Goal: Transaction & Acquisition: Purchase product/service

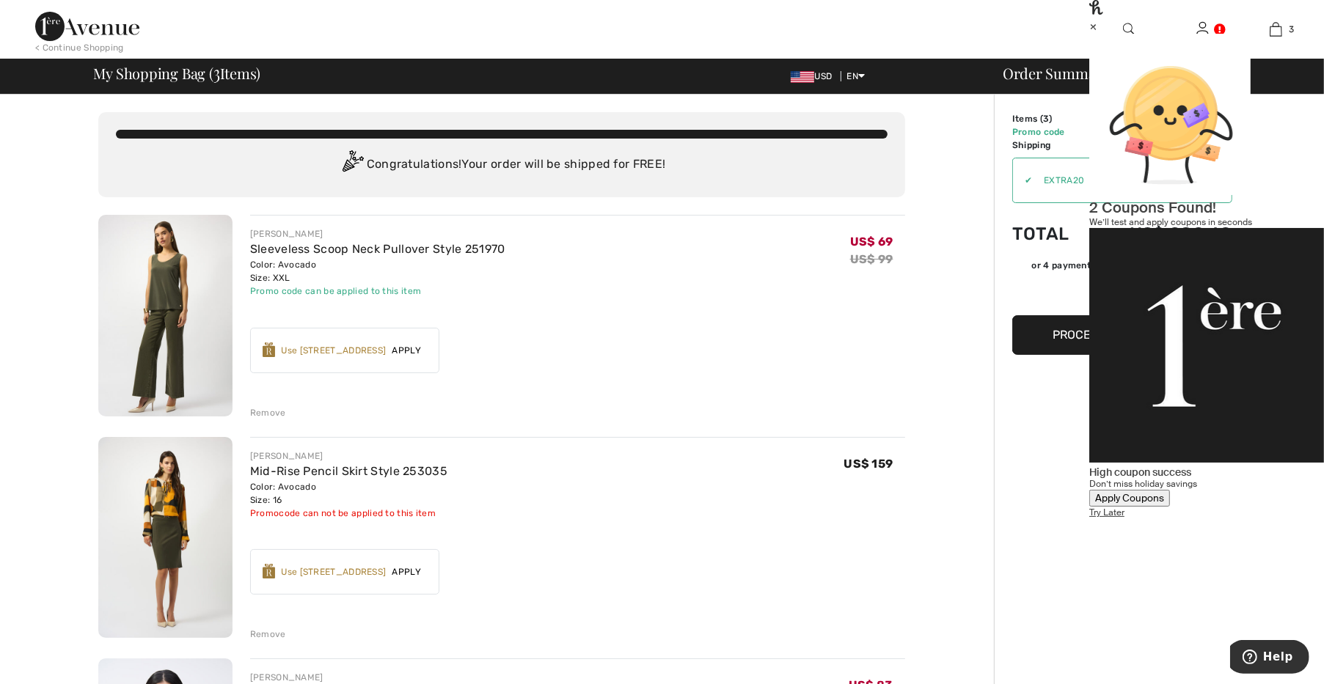
click at [1288, 34] on div "×" at bounding box center [1206, 25] width 235 height 15
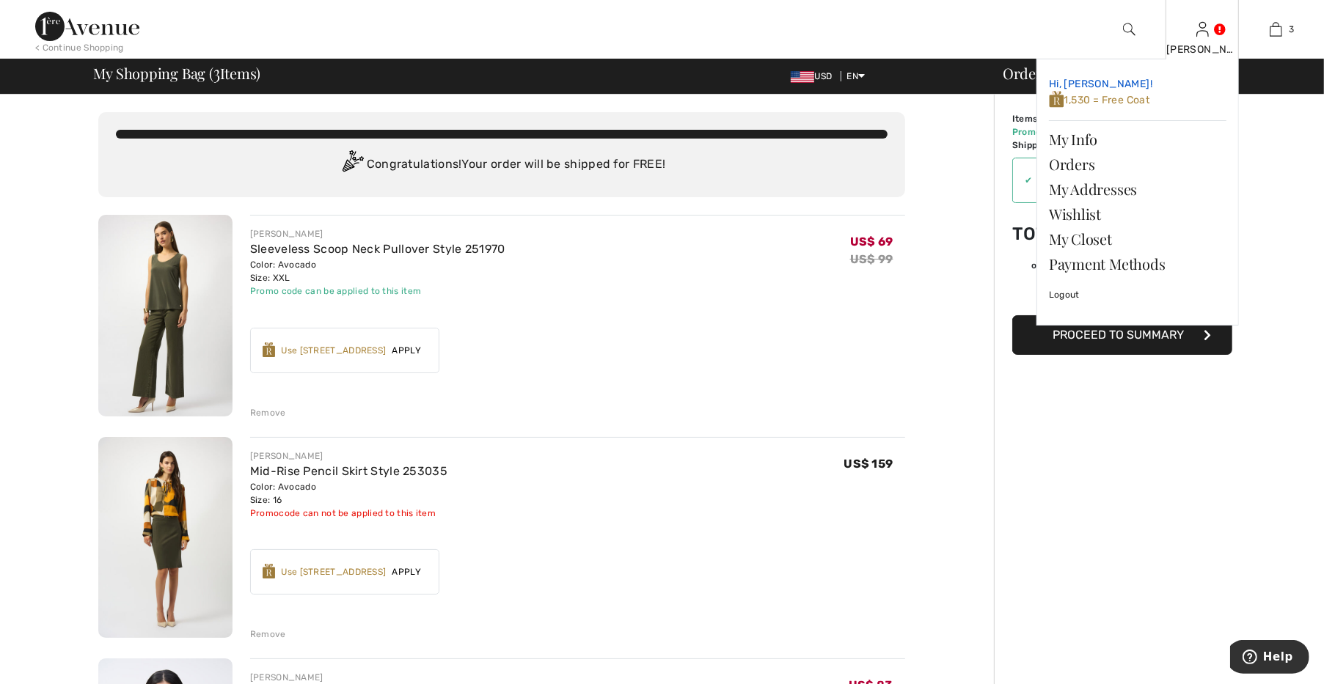
click at [1109, 99] on span "1,530 = Free Coat" at bounding box center [1099, 100] width 101 height 12
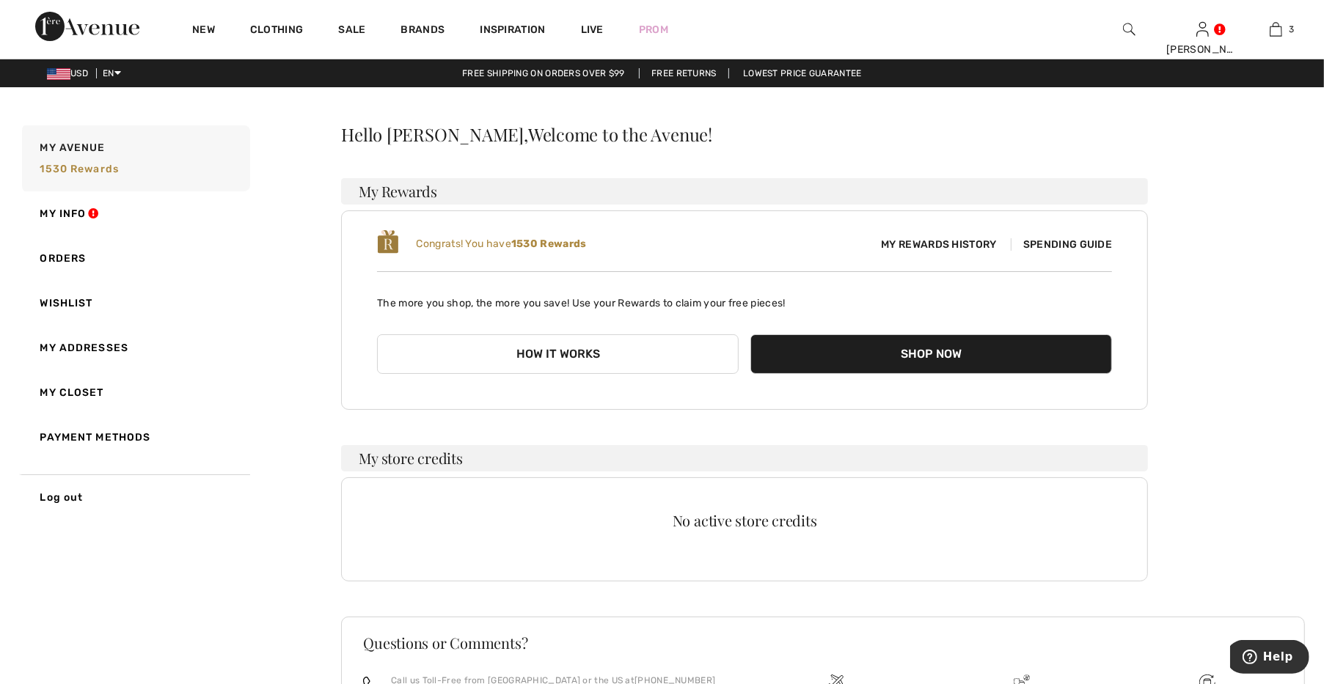
click at [1063, 254] on div "Congrats! You have 1530 Rewards My Rewards History Spending Guide" at bounding box center [744, 244] width 735 height 31
click at [1064, 249] on span "Spending Guide" at bounding box center [1061, 244] width 101 height 12
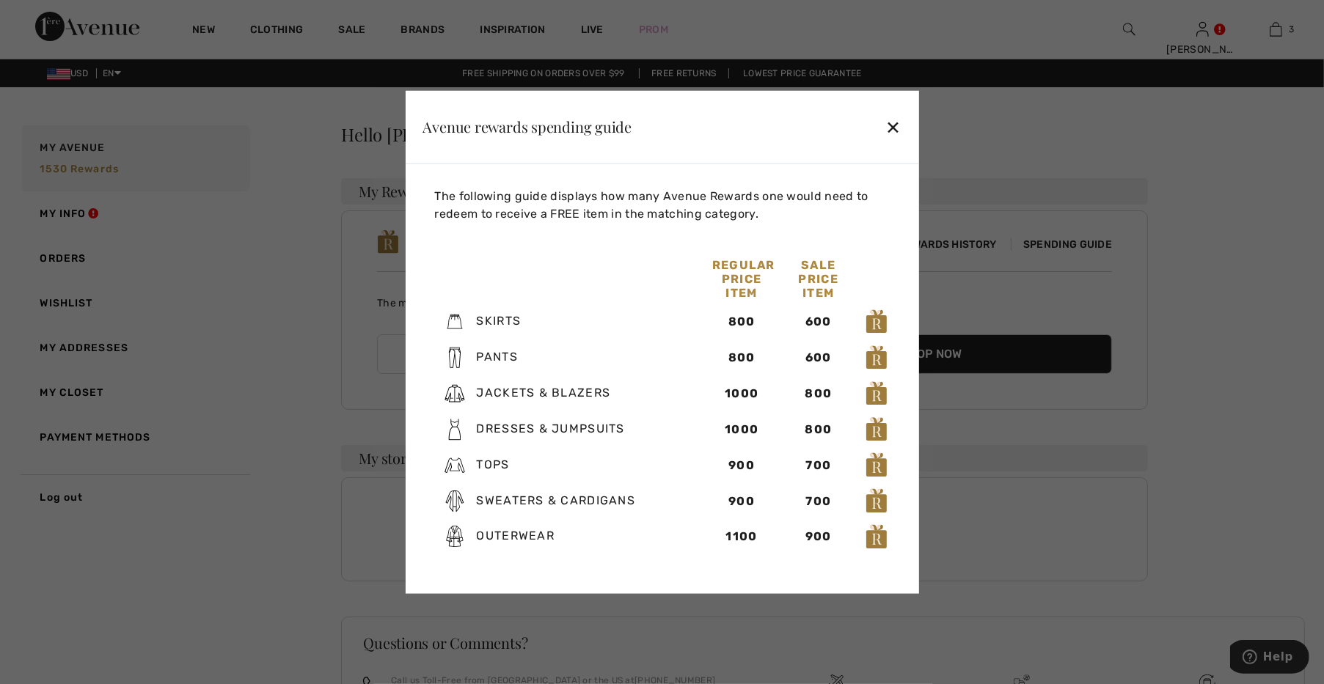
click at [895, 128] on div "✕" at bounding box center [893, 127] width 15 height 31
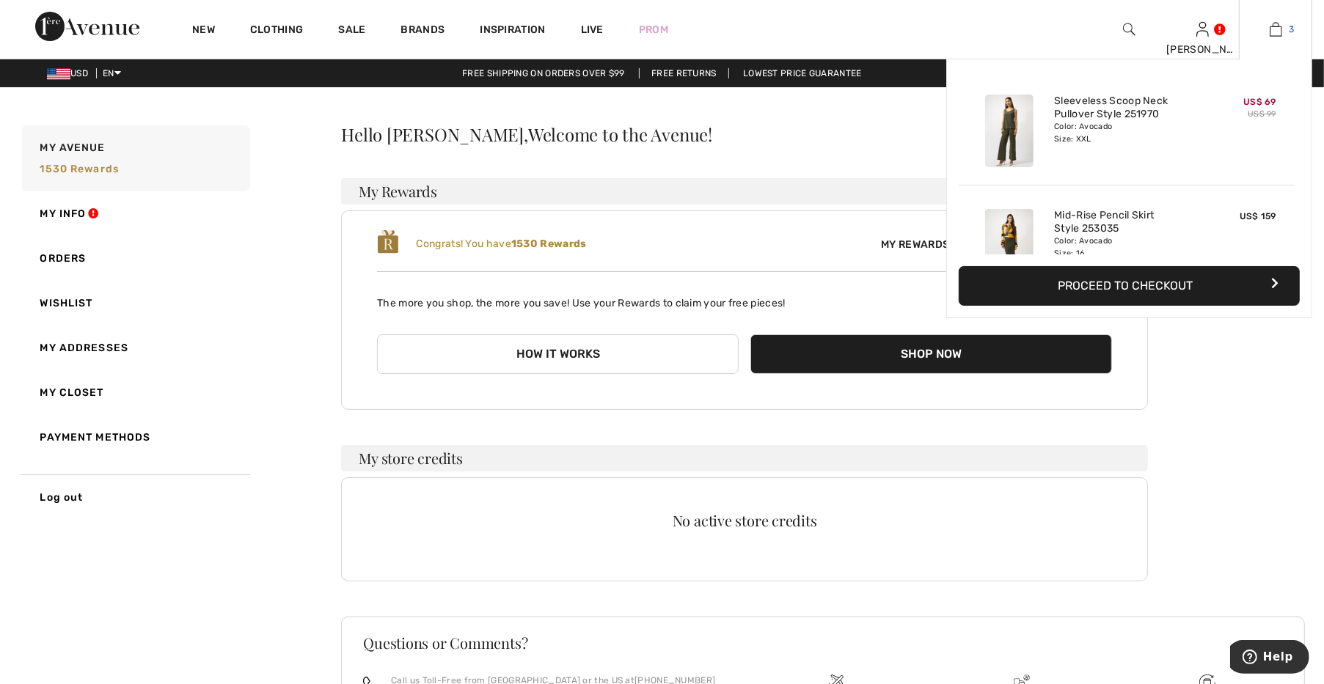
click at [1276, 28] on img at bounding box center [1276, 30] width 12 height 18
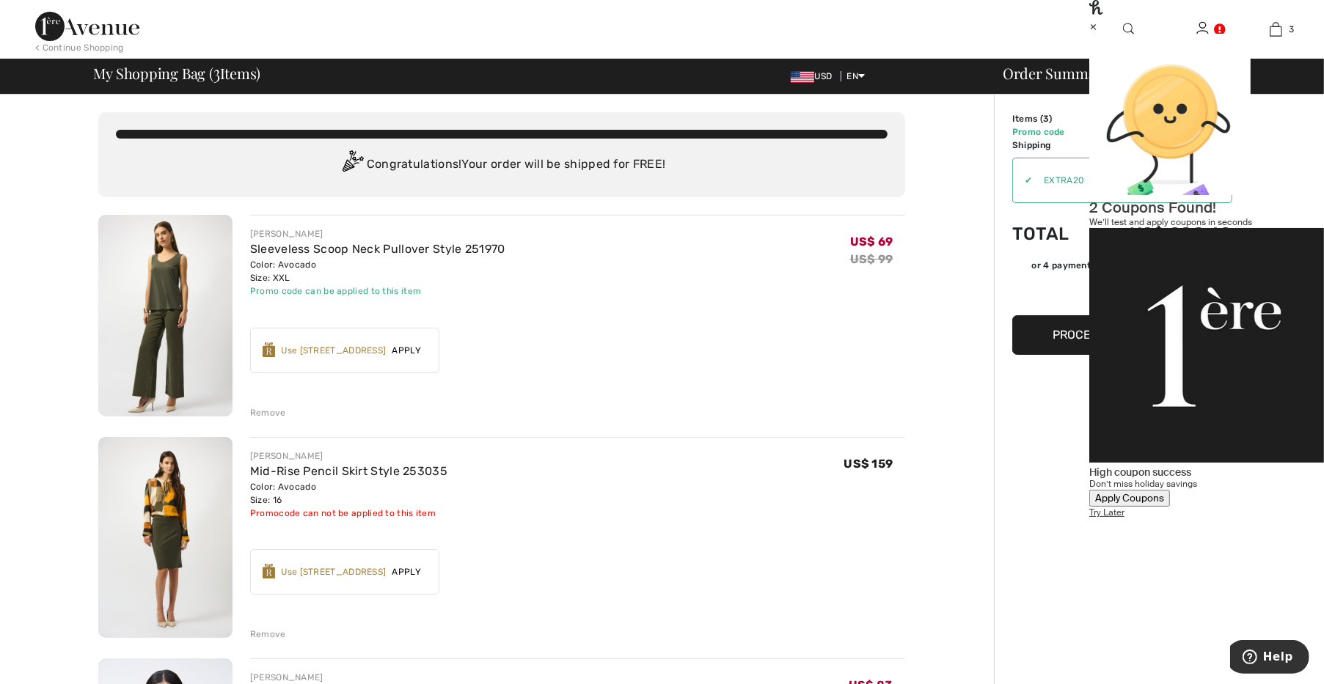
scroll to position [102, 0]
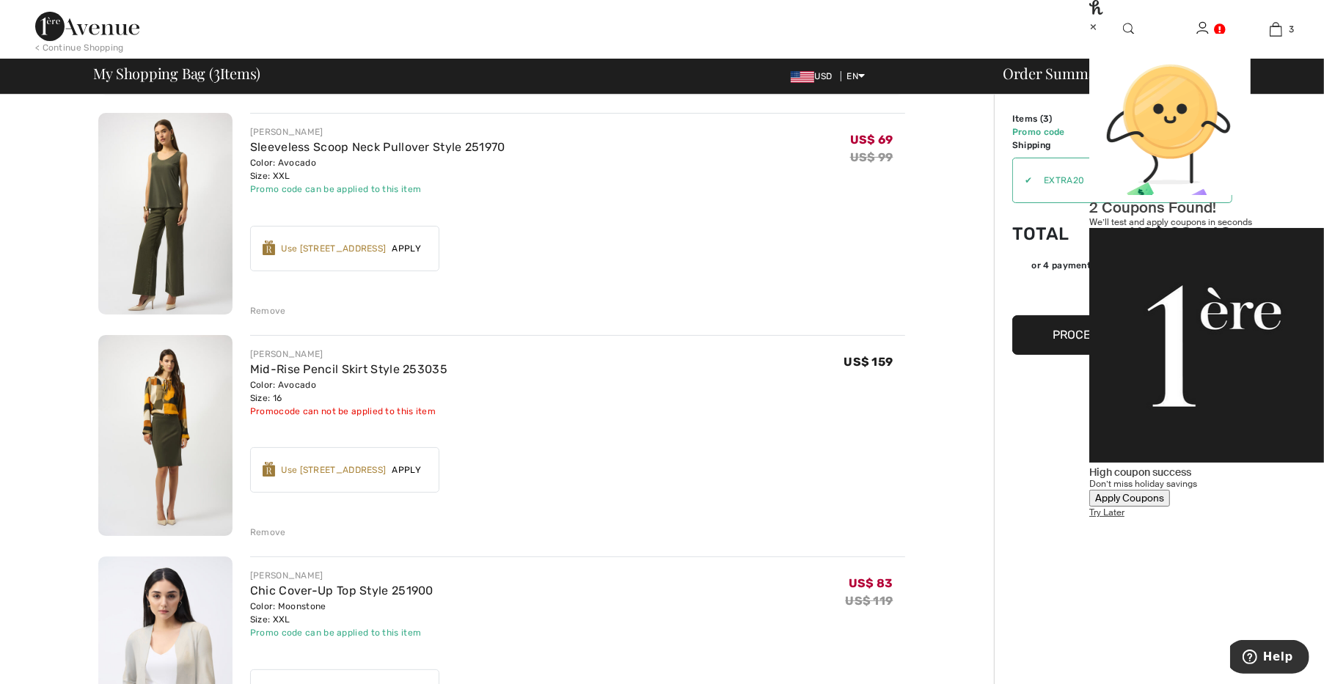
click at [416, 472] on span "Apply" at bounding box center [406, 470] width 41 height 13
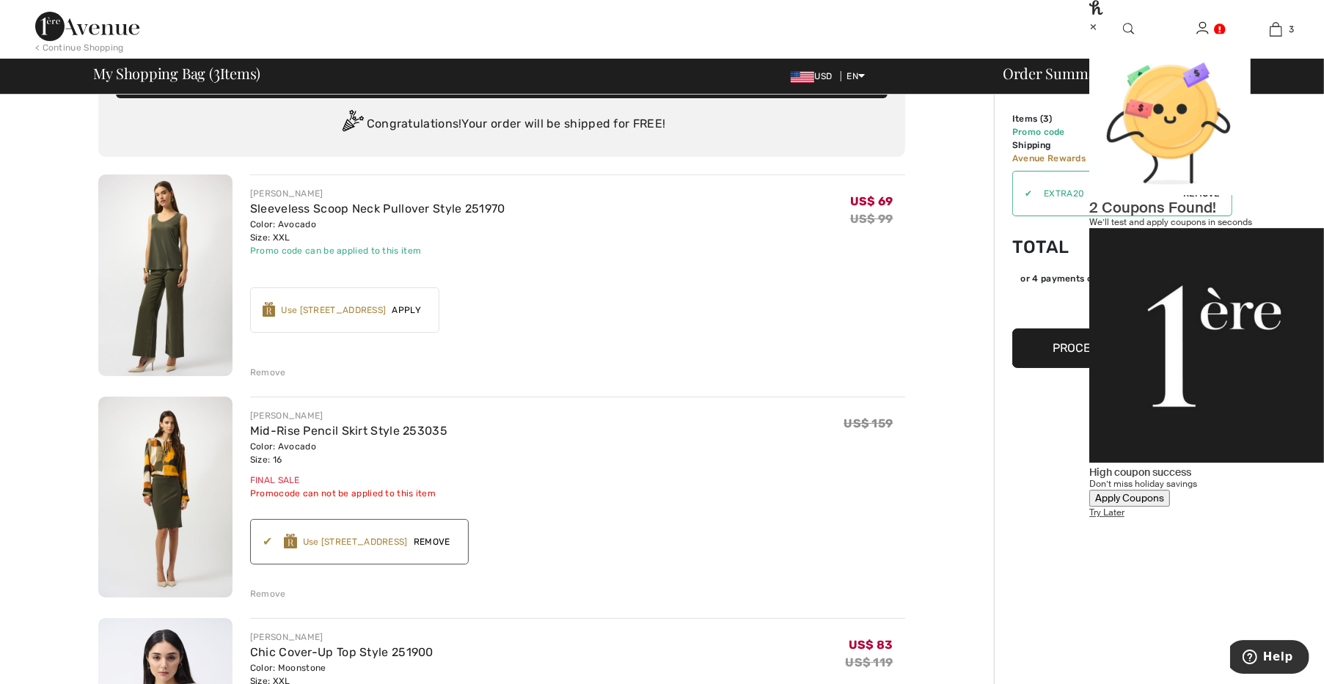
scroll to position [0, 0]
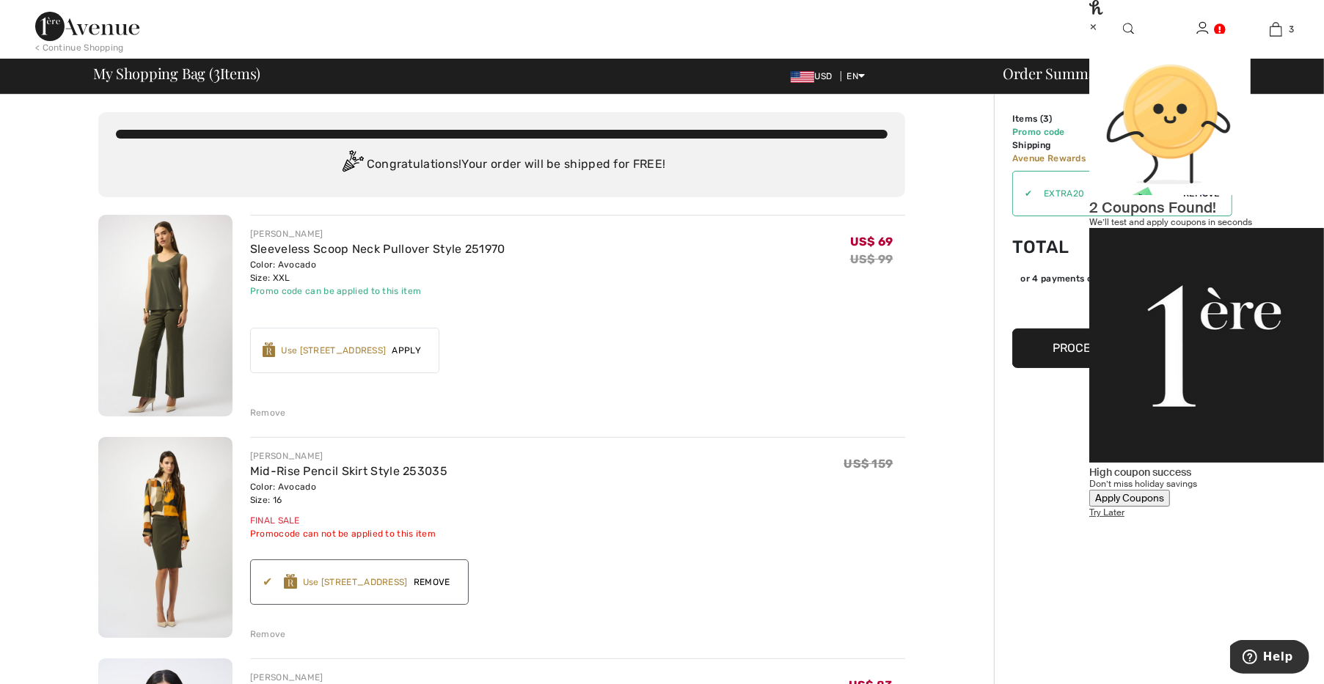
click at [1296, 32] on div "×" at bounding box center [1206, 25] width 235 height 15
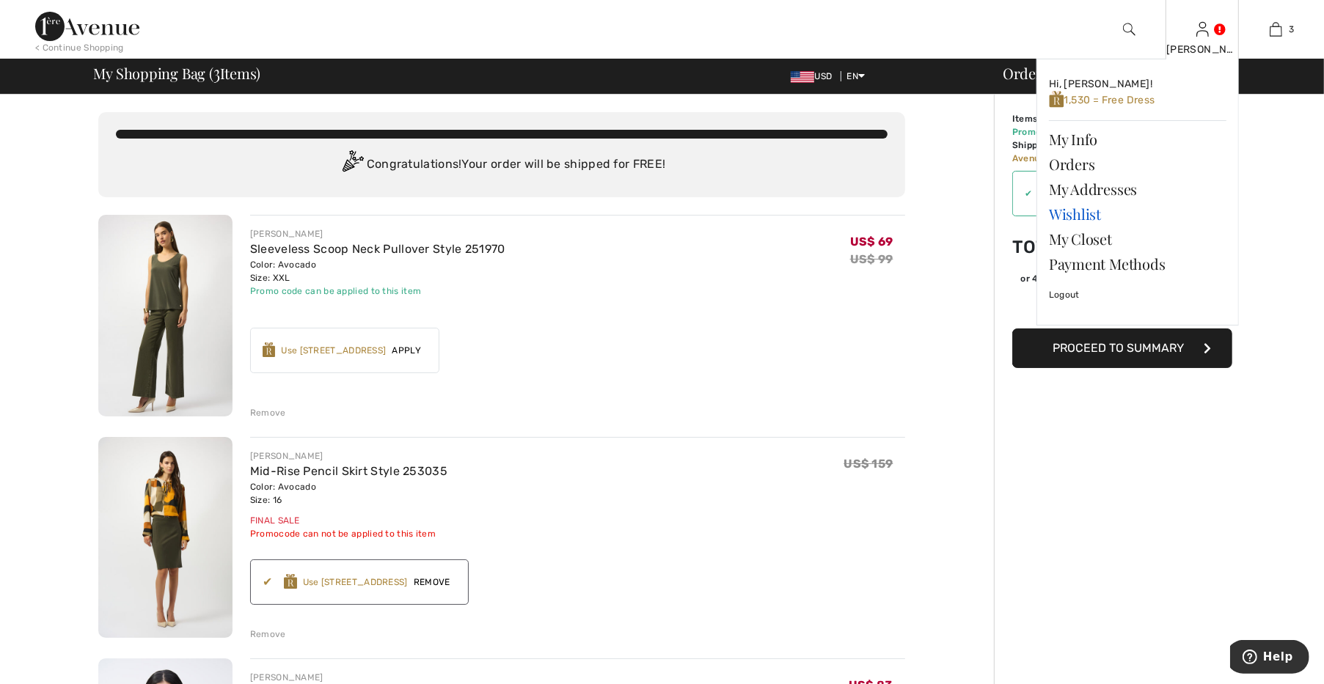
click at [1092, 212] on link "Wishlist" at bounding box center [1138, 214] width 178 height 25
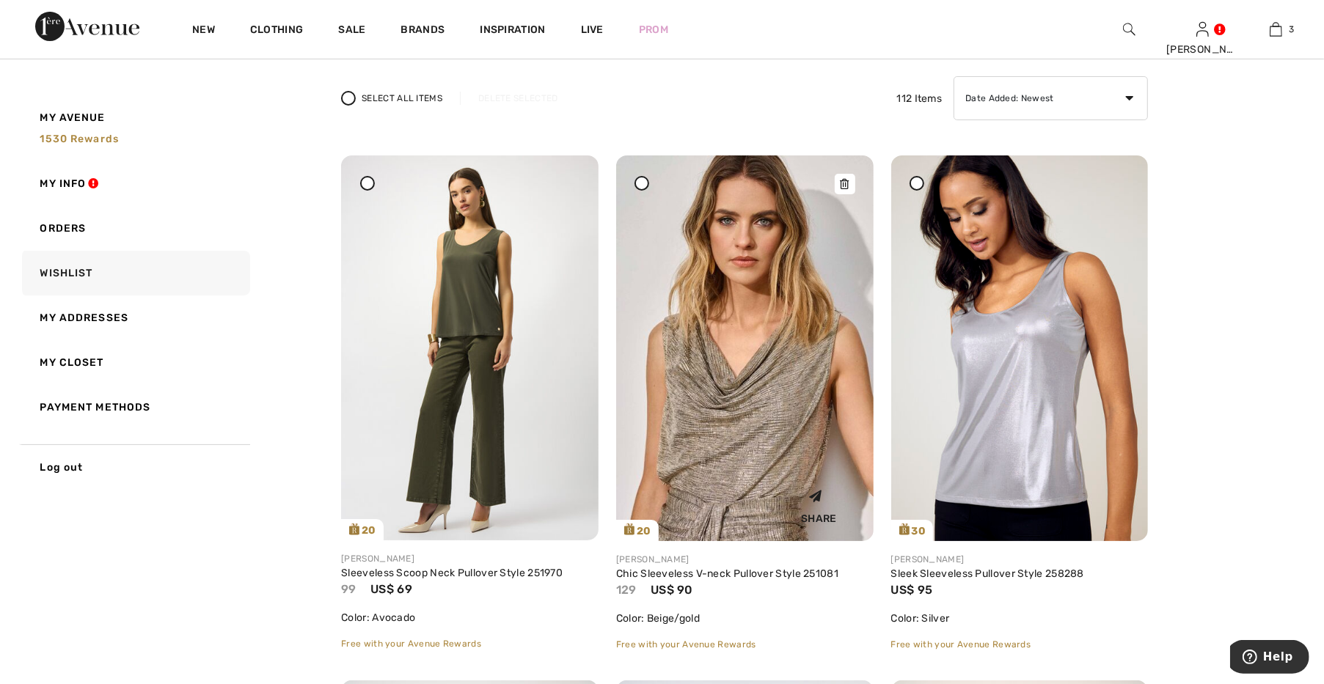
scroll to position [204, 0]
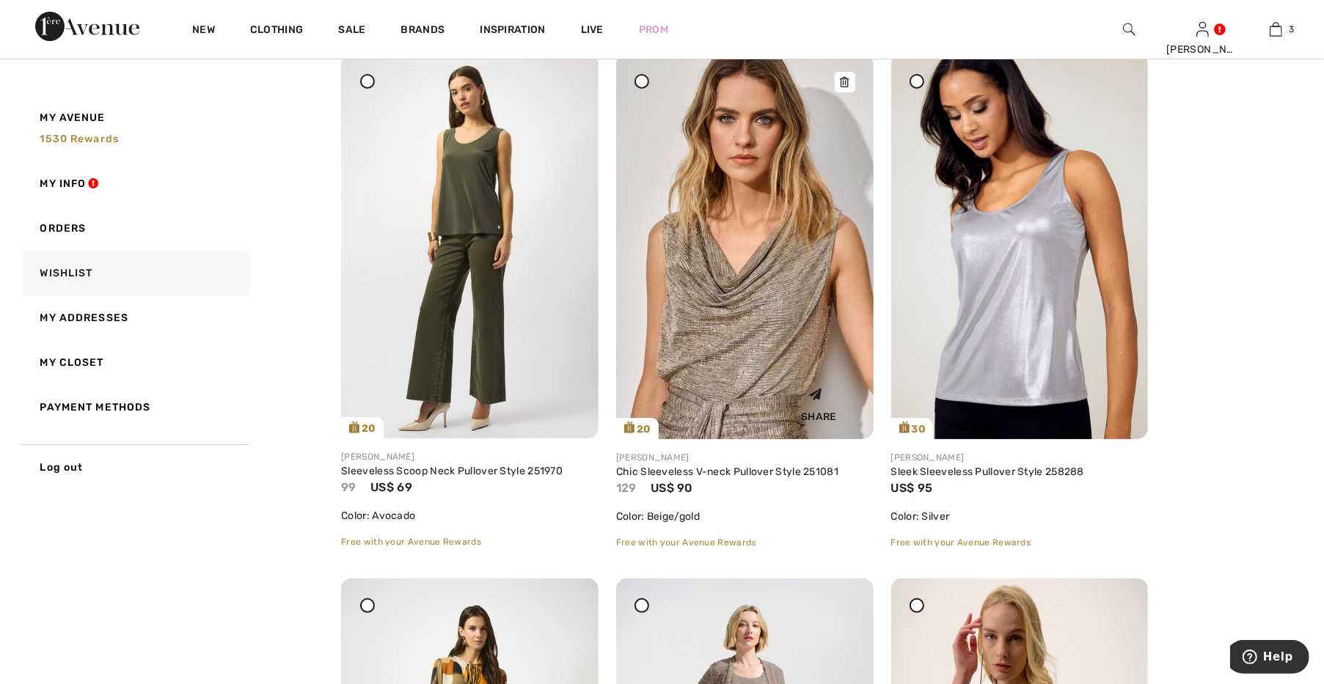
click at [737, 396] on div "Share" at bounding box center [745, 402] width 236 height 52
click at [766, 339] on img at bounding box center [745, 247] width 258 height 386
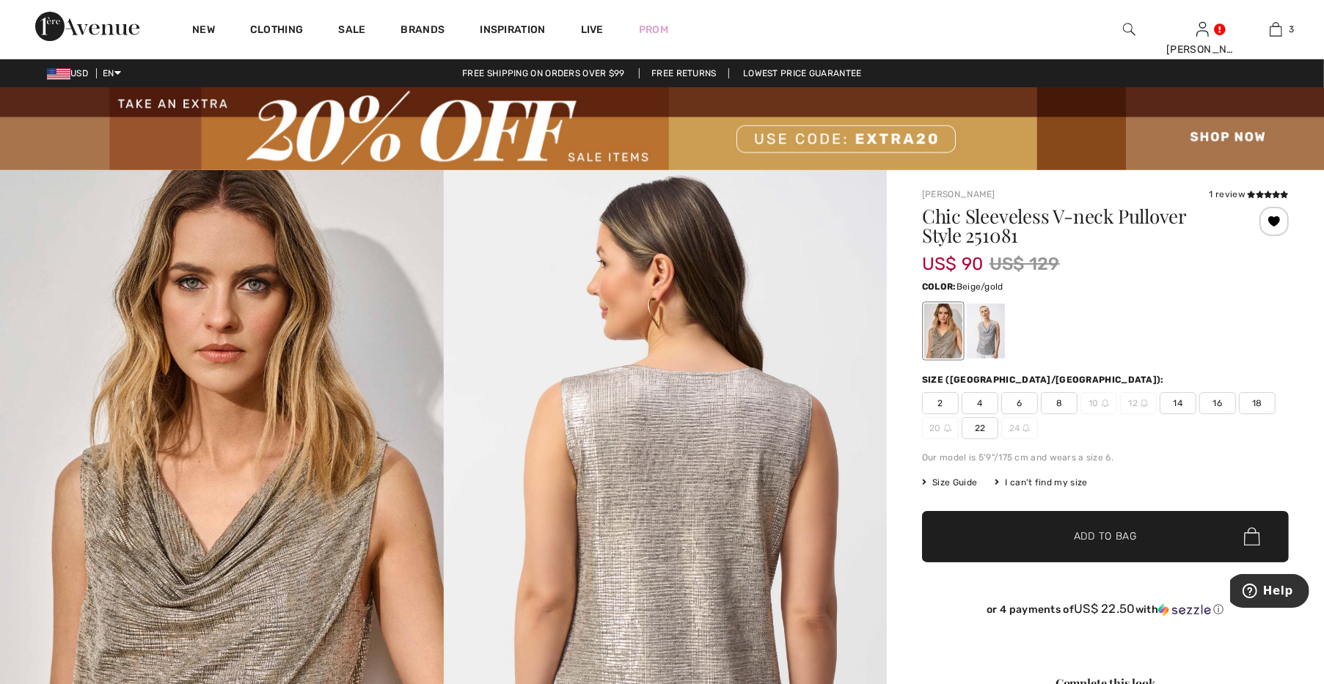
click at [990, 429] on span "22" at bounding box center [980, 428] width 37 height 22
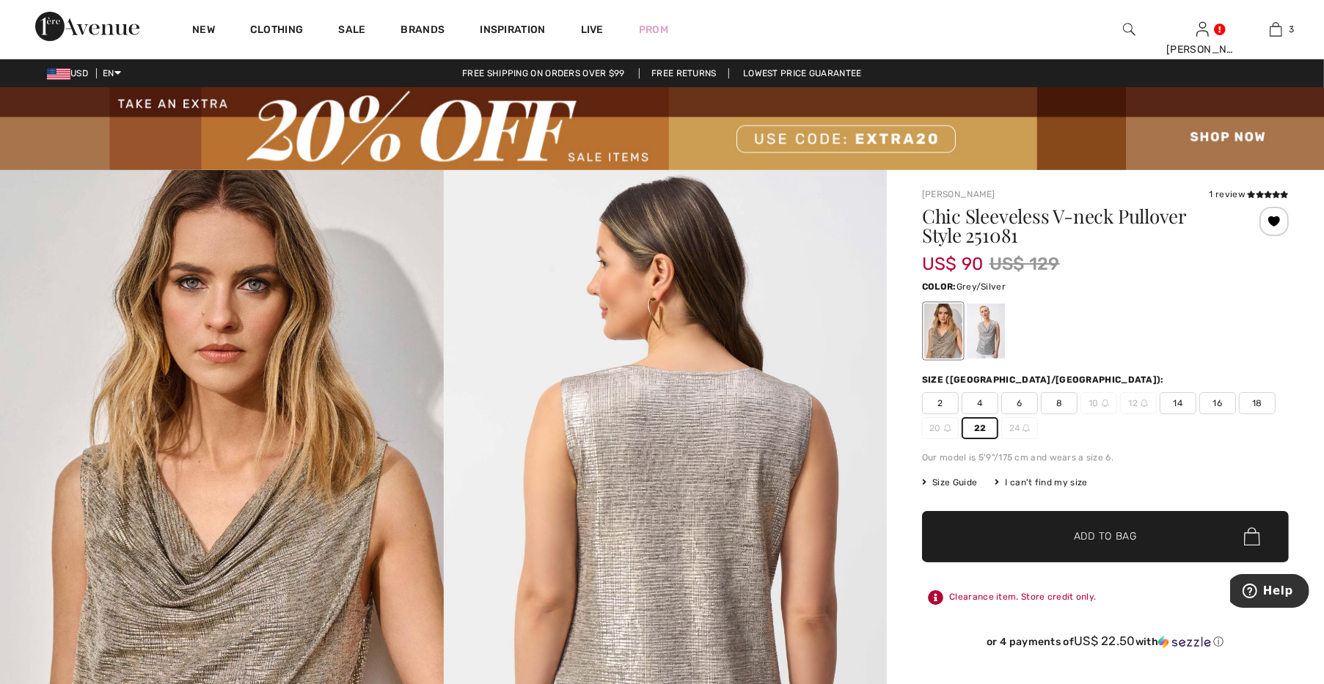
click at [992, 340] on div at bounding box center [986, 331] width 38 height 55
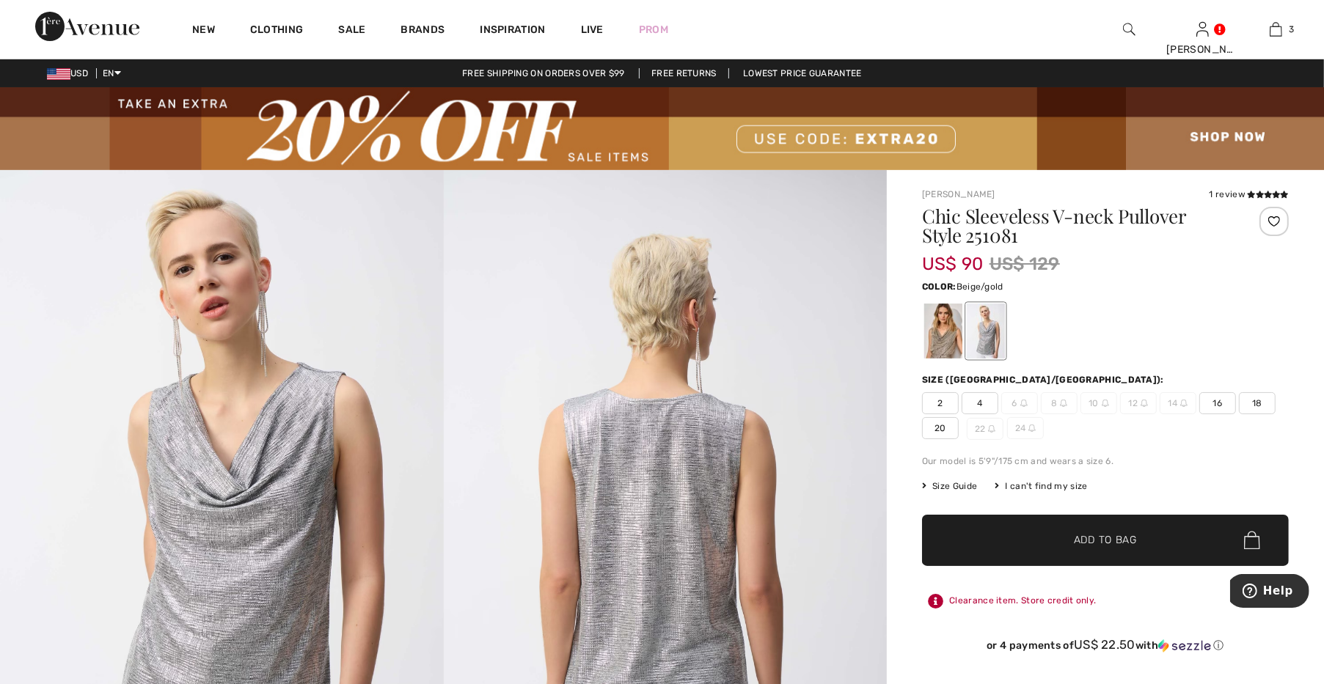
click at [943, 342] on div at bounding box center [943, 331] width 38 height 55
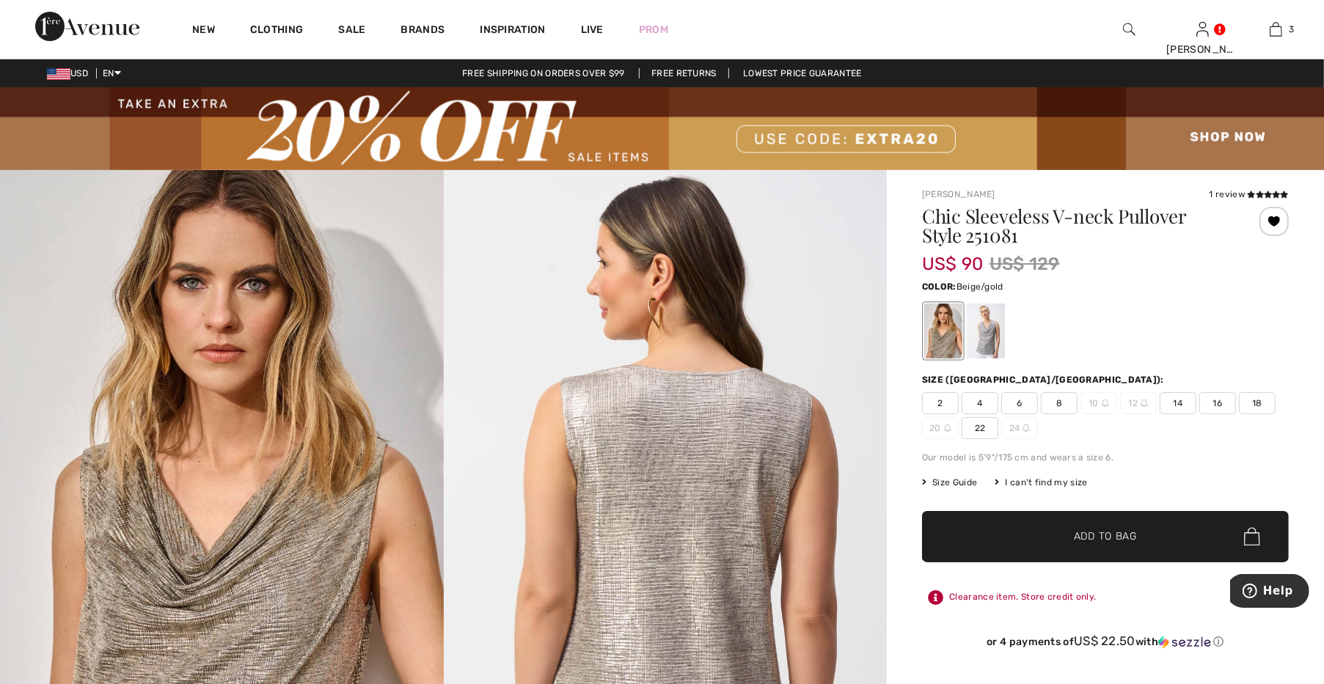
click at [972, 428] on span "22" at bounding box center [980, 428] width 37 height 22
click at [990, 520] on span "✔ Added to Bag Add to Bag" at bounding box center [1105, 536] width 367 height 51
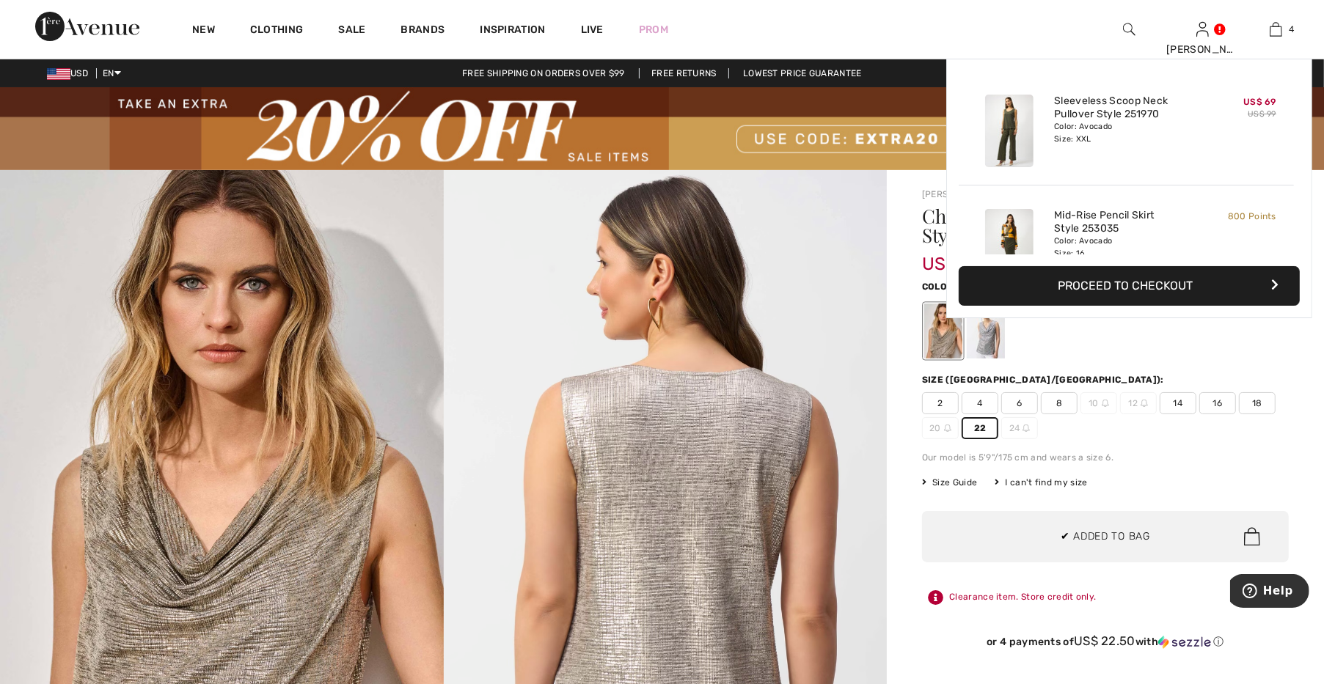
scroll to position [274, 0]
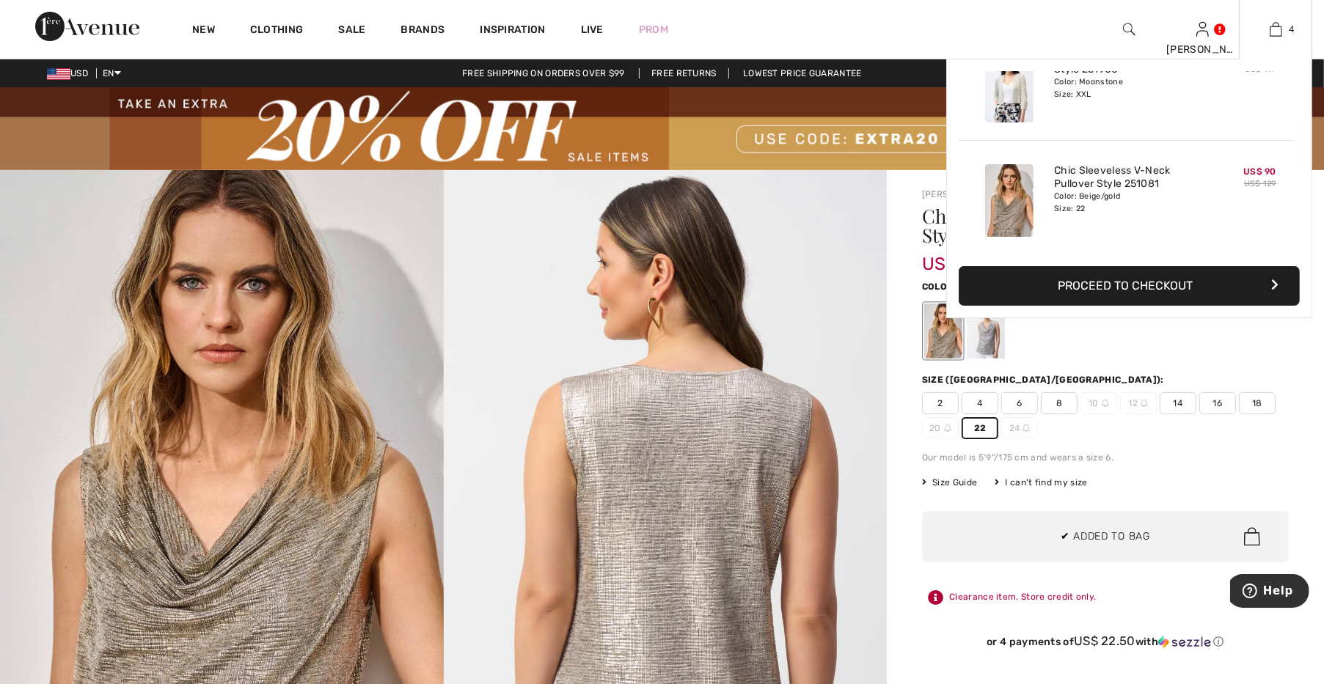
click at [1050, 294] on button "Proceed to Checkout" at bounding box center [1129, 286] width 341 height 40
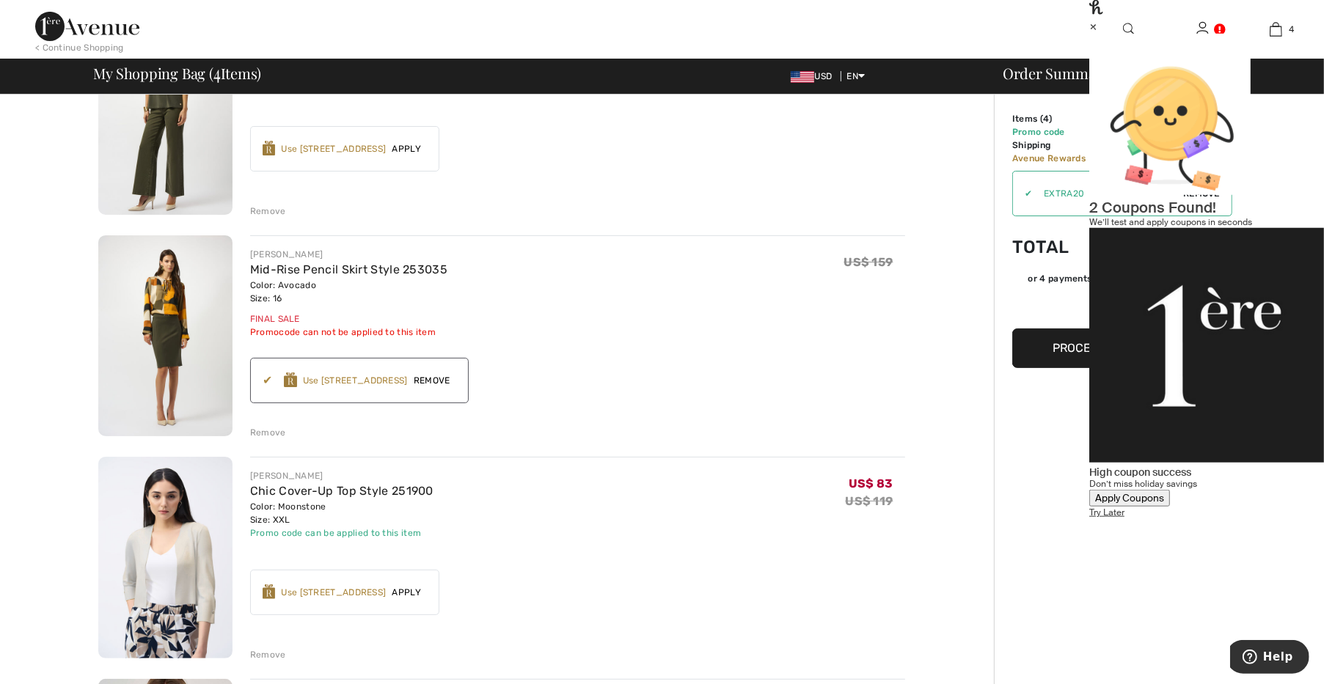
scroll to position [204, 0]
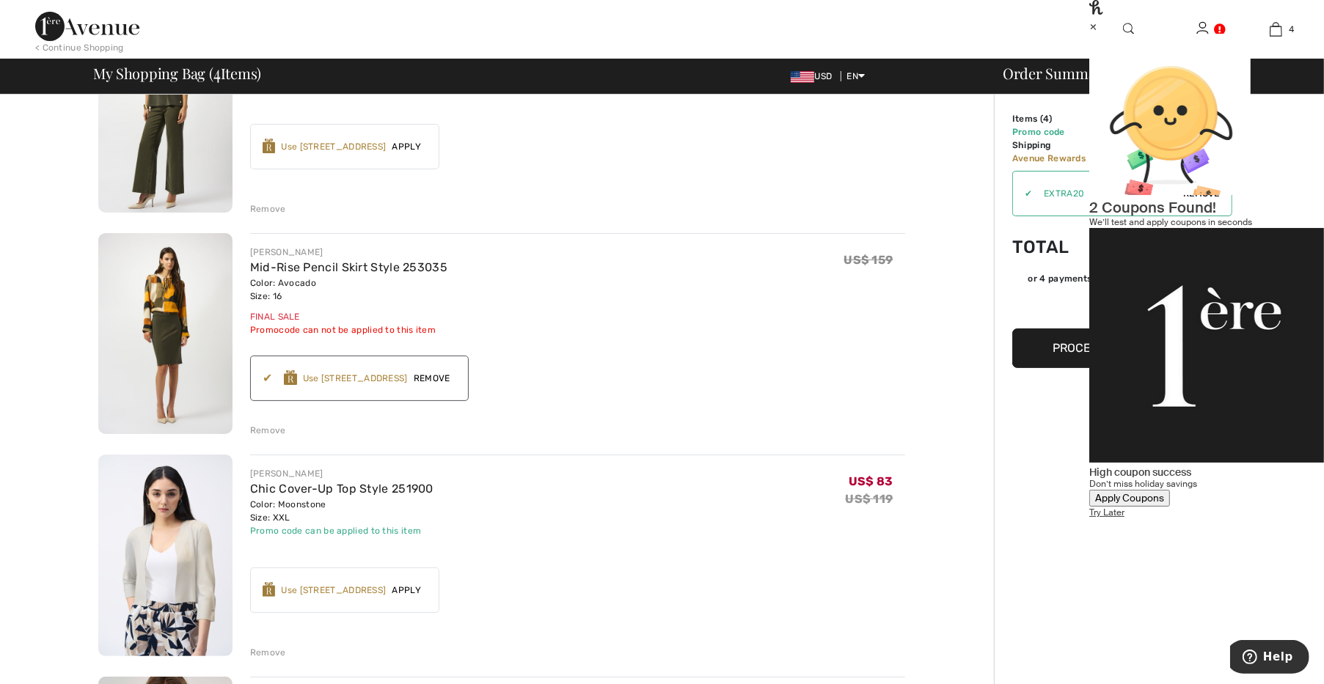
click at [439, 377] on span "Remove" at bounding box center [432, 378] width 48 height 13
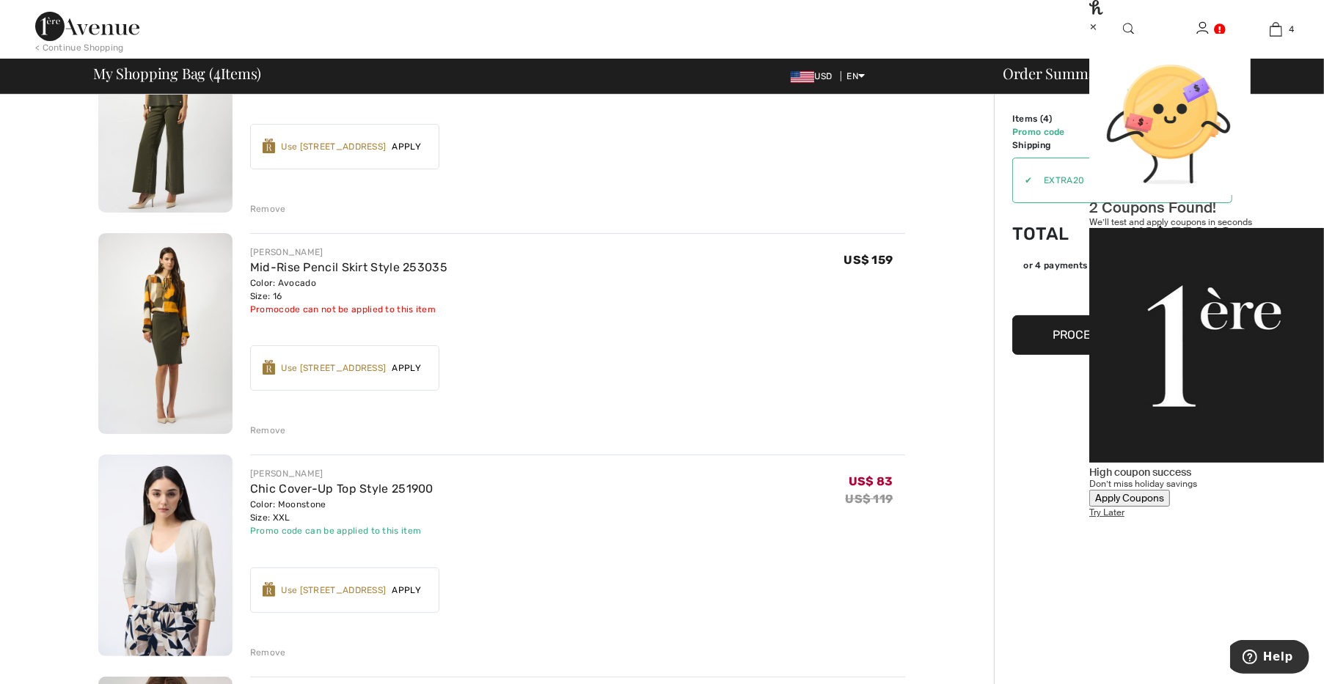
click at [181, 287] on img at bounding box center [165, 334] width 134 height 202
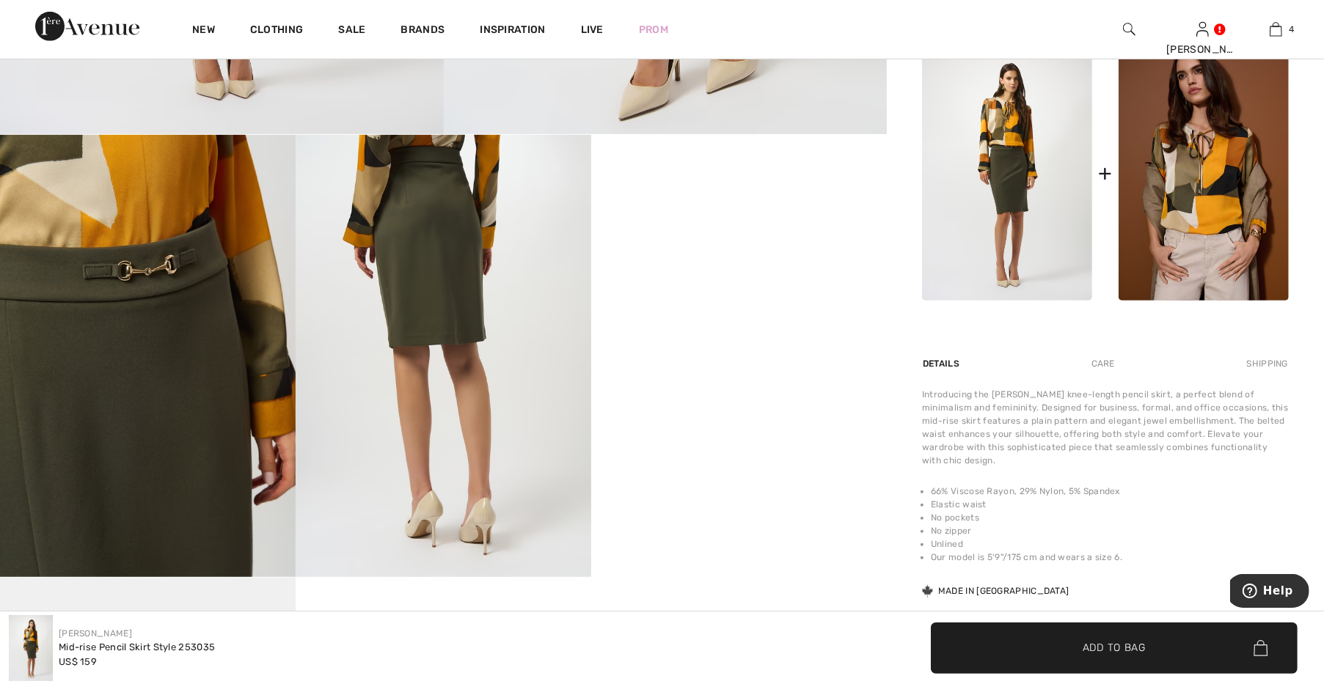
scroll to position [715, 0]
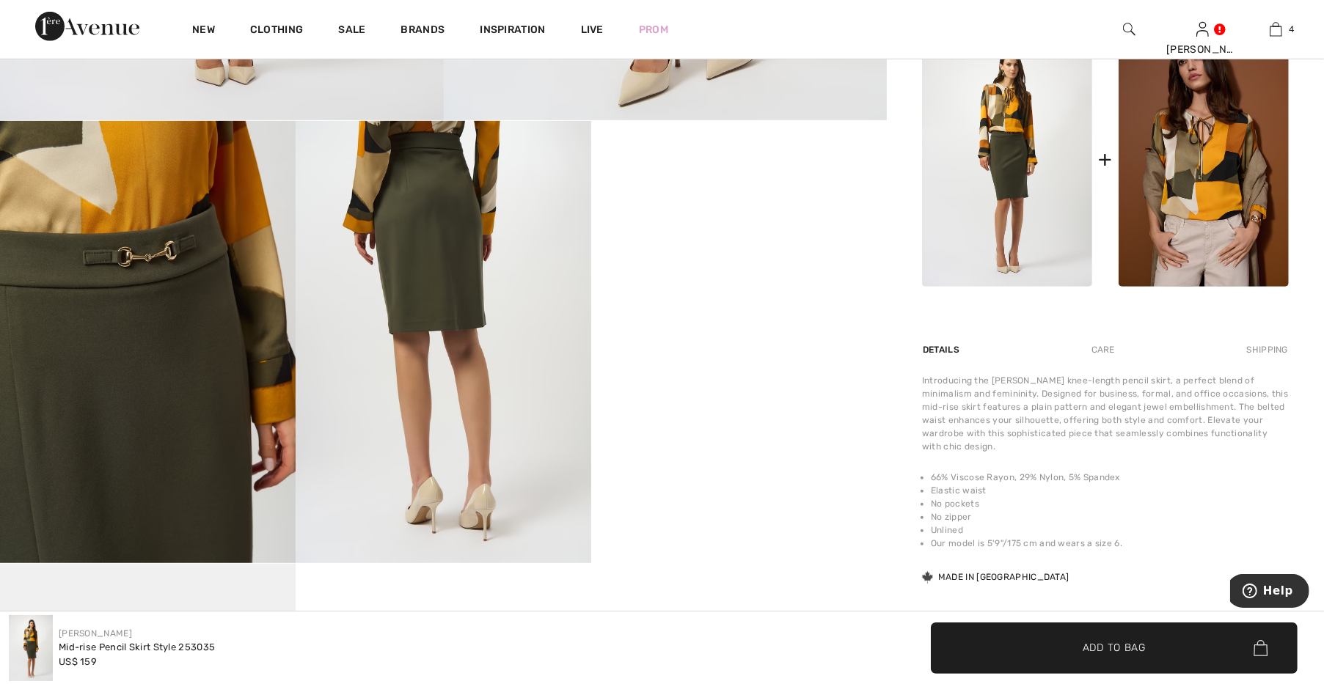
click at [458, 247] on img at bounding box center [444, 342] width 296 height 443
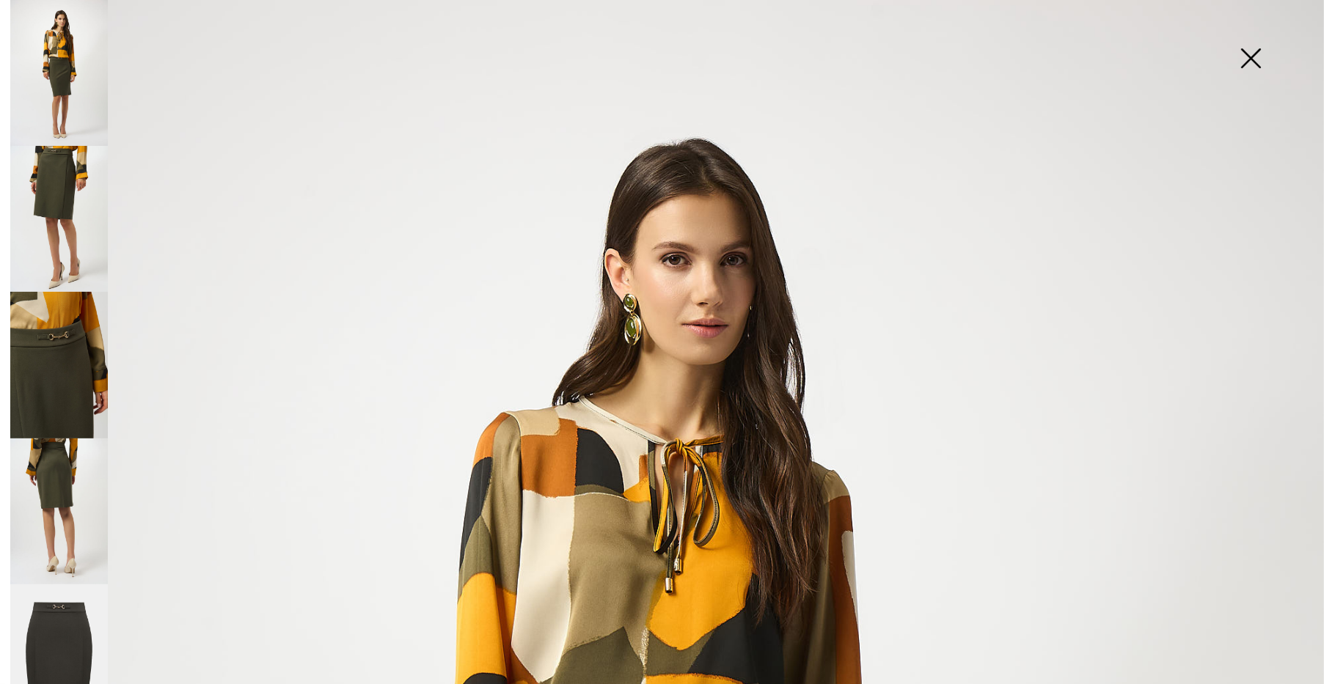
click at [44, 508] on img at bounding box center [59, 512] width 98 height 146
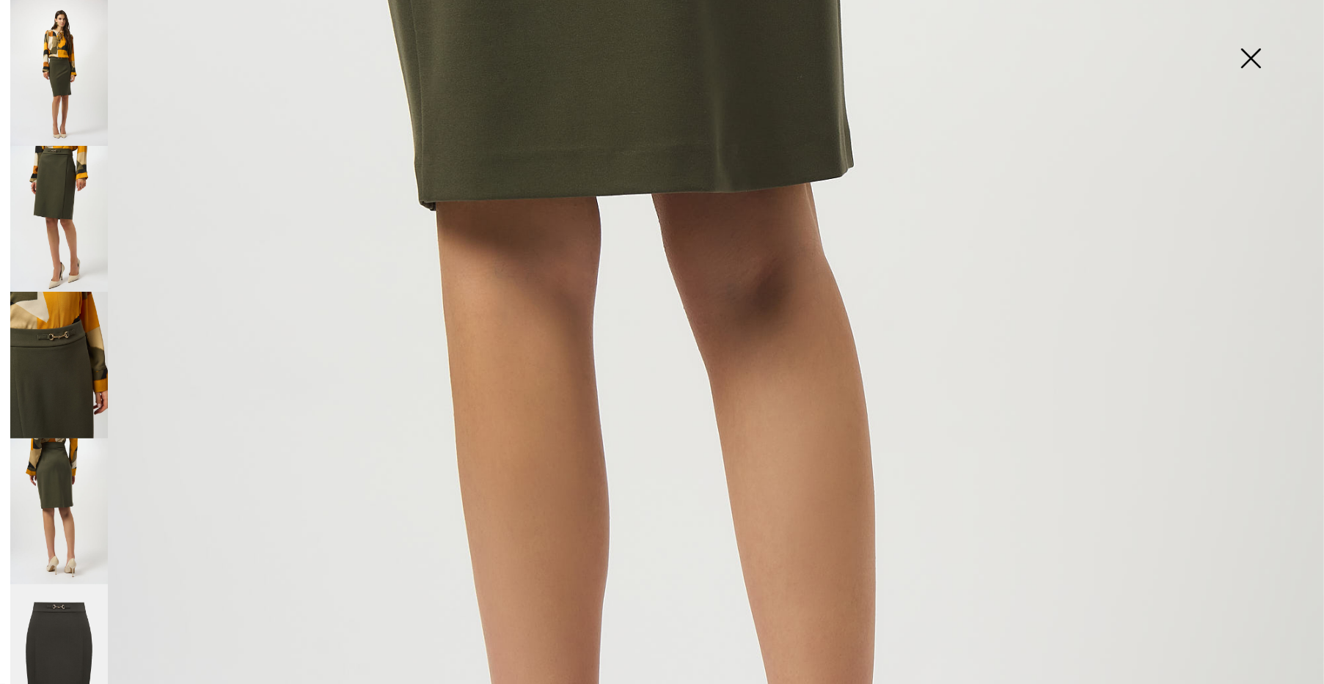
scroll to position [774, 0]
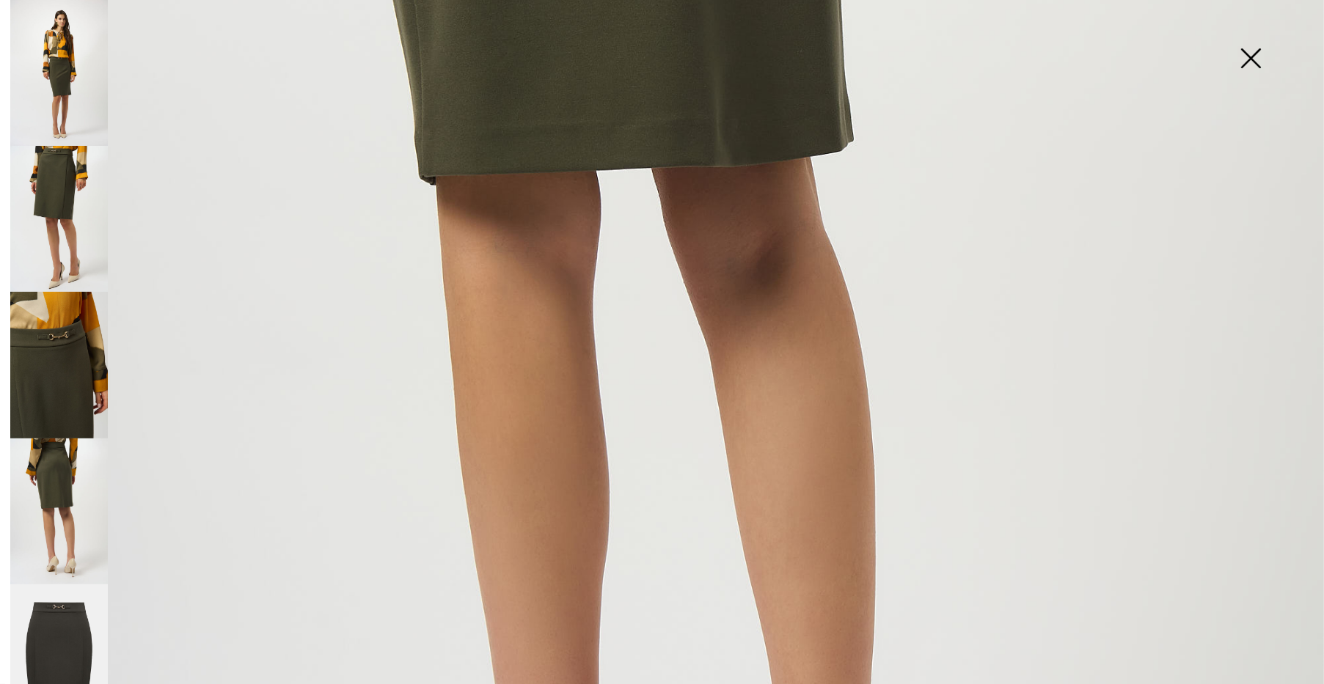
click at [48, 537] on img at bounding box center [59, 512] width 98 height 146
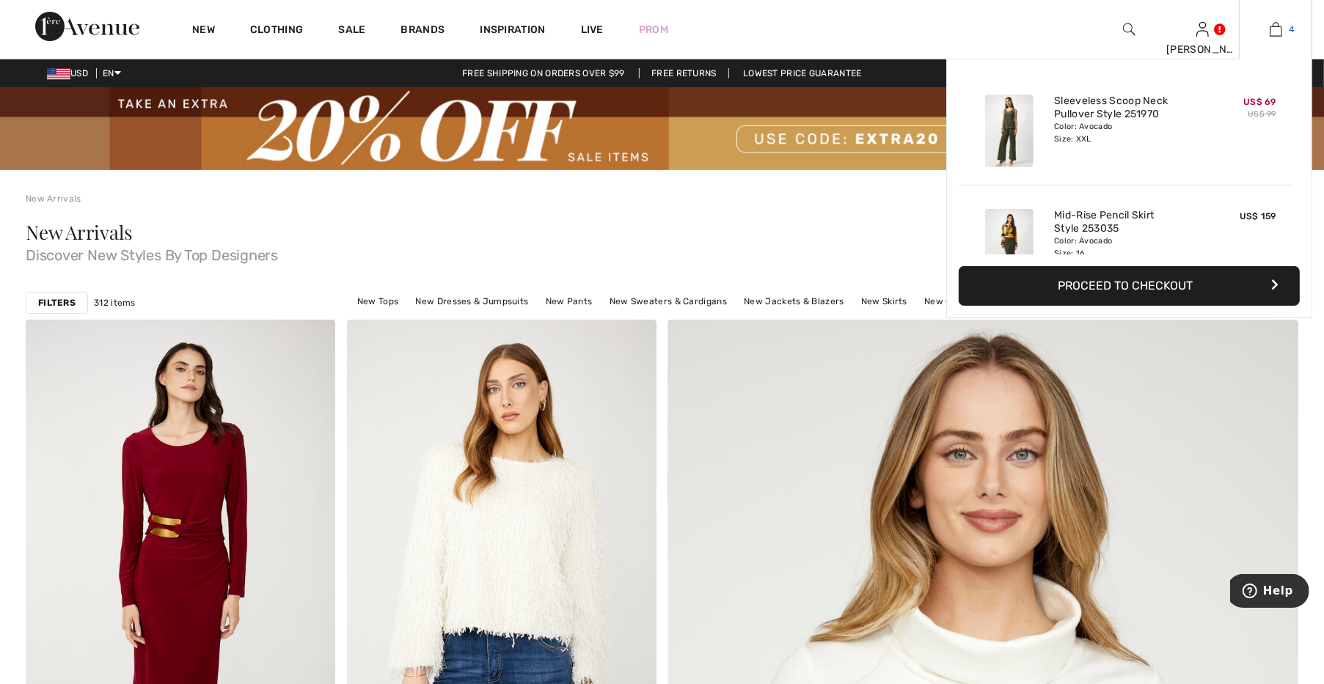
click at [1284, 26] on link "4" at bounding box center [1276, 30] width 72 height 18
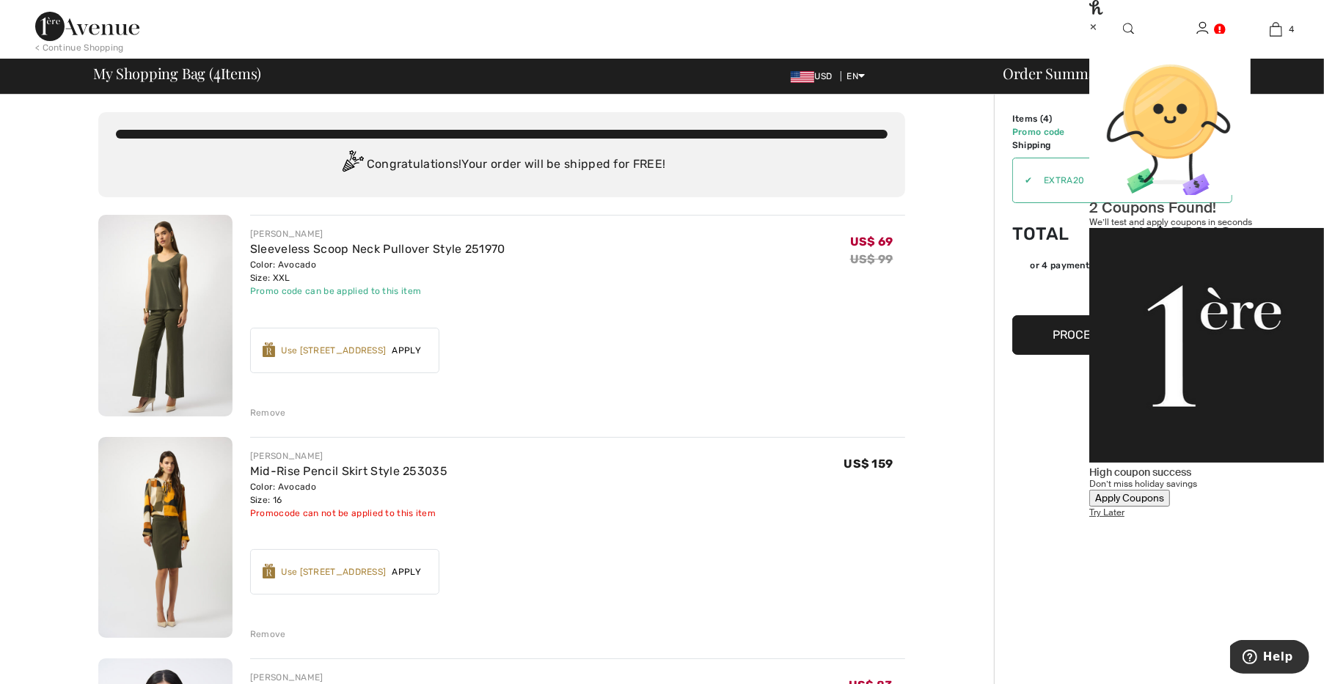
click at [191, 317] on img at bounding box center [165, 316] width 134 height 202
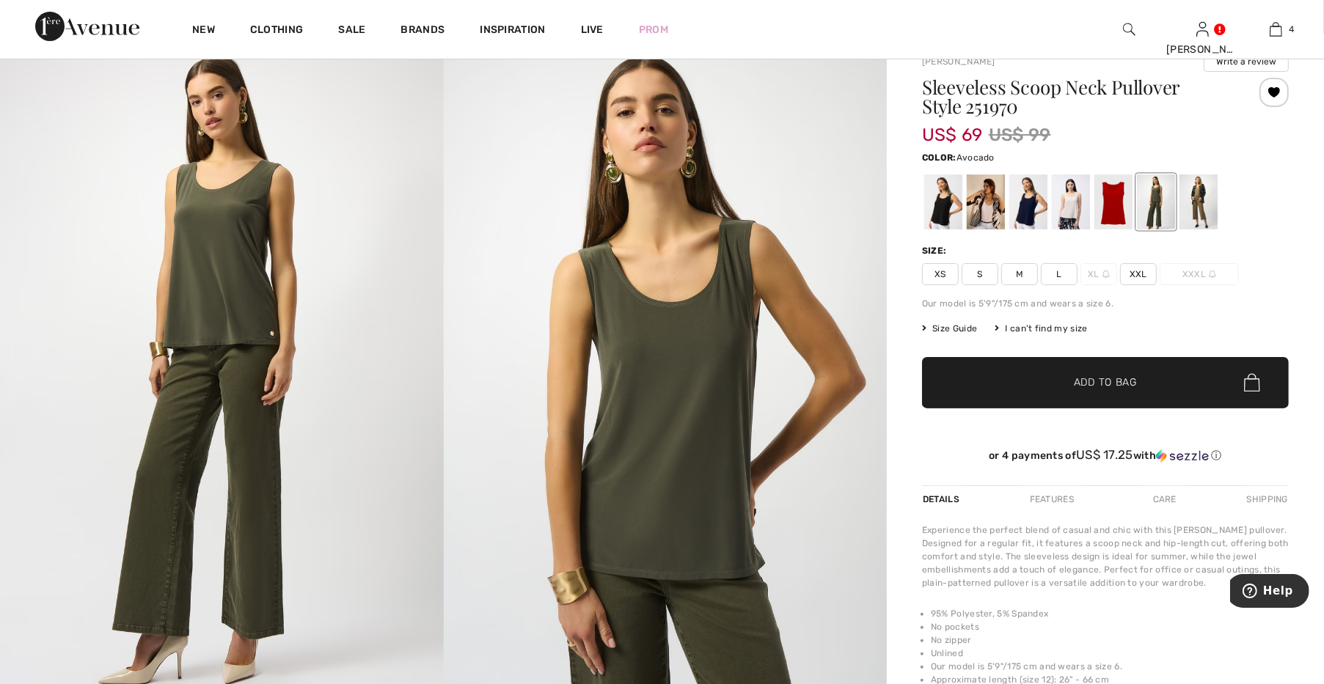
scroll to position [102, 0]
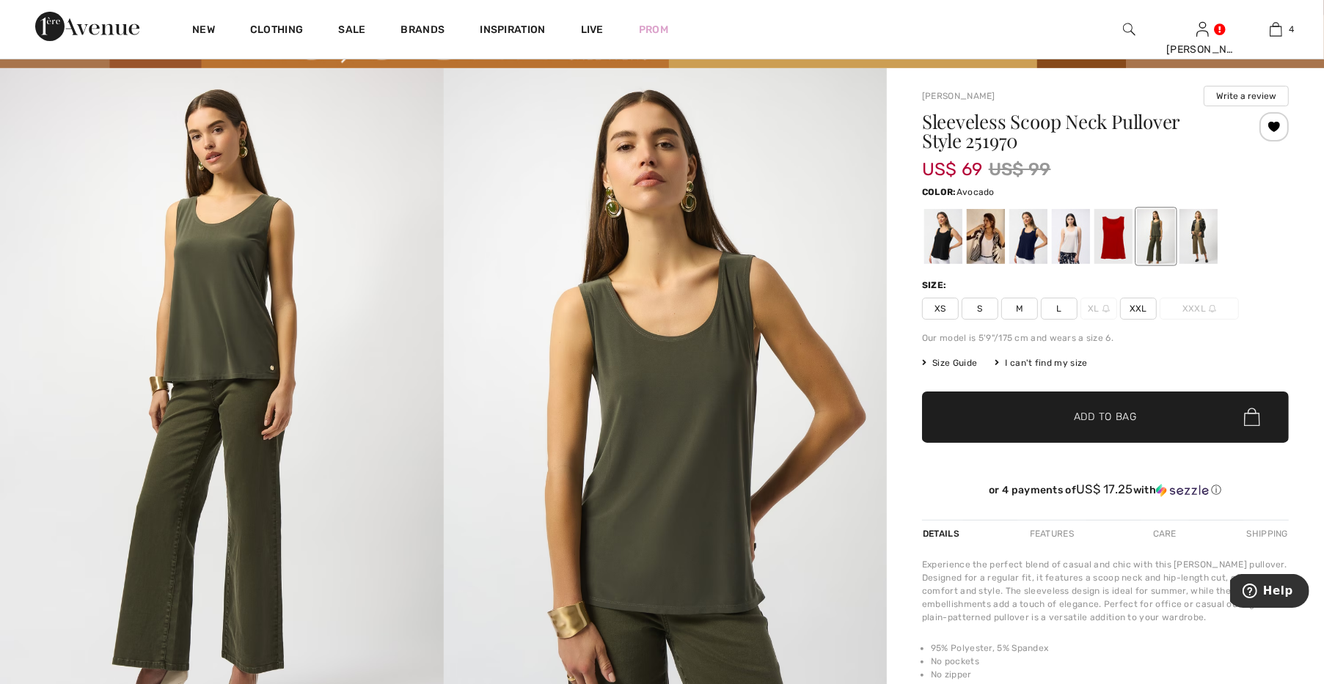
click at [1128, 309] on span "XXL" at bounding box center [1138, 309] width 37 height 22
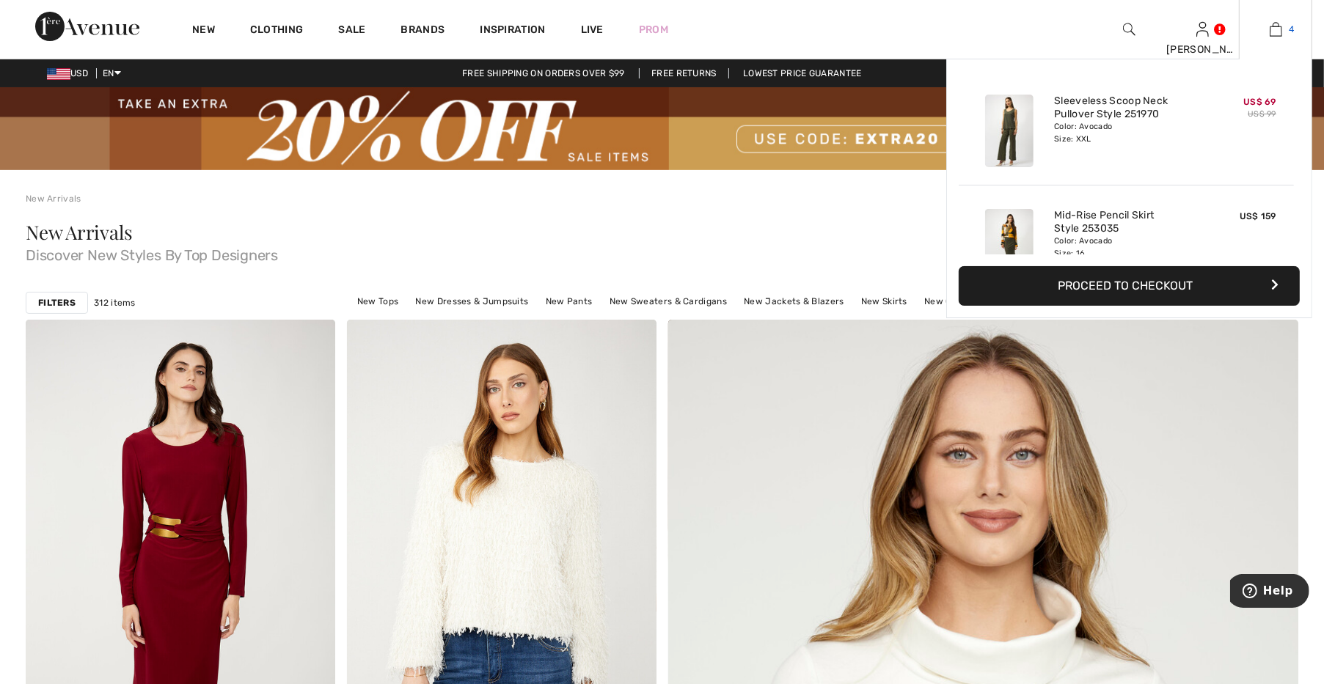
click at [1290, 31] on span "4" at bounding box center [1292, 29] width 5 height 13
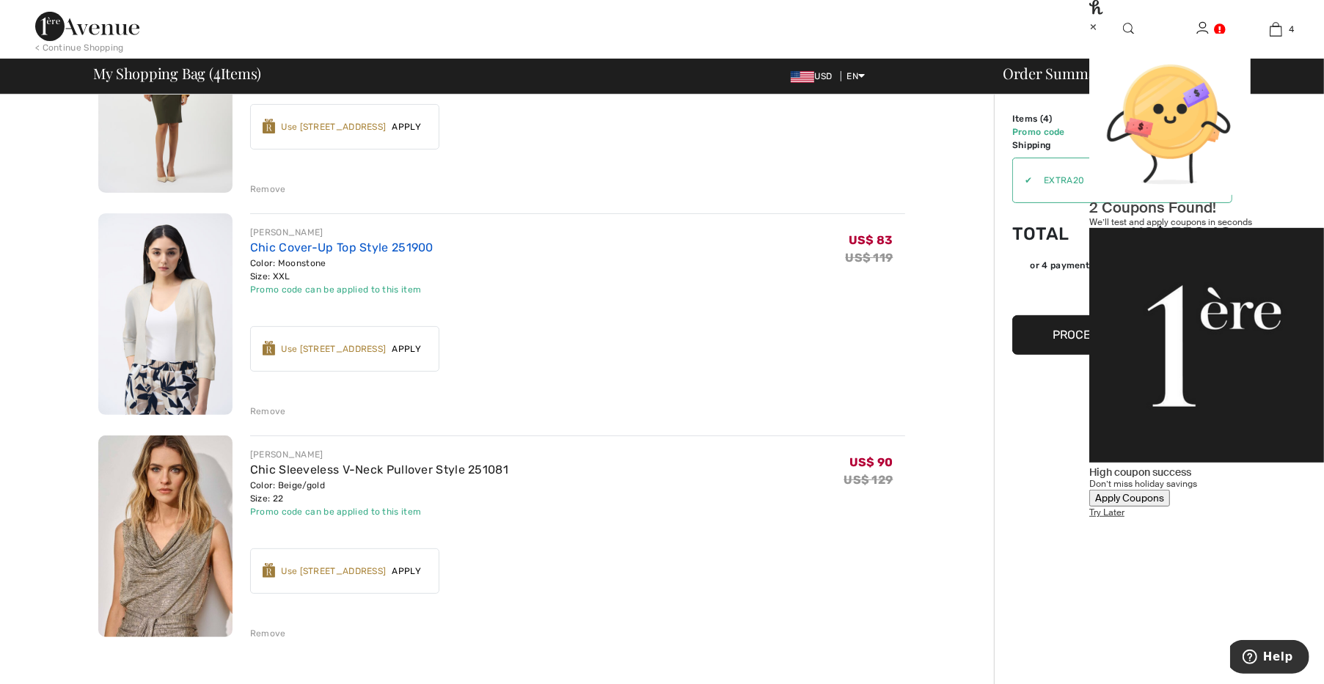
scroll to position [511, 0]
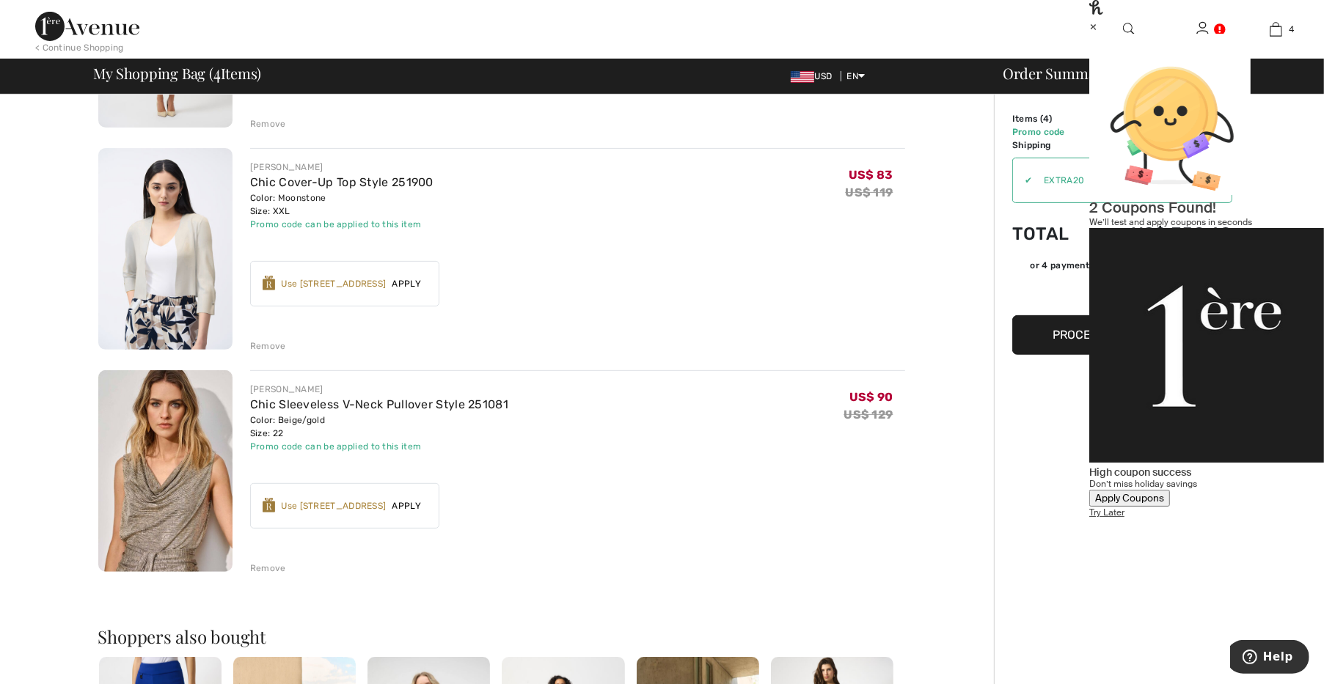
click at [201, 452] on img at bounding box center [165, 471] width 134 height 202
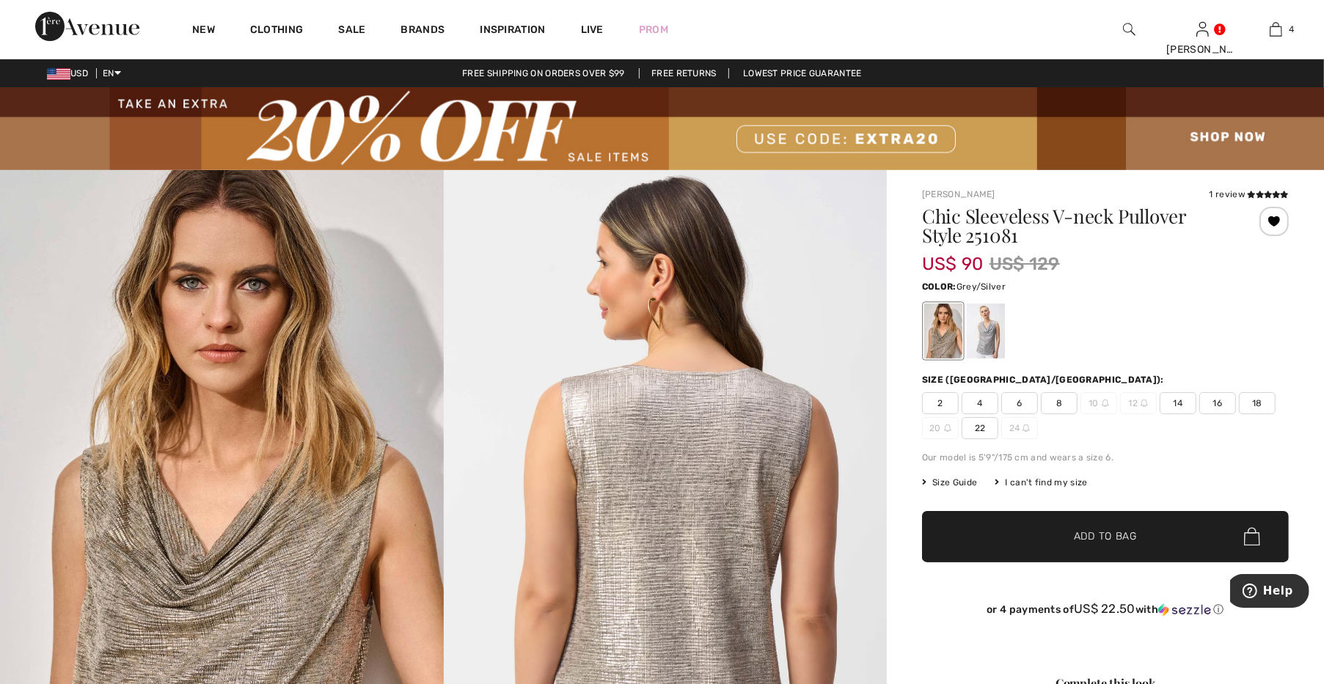
click at [998, 348] on div at bounding box center [986, 331] width 38 height 55
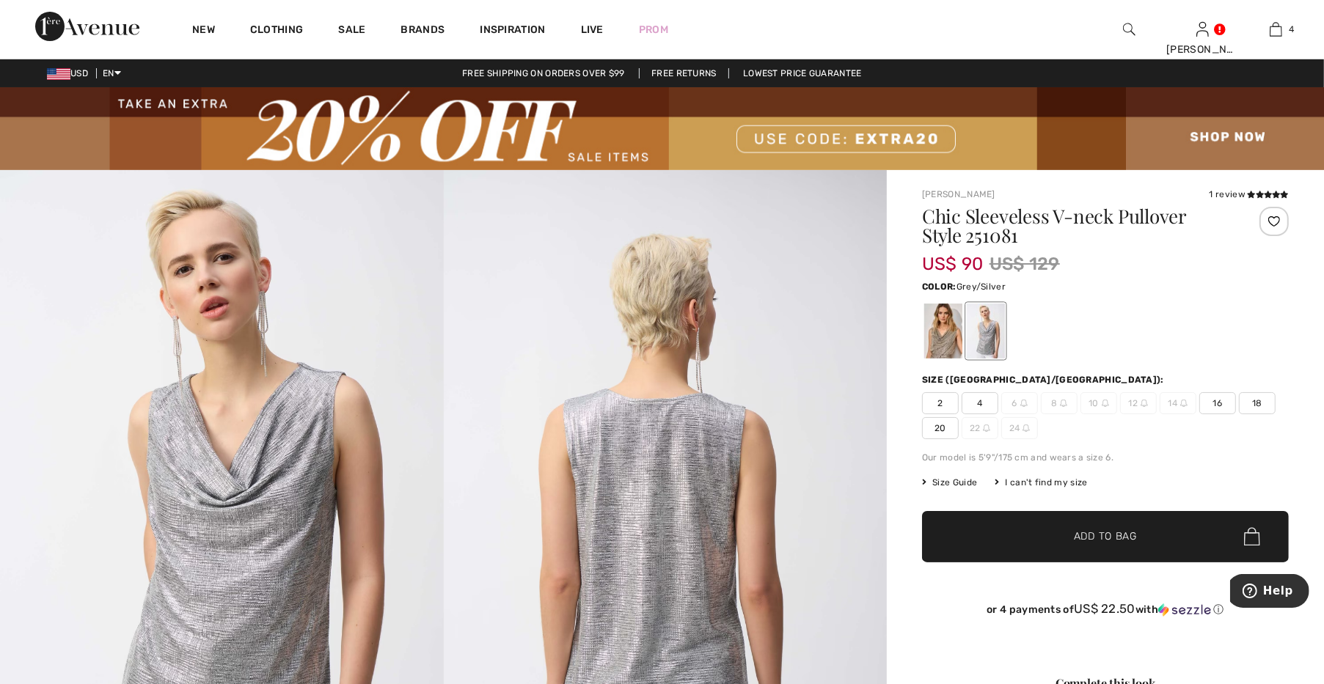
click at [952, 427] on span "20" at bounding box center [940, 428] width 37 height 22
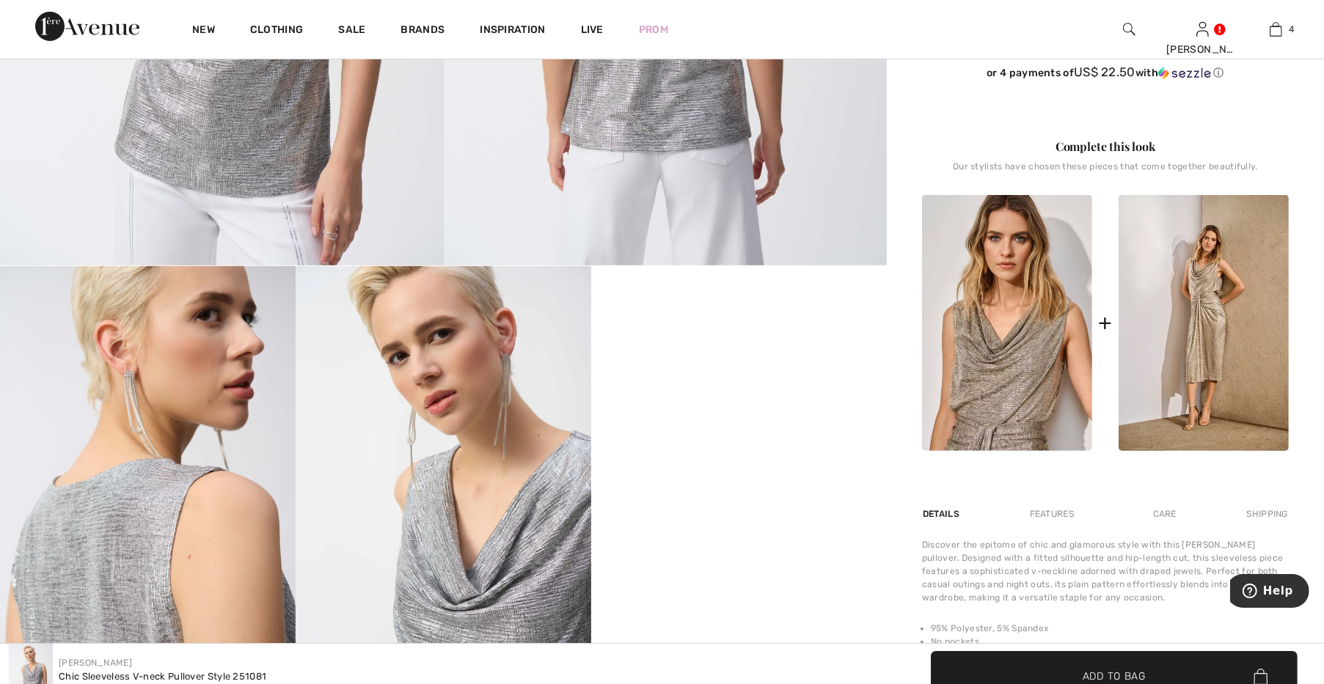
scroll to position [613, 0]
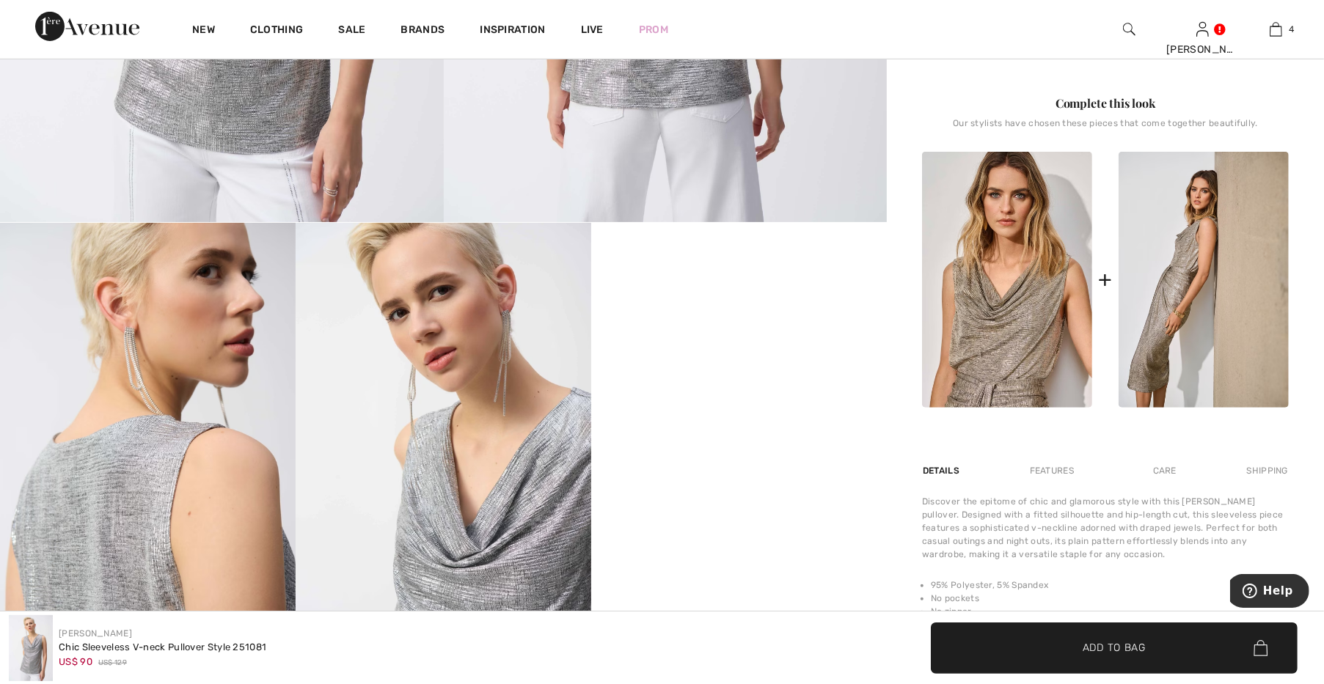
click at [1130, 321] on img at bounding box center [1204, 280] width 170 height 256
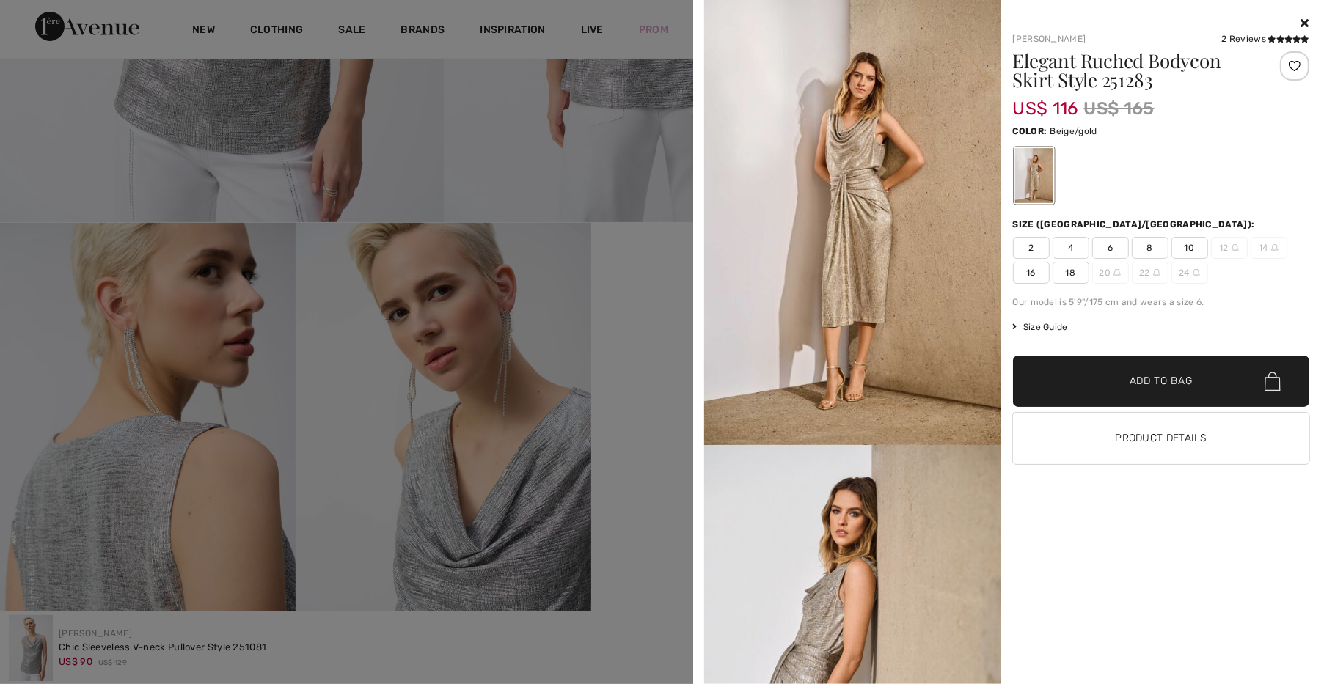
click at [1068, 273] on span "18" at bounding box center [1071, 273] width 37 height 22
click at [1117, 439] on button "Product Details" at bounding box center [1161, 438] width 297 height 51
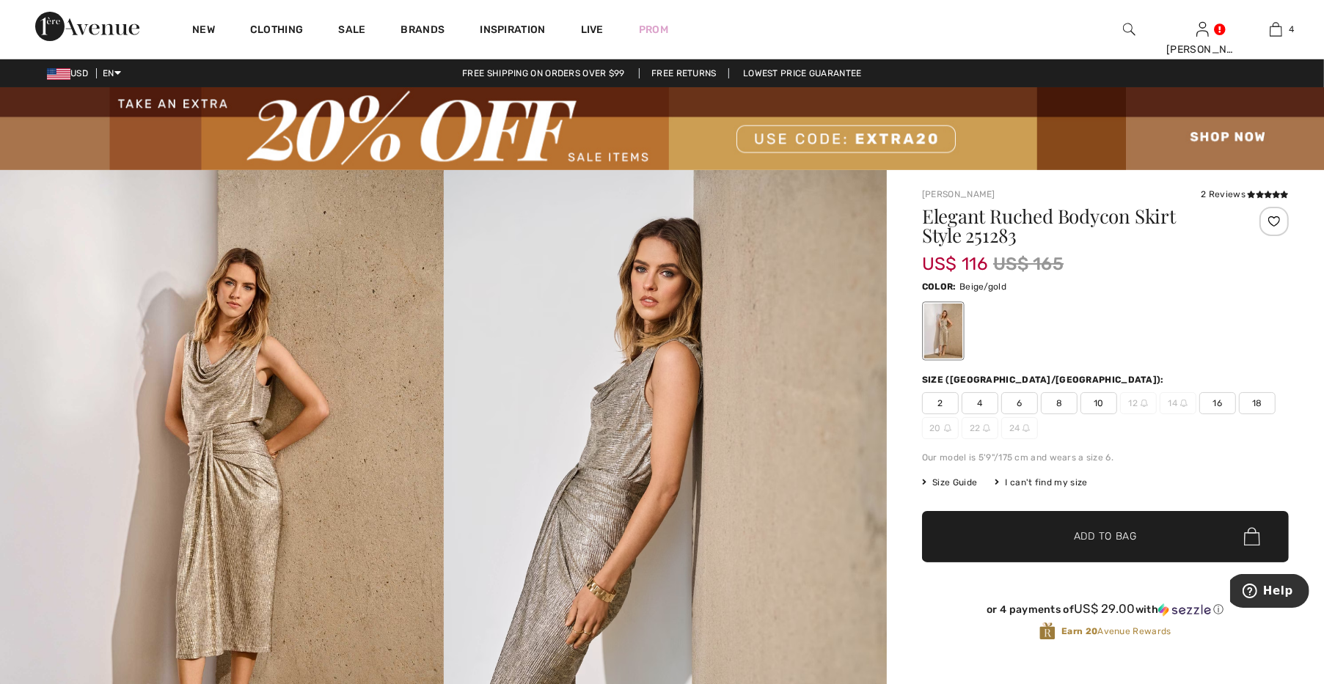
click at [1255, 401] on span "18" at bounding box center [1257, 404] width 37 height 22
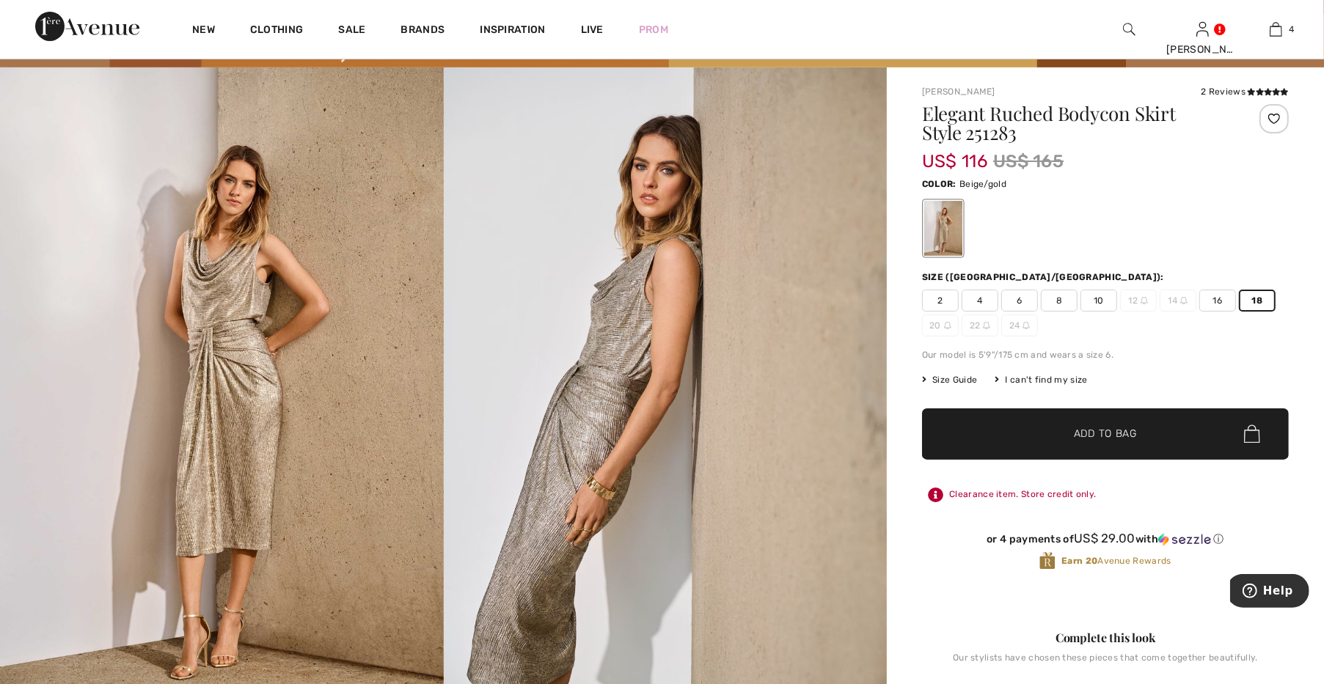
scroll to position [102, 0]
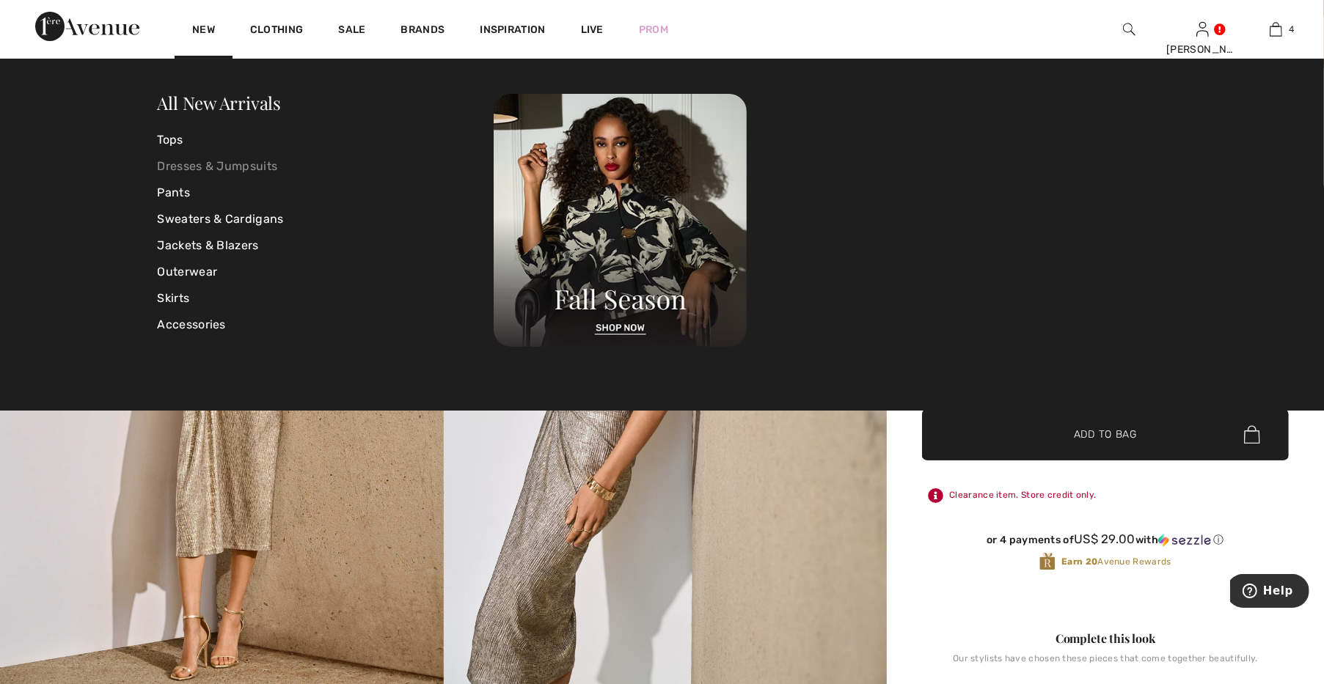
click at [200, 156] on link "Dresses & Jumpsuits" at bounding box center [326, 166] width 337 height 26
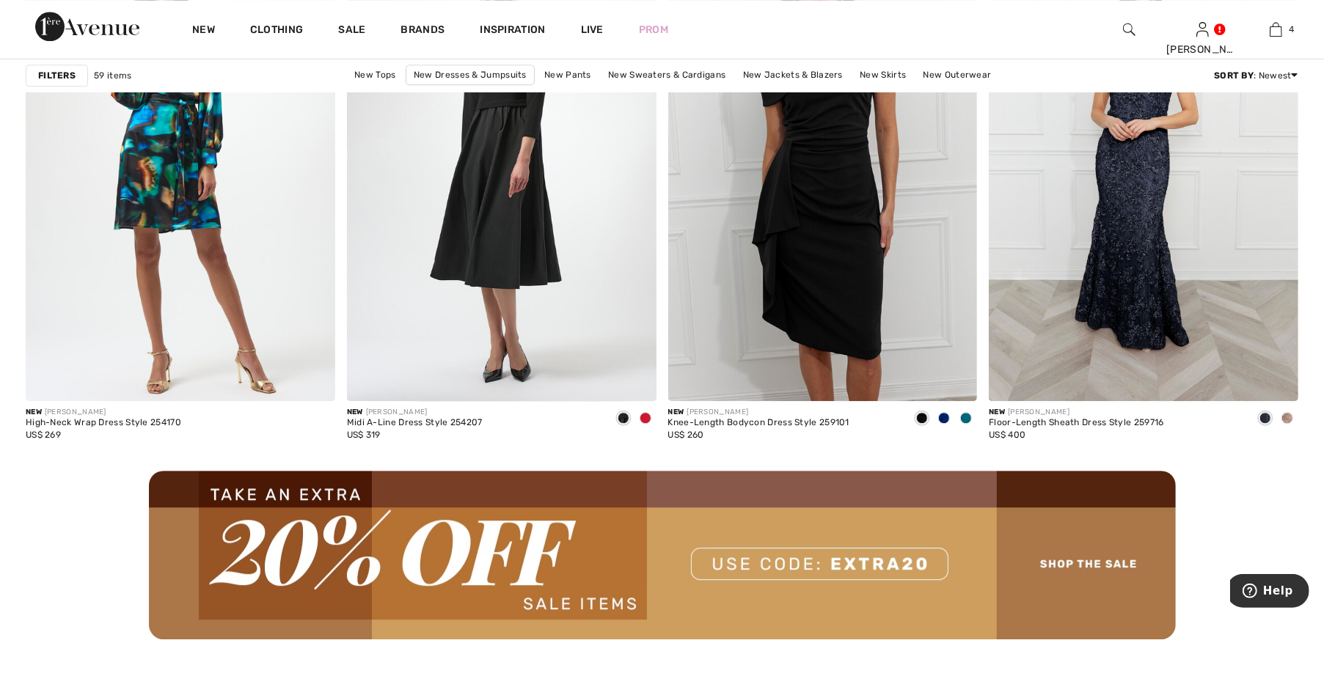
scroll to position [3778, 0]
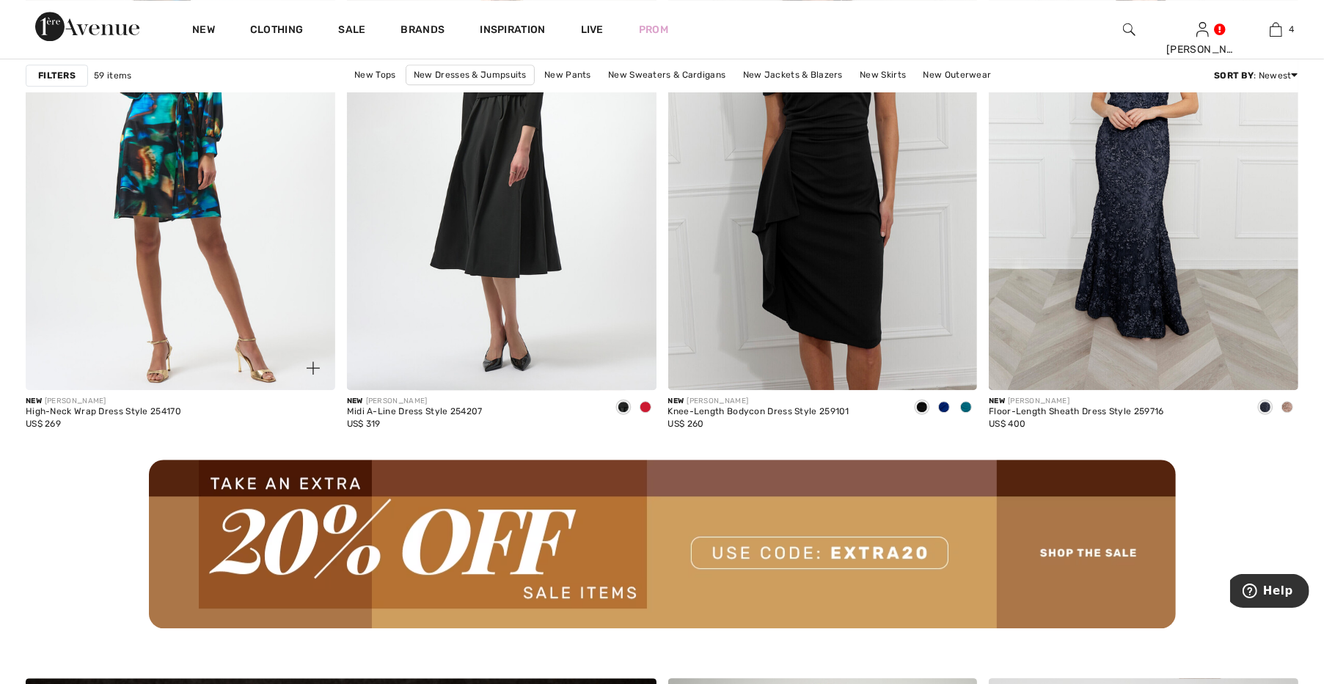
click at [247, 197] on img at bounding box center [181, 158] width 310 height 464
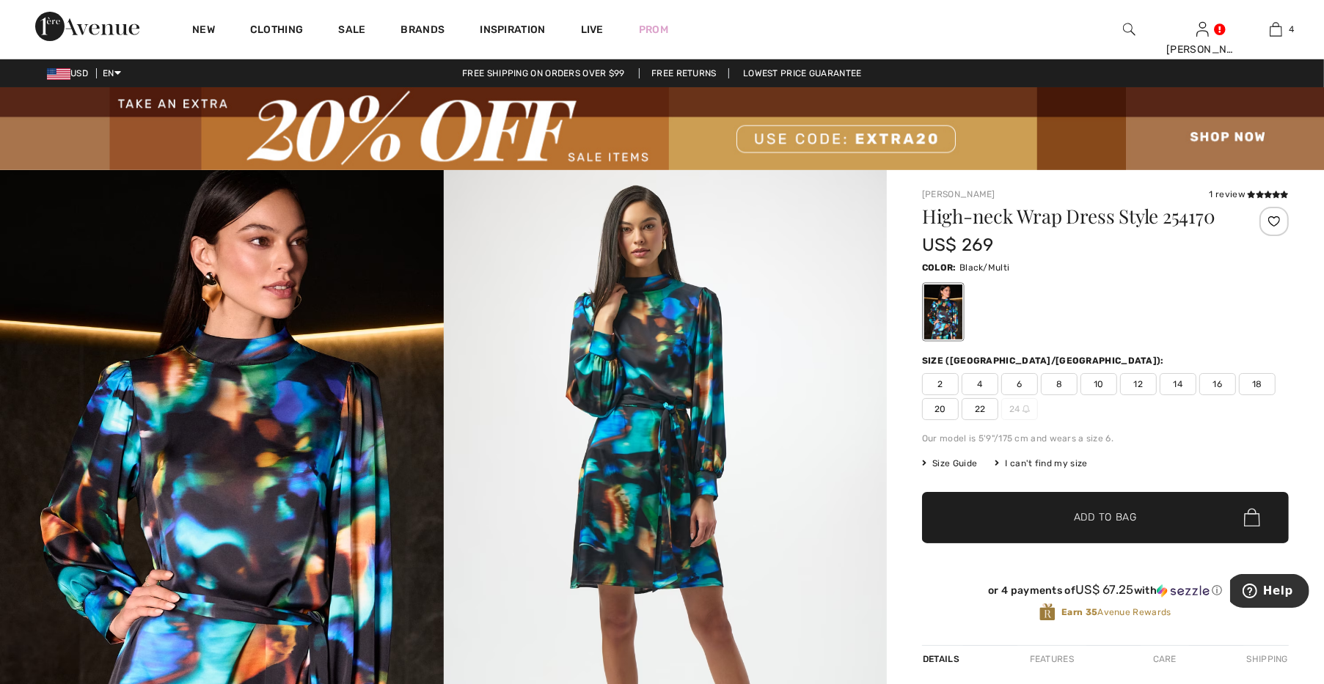
click at [935, 415] on span "20" at bounding box center [940, 409] width 37 height 22
click at [993, 407] on span "22" at bounding box center [980, 409] width 37 height 22
click at [1268, 224] on div at bounding box center [1274, 221] width 29 height 29
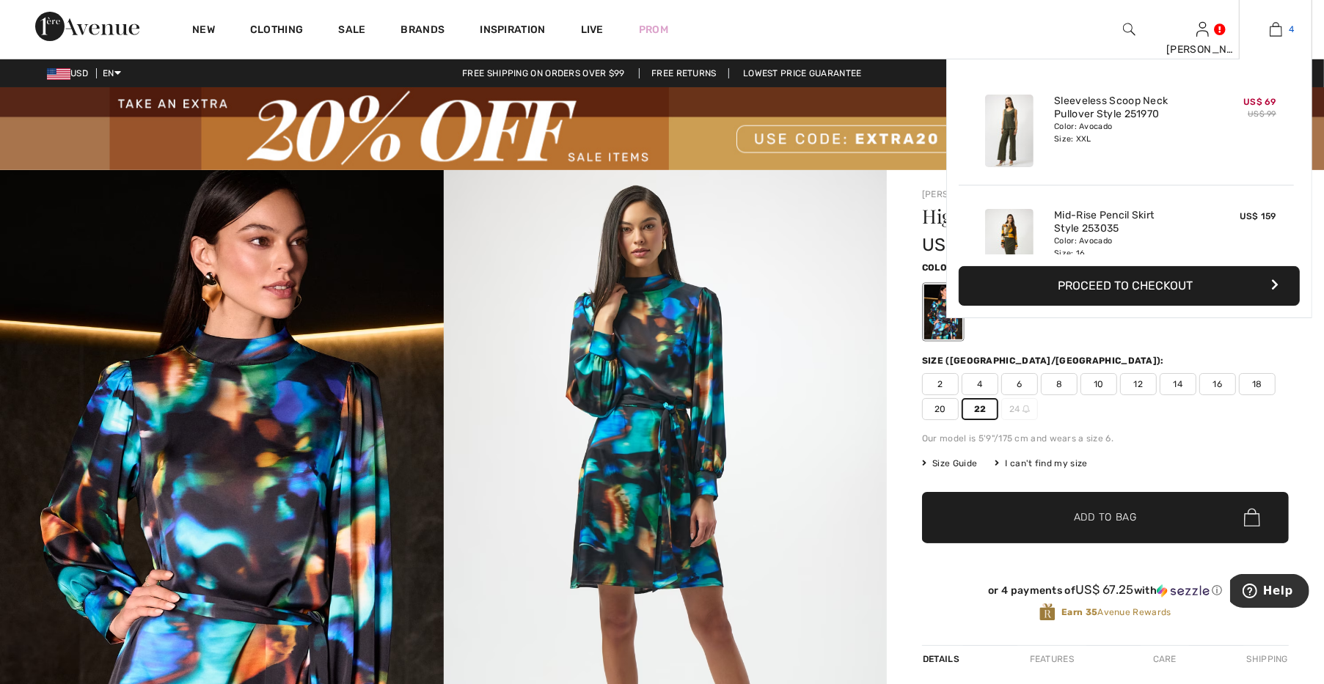
click at [1268, 35] on link "4" at bounding box center [1276, 30] width 72 height 18
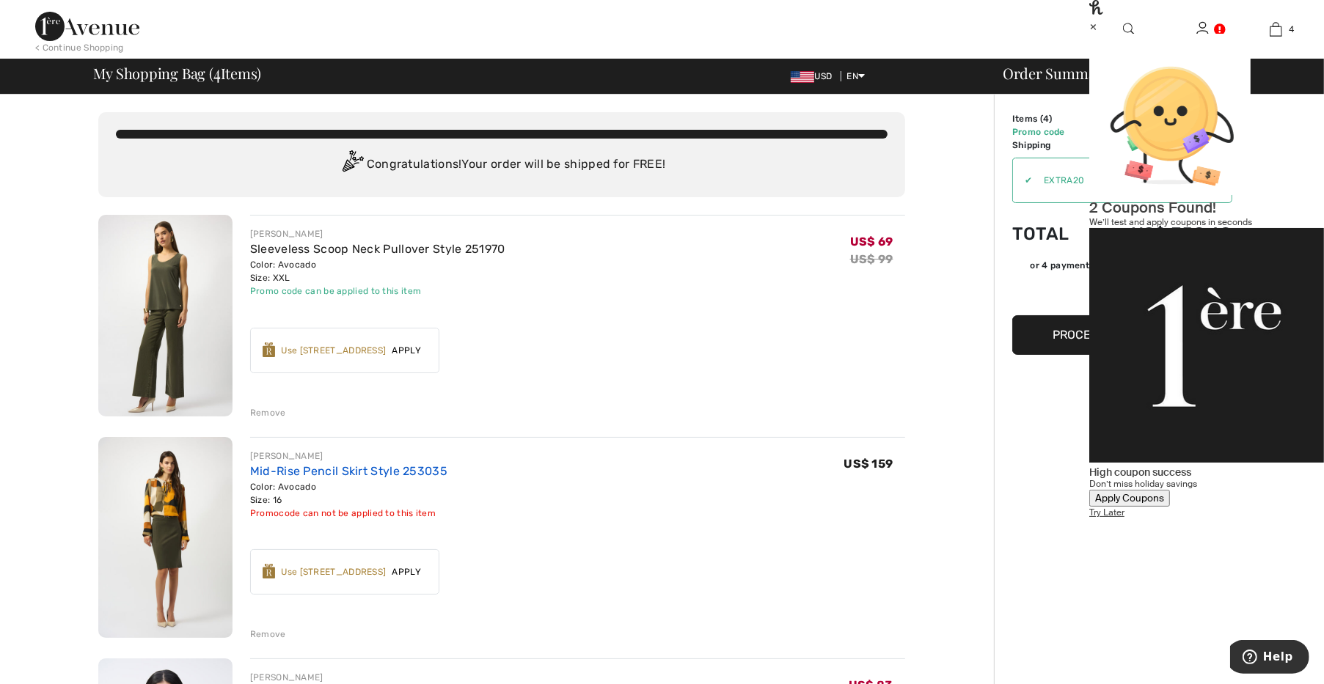
click at [393, 468] on link "Mid-Rise Pencil Skirt Style 253035" at bounding box center [348, 471] width 197 height 14
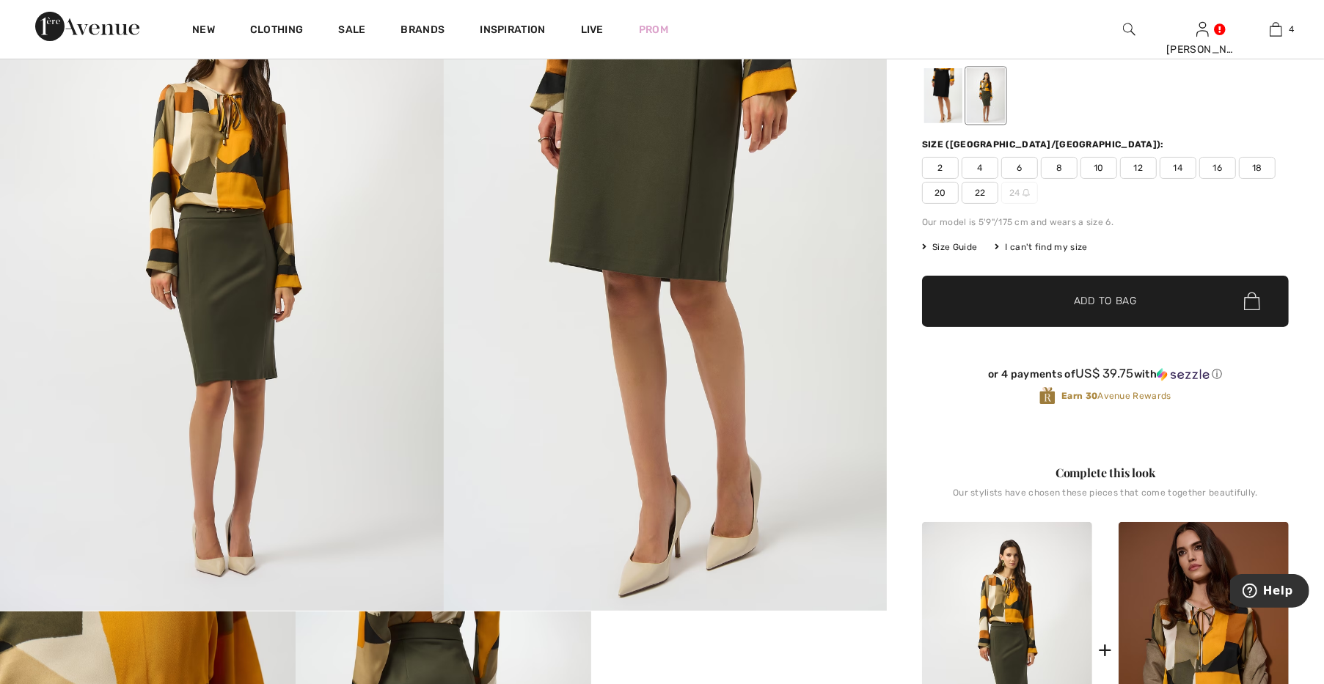
scroll to position [204, 0]
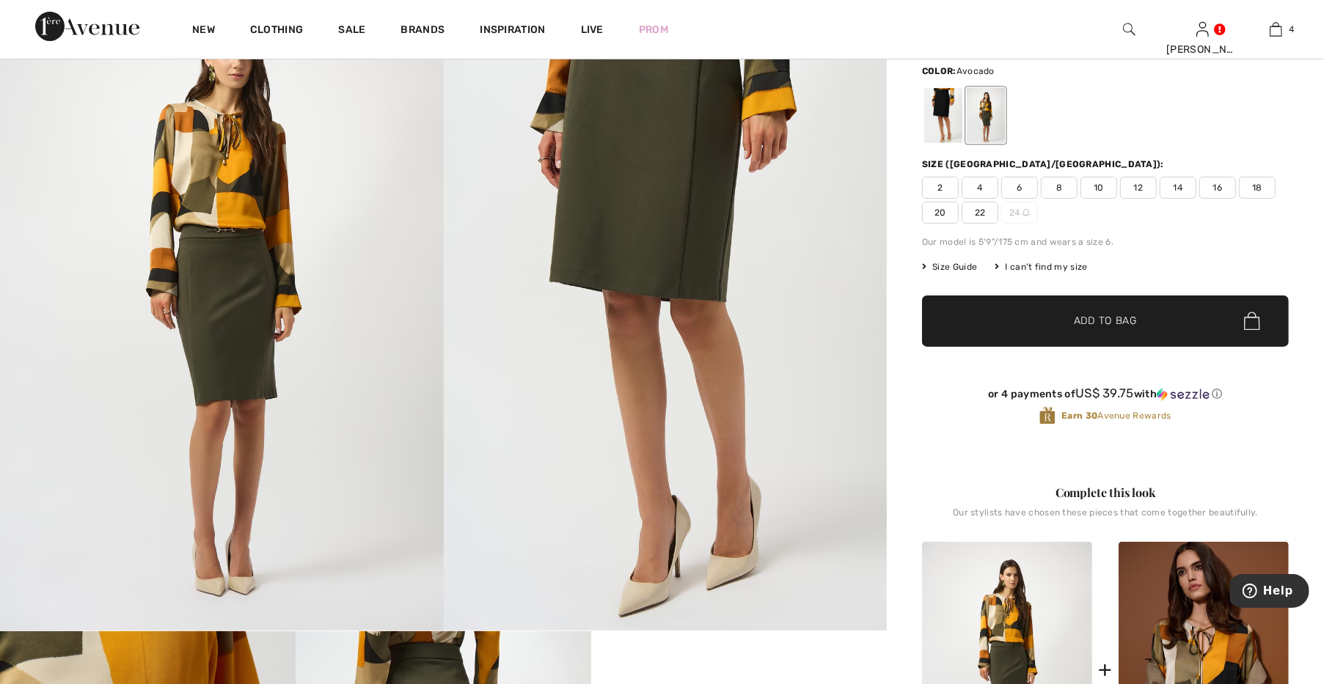
click at [968, 269] on span "Size Guide" at bounding box center [949, 266] width 55 height 13
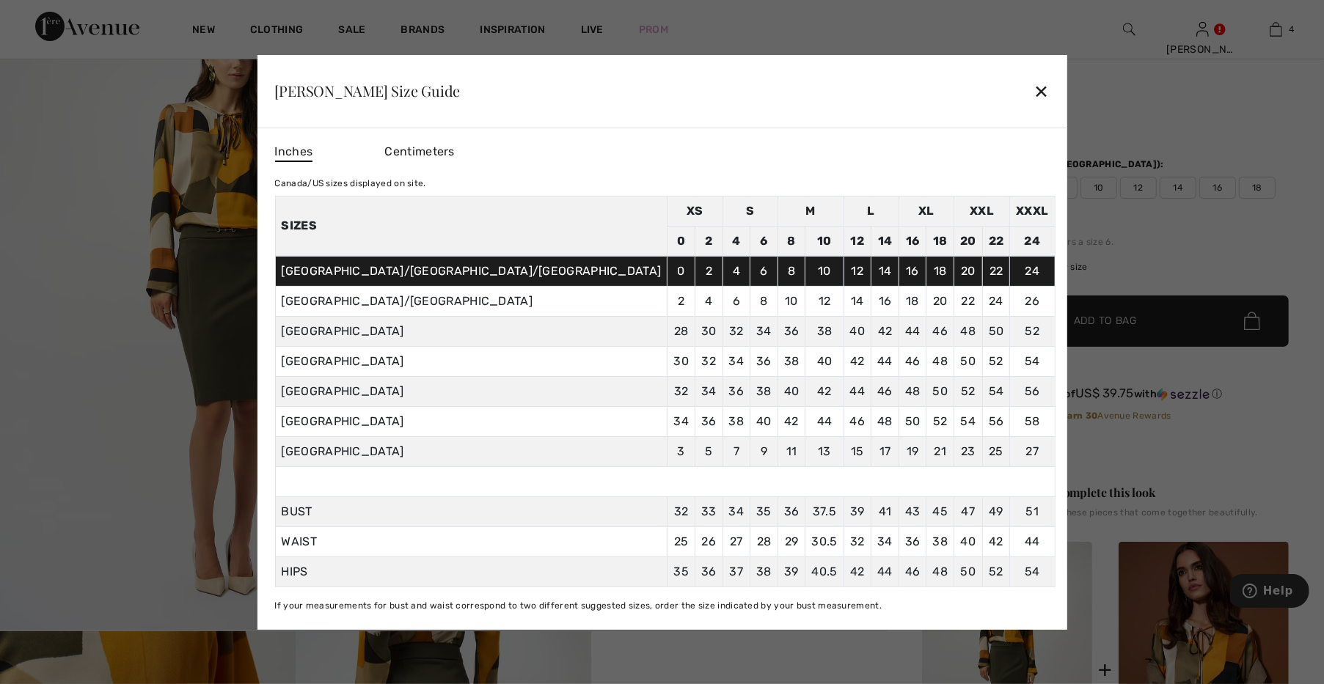
click at [1034, 90] on div "✕" at bounding box center [1041, 91] width 15 height 31
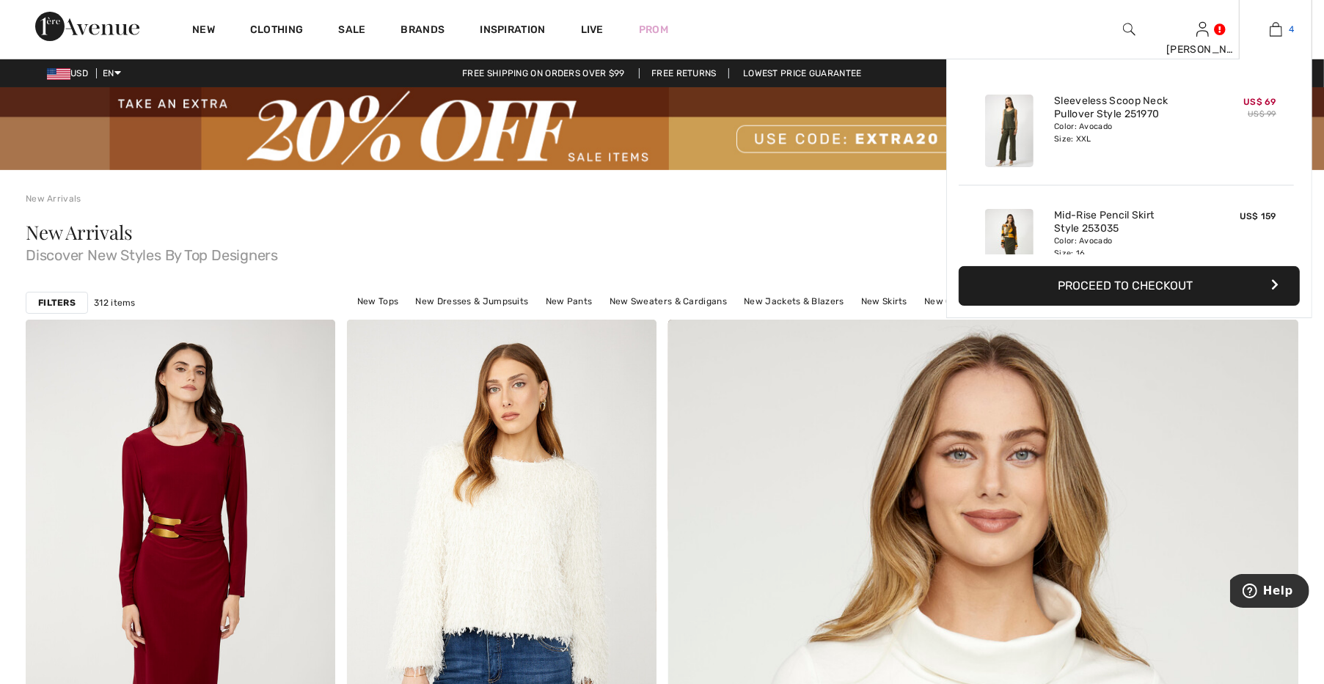
click at [1279, 25] on img at bounding box center [1276, 30] width 12 height 18
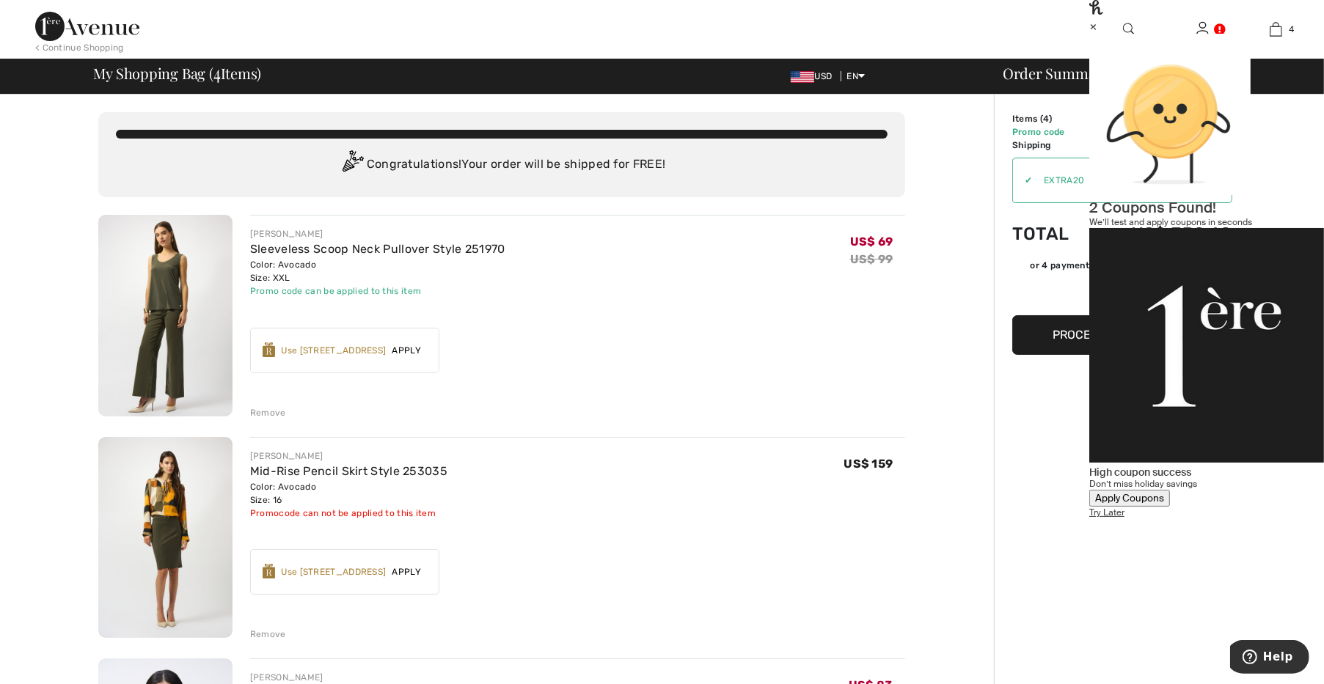
click at [1289, 34] on div "×" at bounding box center [1206, 25] width 235 height 15
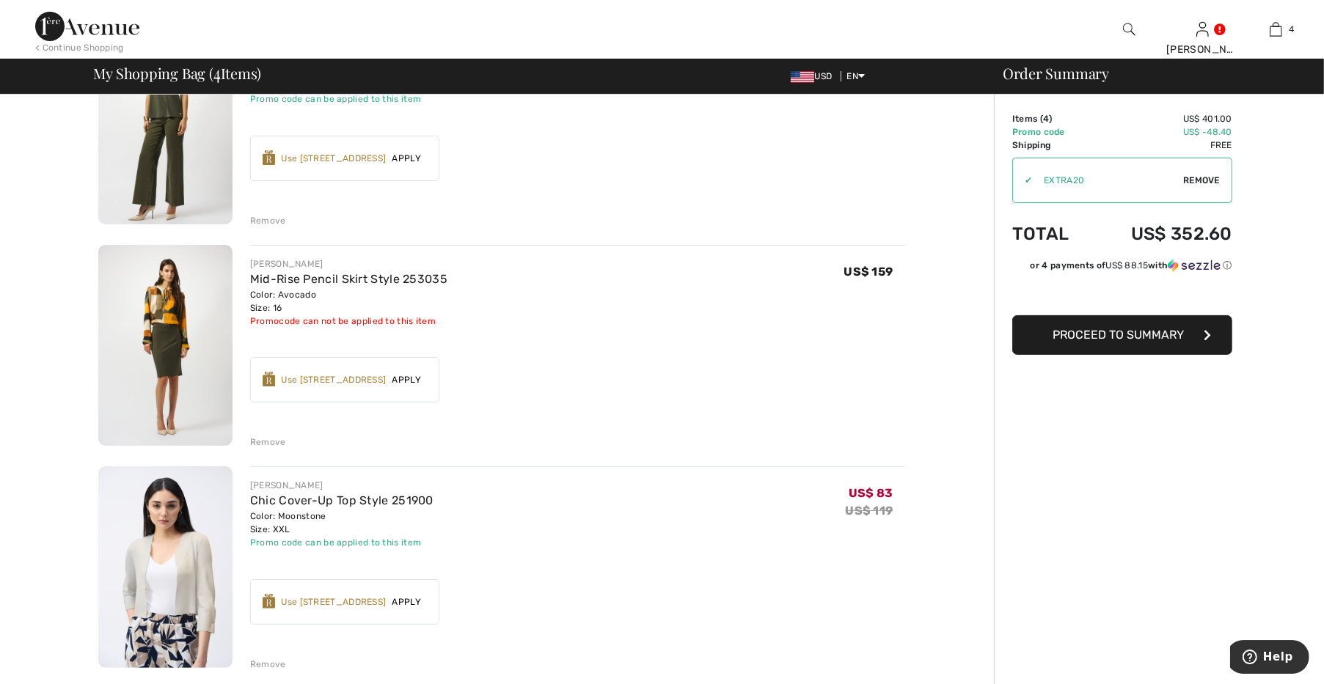
scroll to position [204, 0]
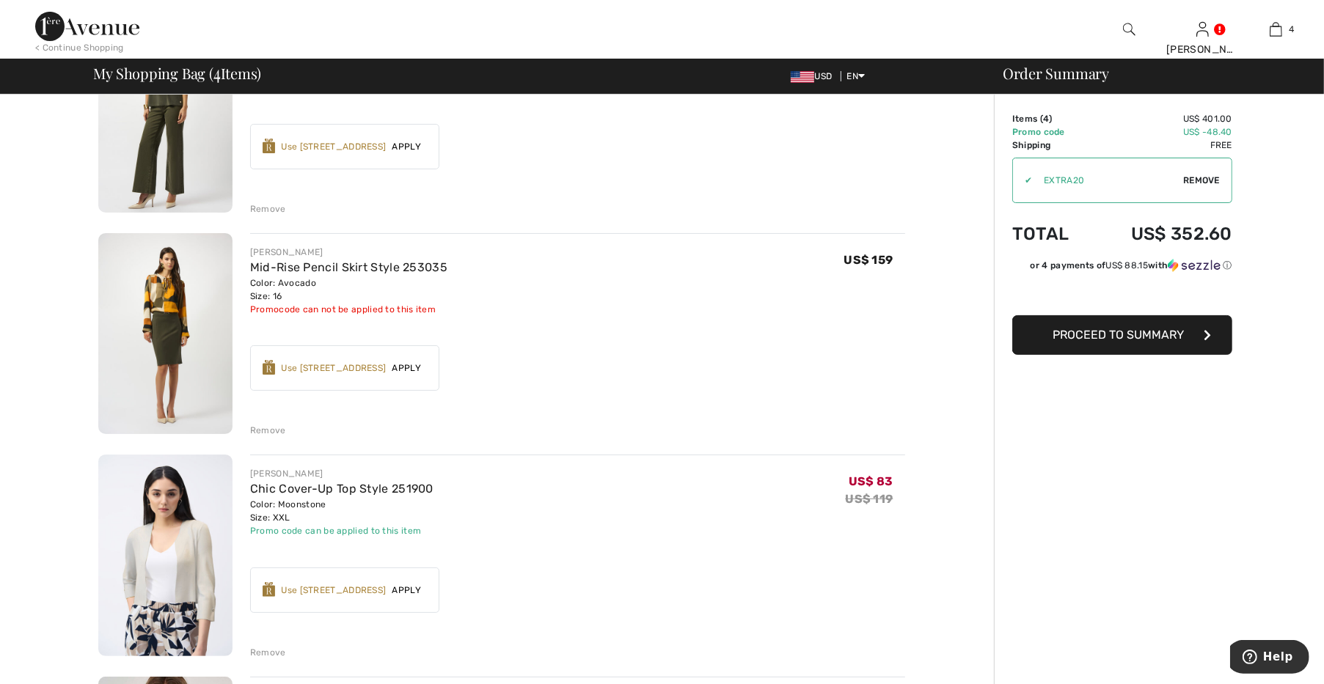
click at [407, 366] on span "Apply" at bounding box center [406, 368] width 41 height 13
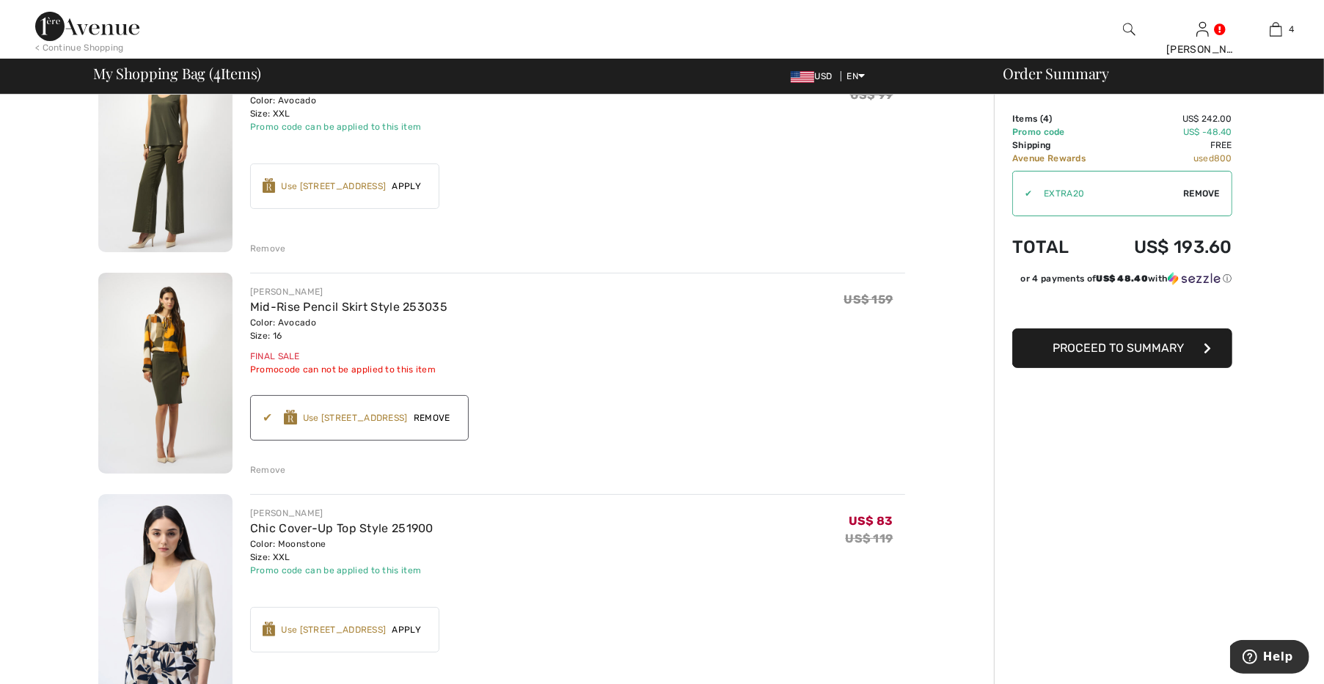
scroll to position [102, 0]
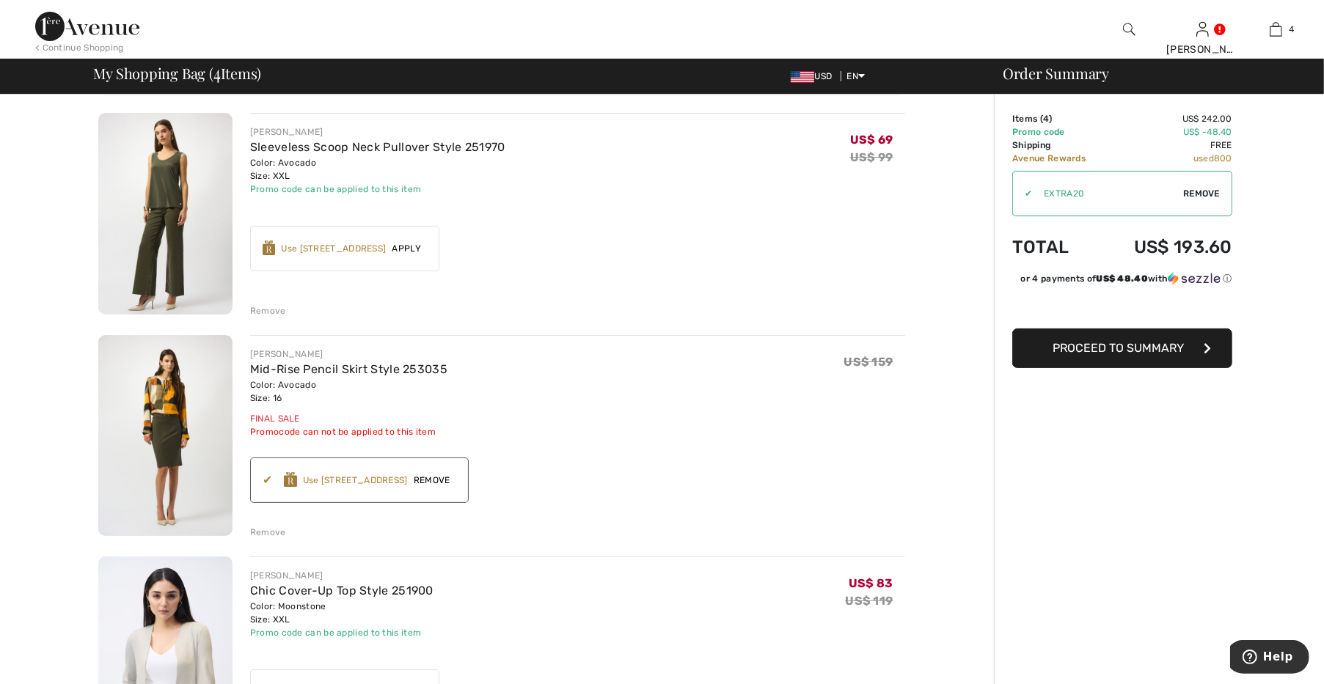
click at [1084, 362] on button "Proceed to Summary" at bounding box center [1122, 349] width 220 height 40
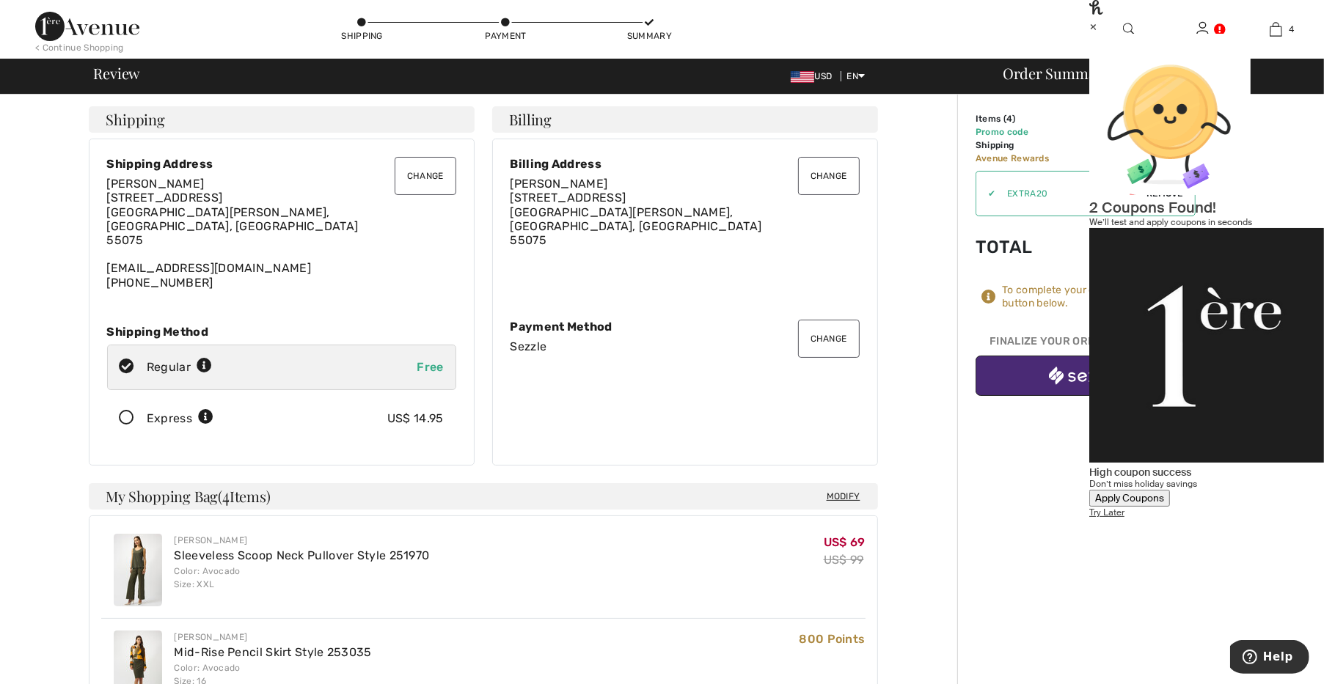
click at [1144, 492] on div "Apply Coupons" at bounding box center [1129, 498] width 69 height 12
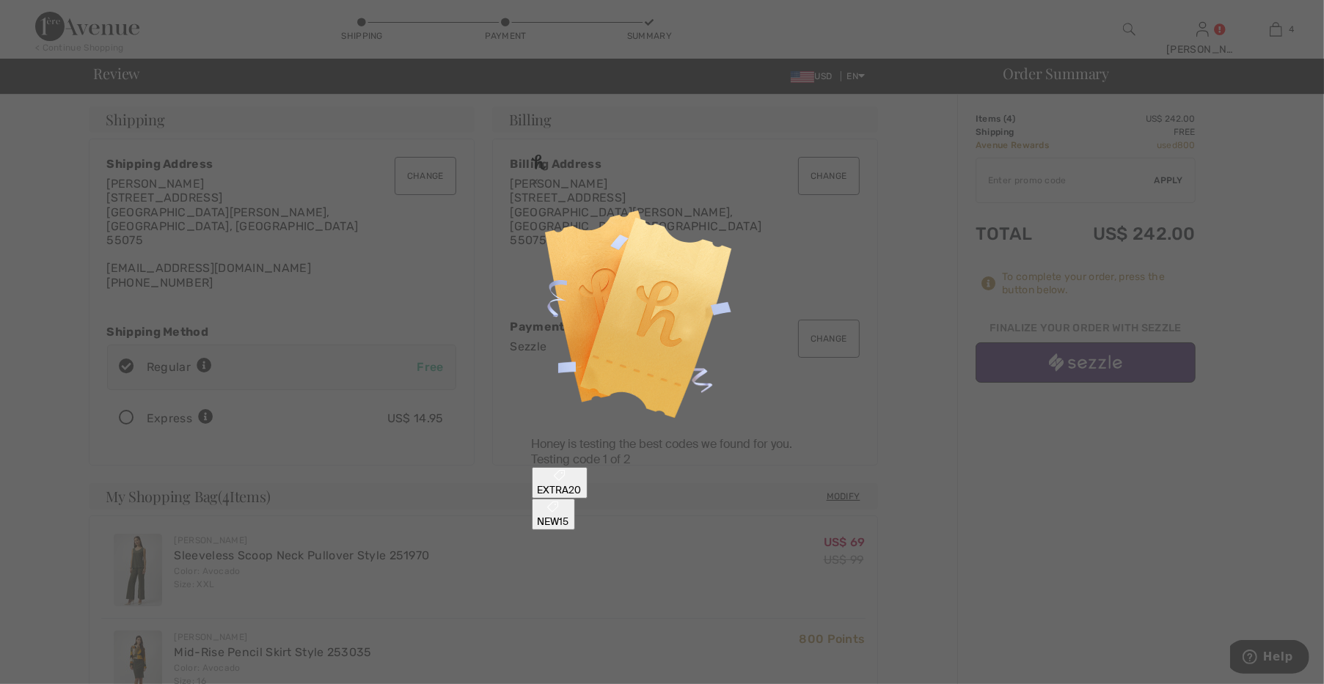
type input "EXTRA20"
type input "NEW15"
type input "EXTRA20"
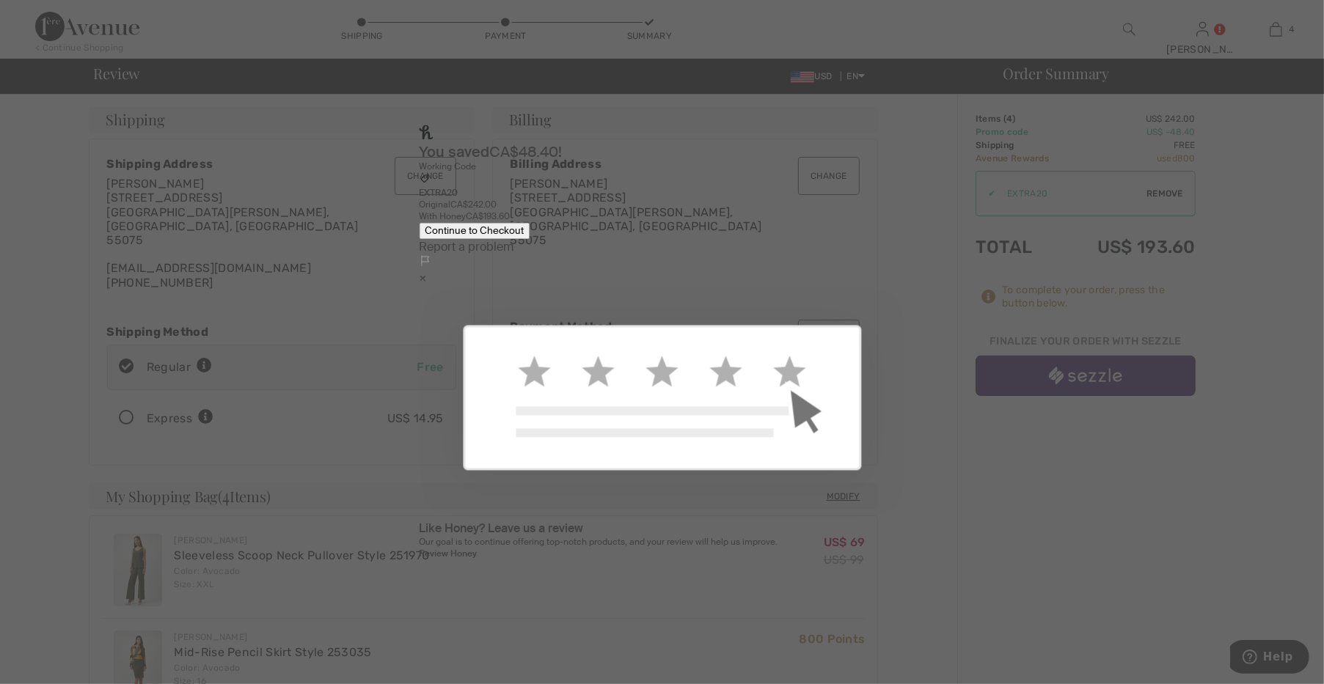
click at [530, 239] on button "Continue to Checkout" at bounding box center [474, 230] width 111 height 17
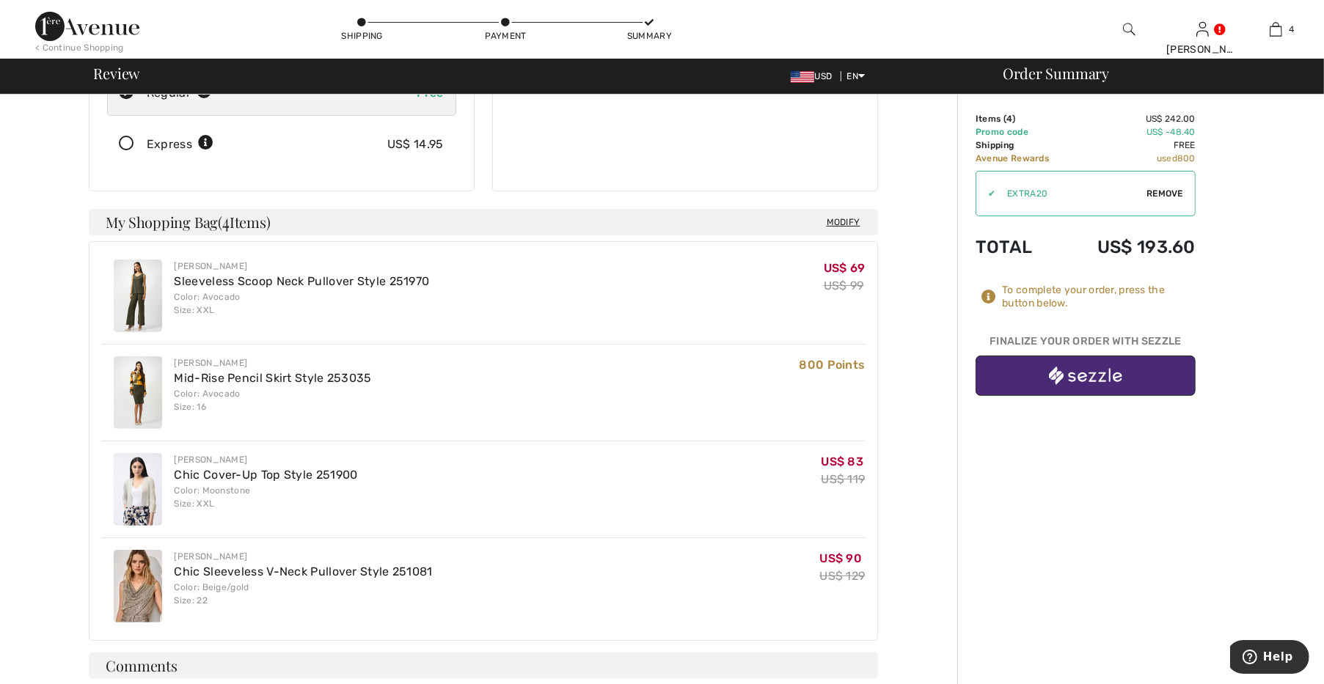
scroll to position [306, 0]
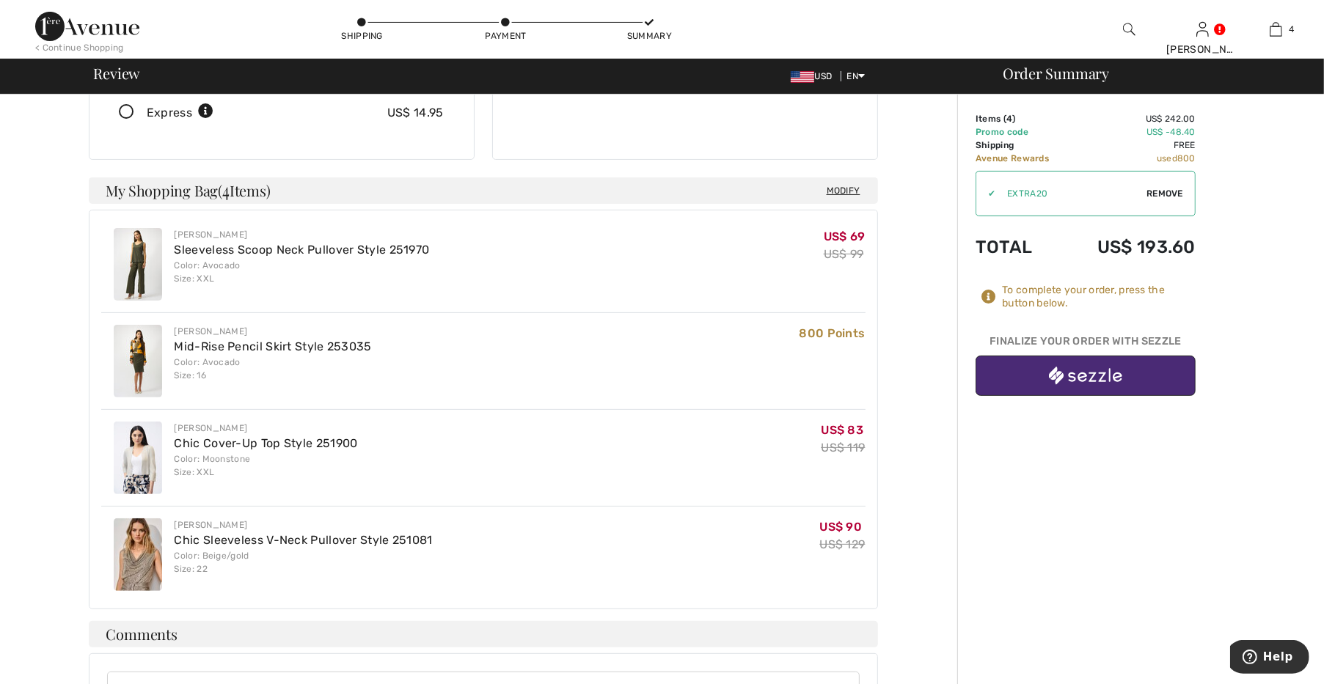
click at [990, 375] on button "button" at bounding box center [1086, 376] width 220 height 40
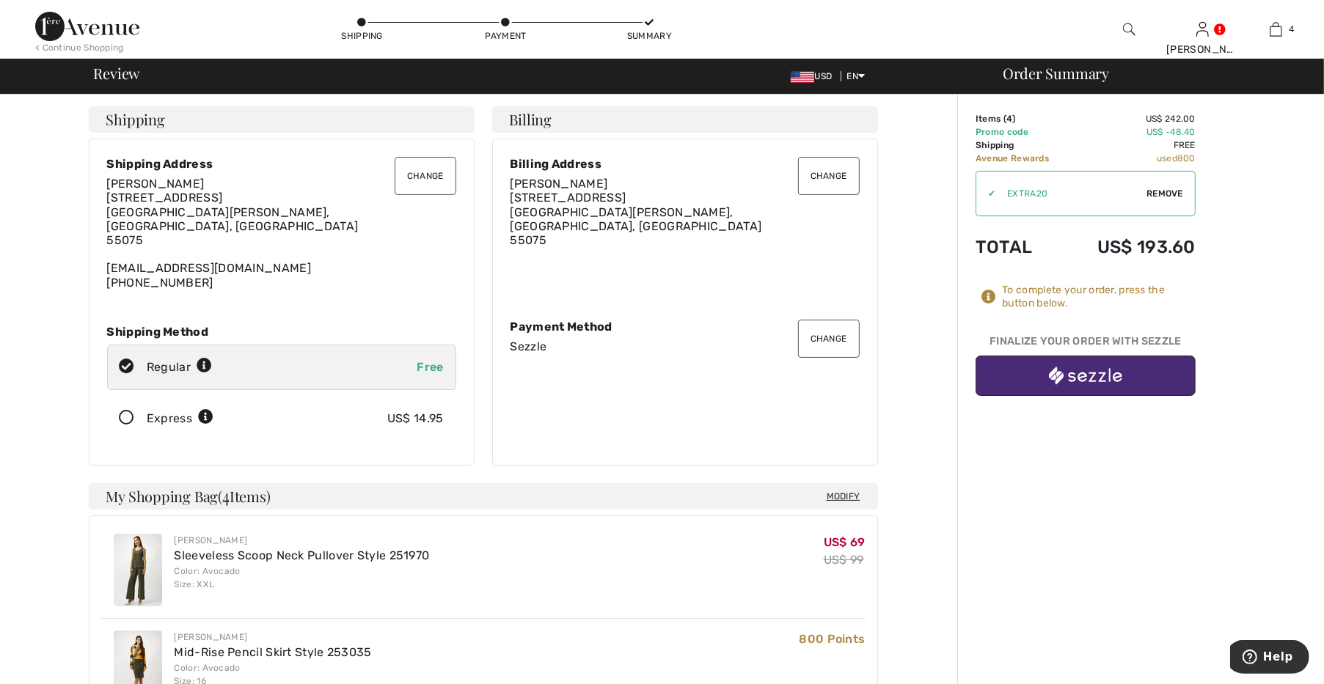
click at [838, 489] on span "Modify" at bounding box center [844, 496] width 34 height 15
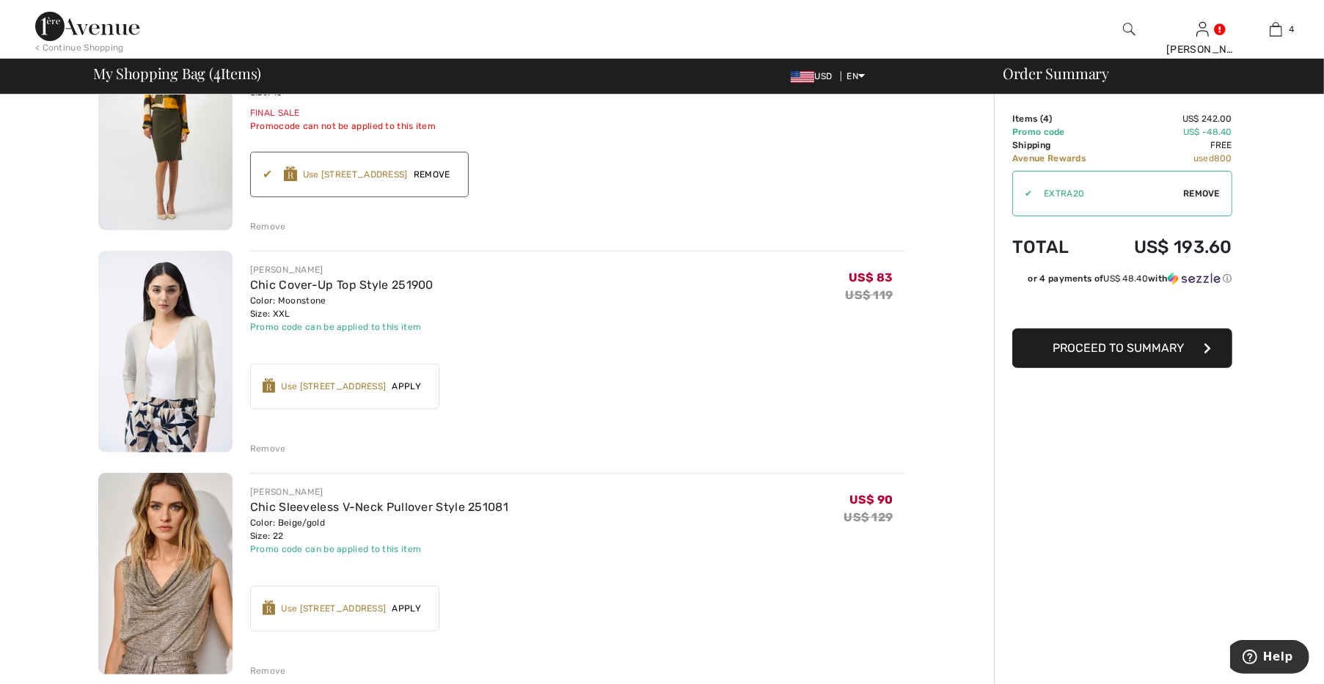
scroll to position [511, 0]
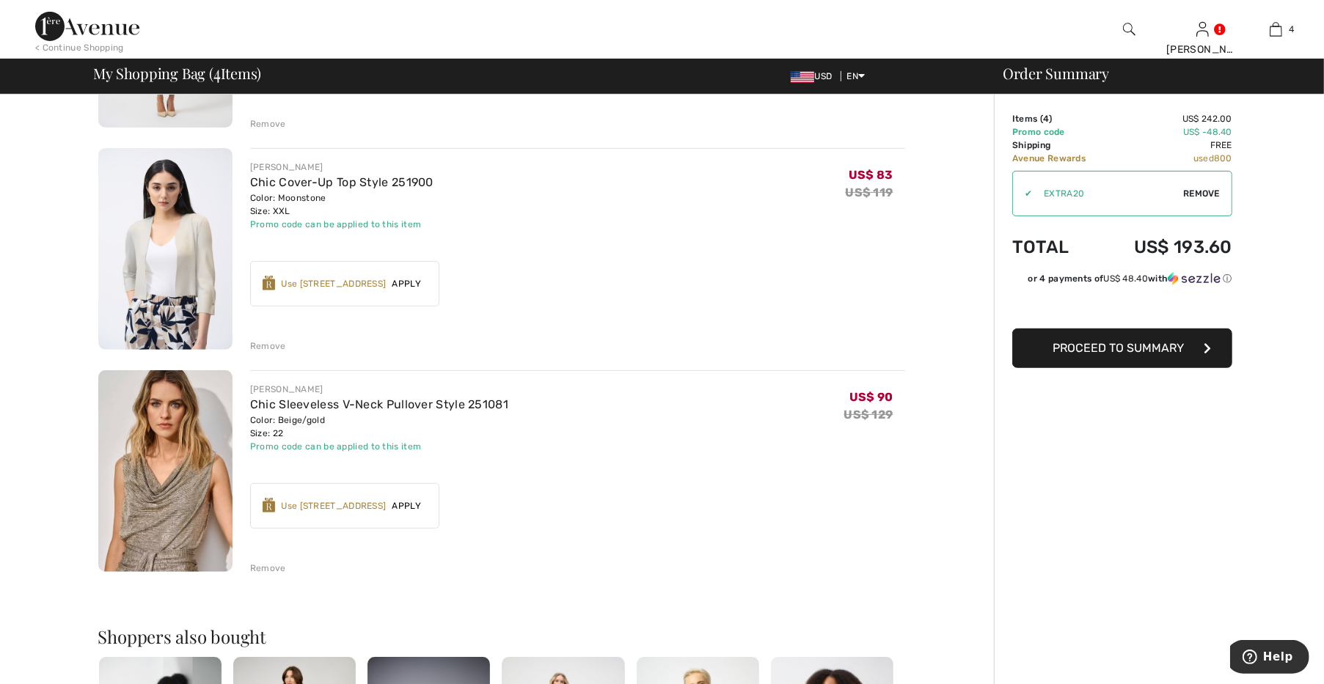
click at [275, 569] on div "Remove" at bounding box center [268, 568] width 36 height 13
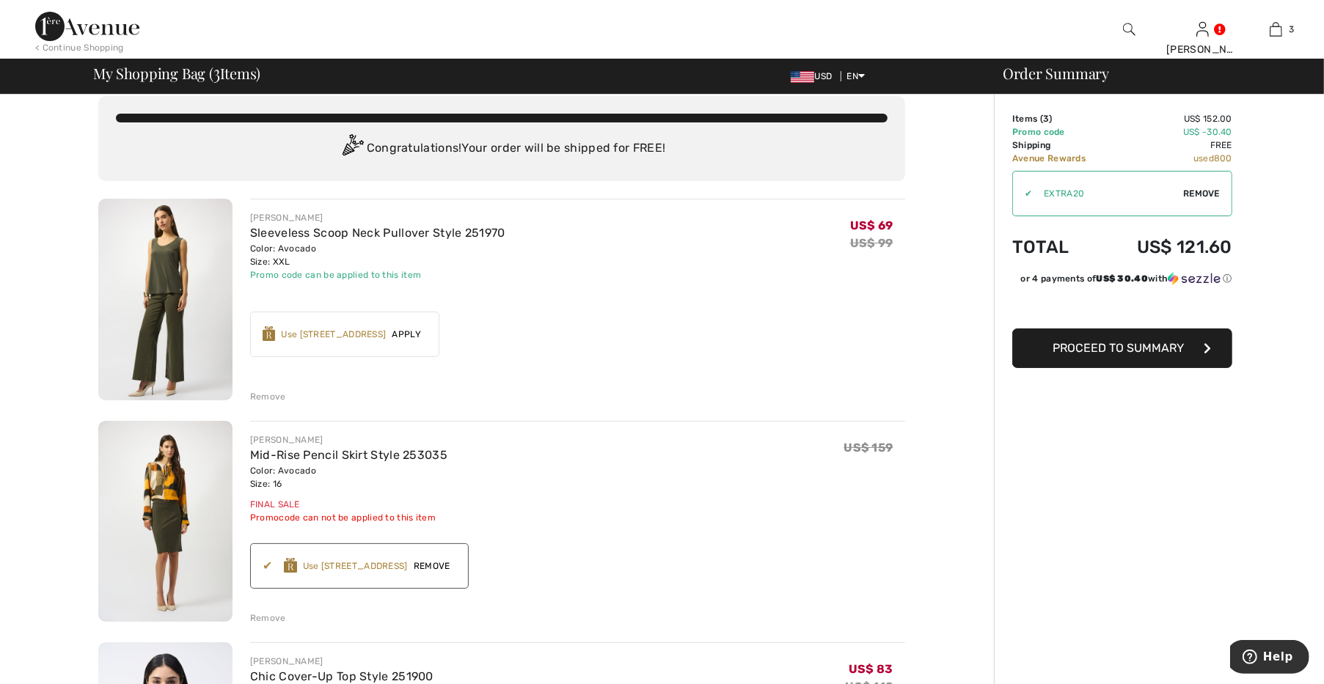
scroll to position [0, 0]
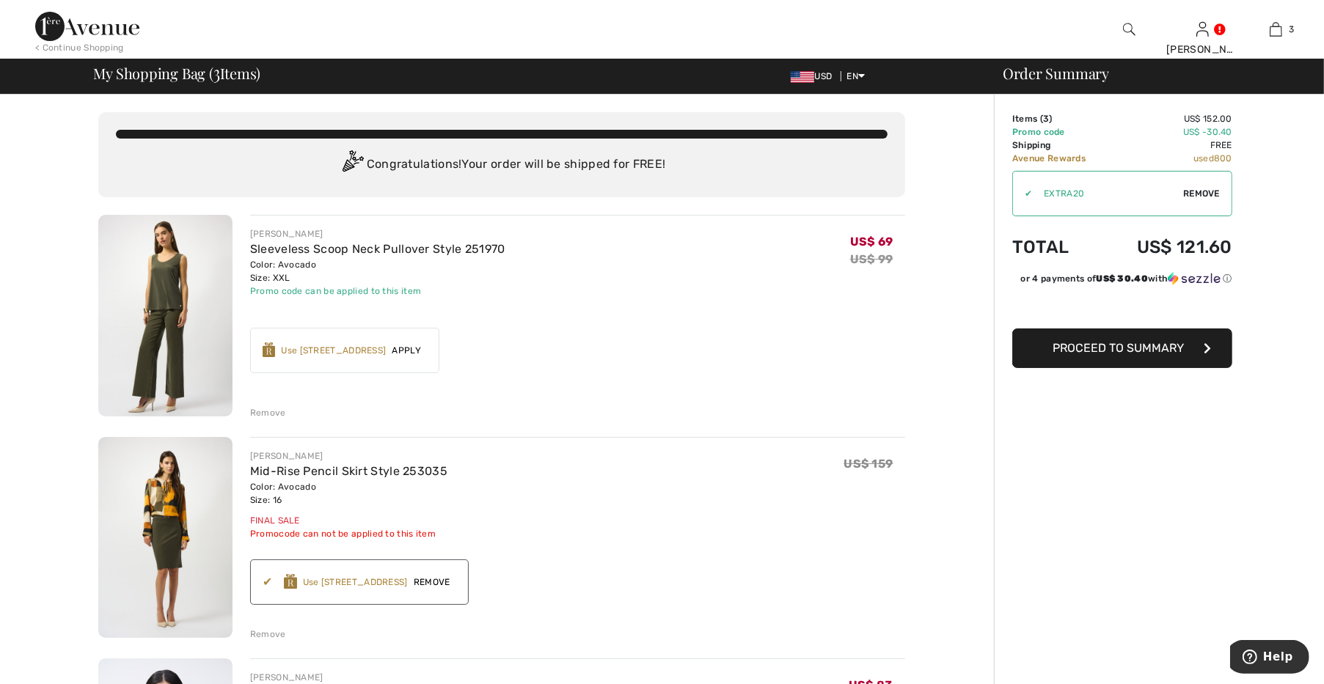
click at [269, 414] on div "Remove" at bounding box center [268, 412] width 36 height 13
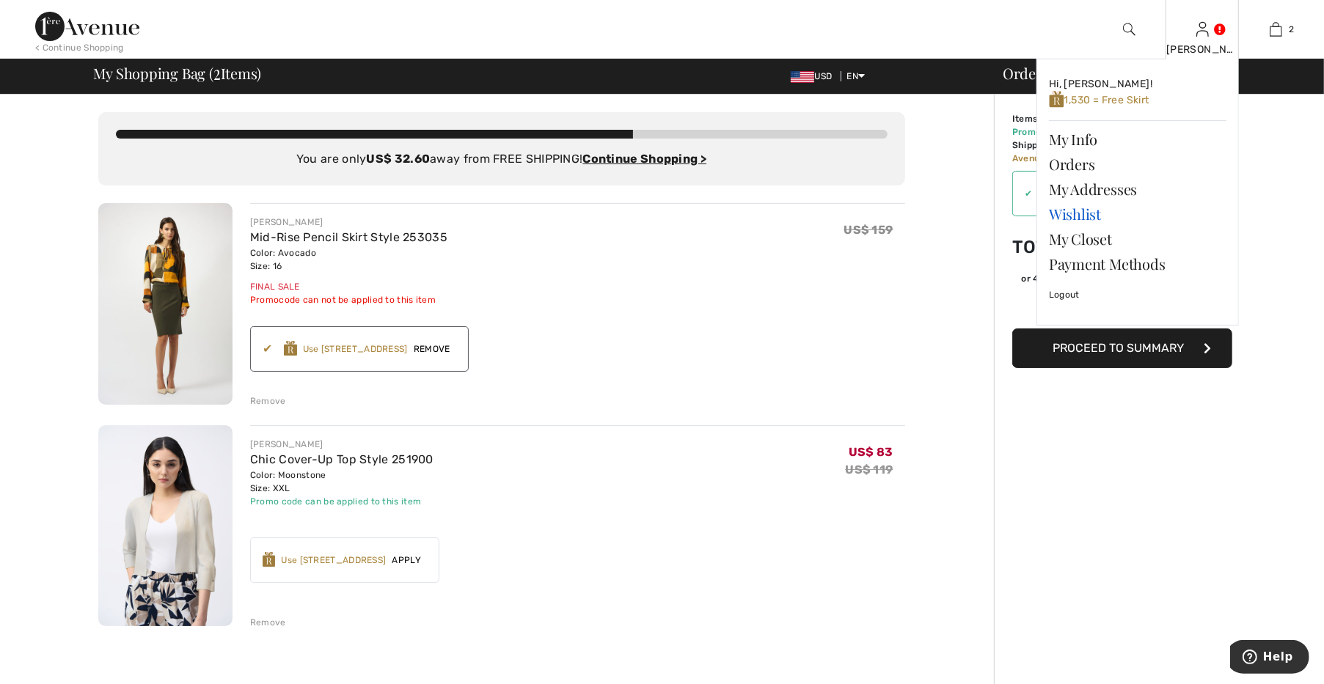
click at [1082, 207] on link "Wishlist" at bounding box center [1138, 214] width 178 height 25
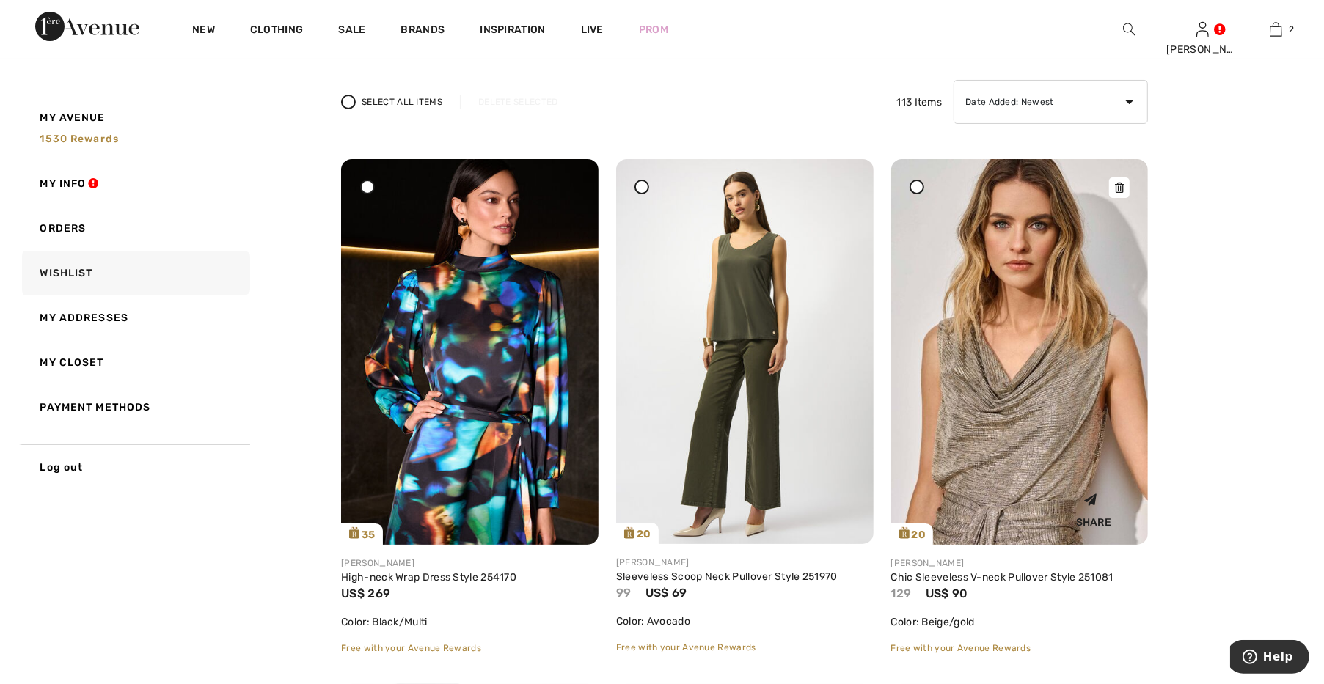
scroll to position [102, 0]
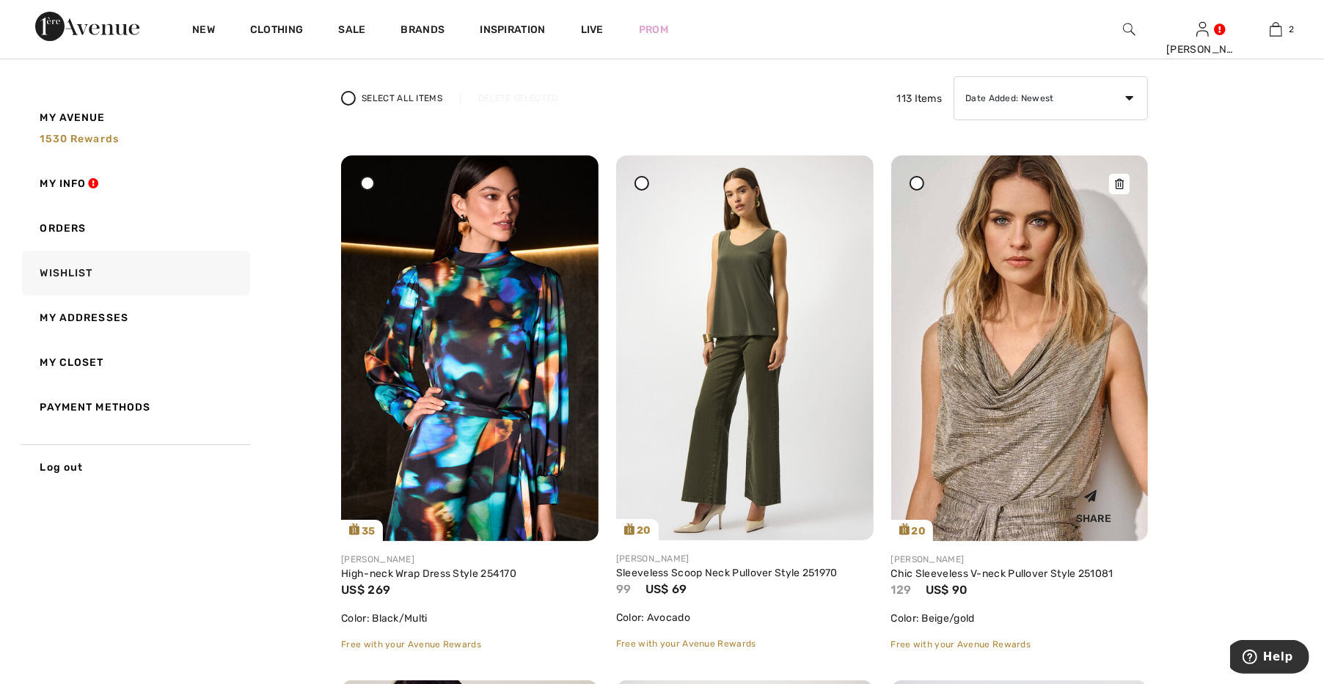
click at [936, 431] on img at bounding box center [1020, 349] width 258 height 386
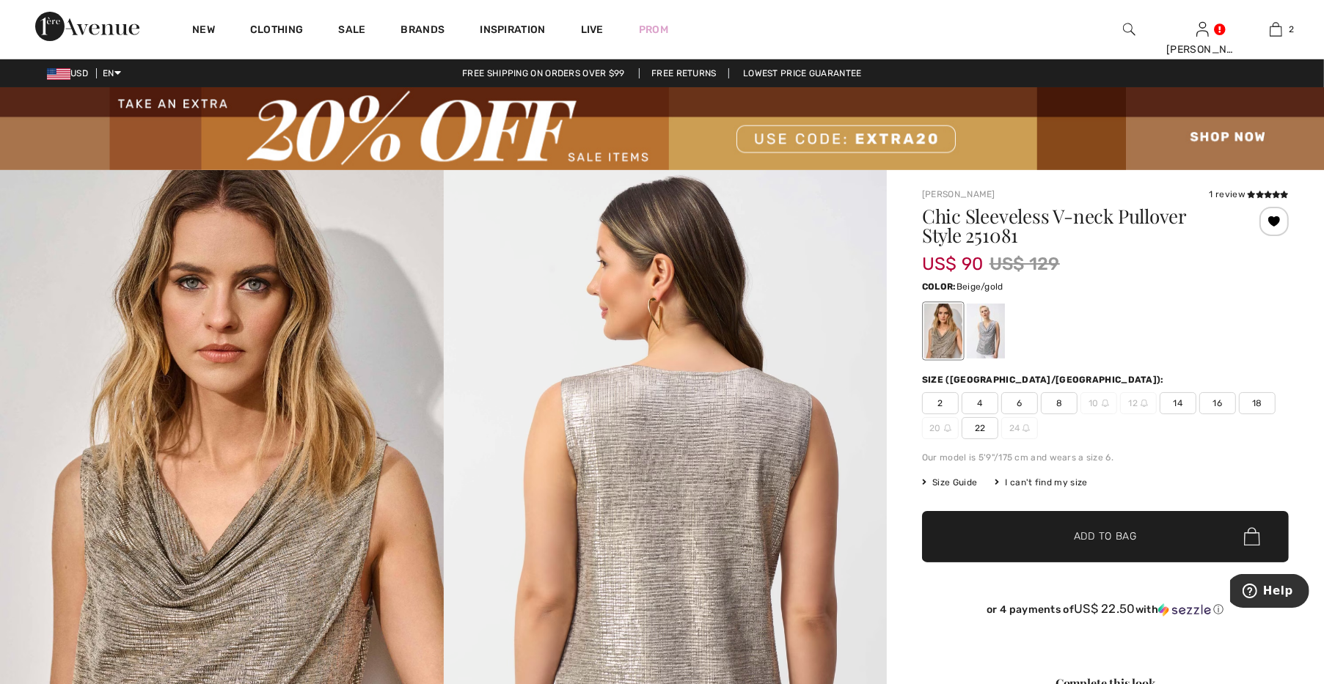
click at [971, 428] on span "22" at bounding box center [980, 428] width 37 height 22
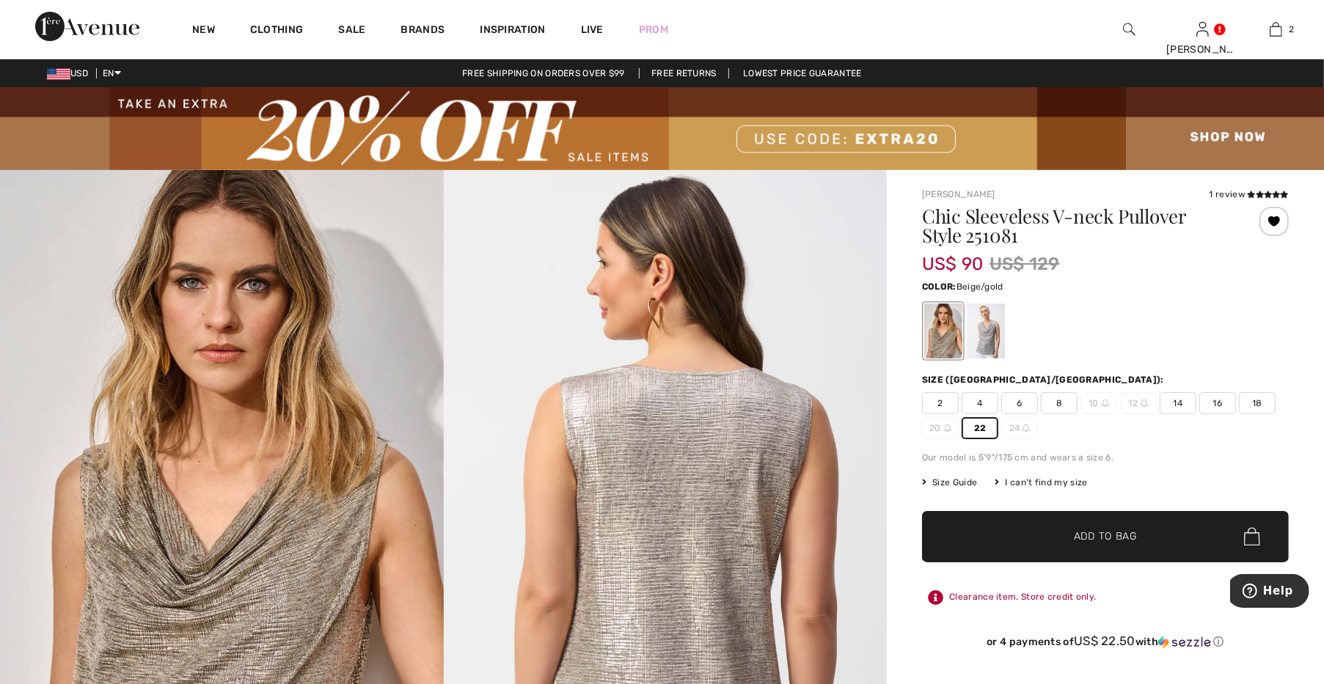
click at [981, 528] on span "✔ Added to Bag Add to Bag" at bounding box center [1105, 536] width 367 height 51
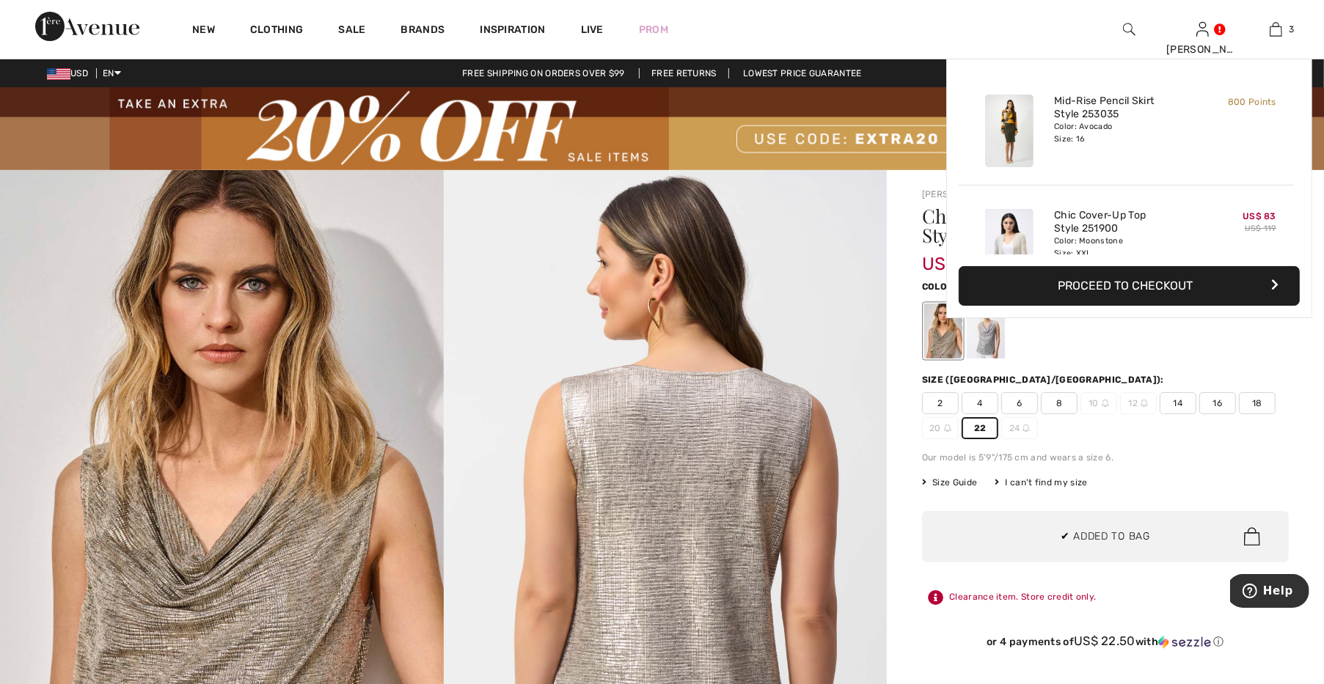
scroll to position [159, 0]
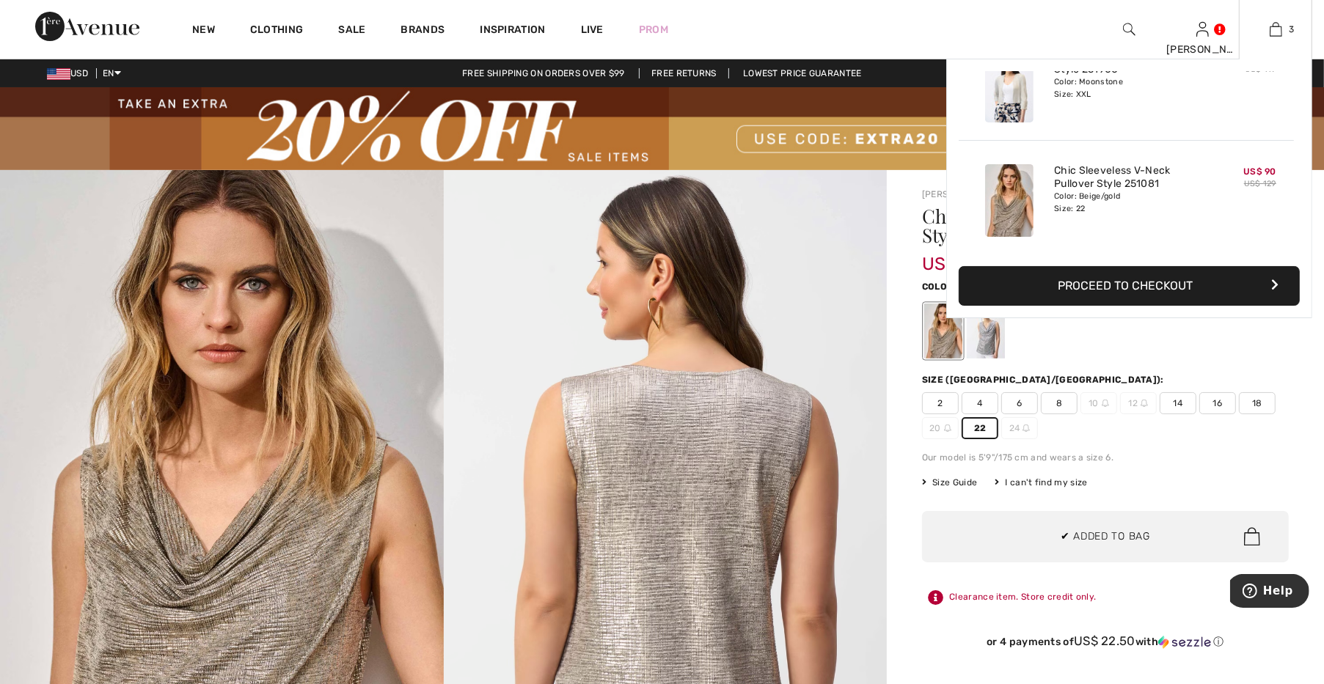
click at [1043, 282] on button "Proceed to Checkout" at bounding box center [1129, 286] width 341 height 40
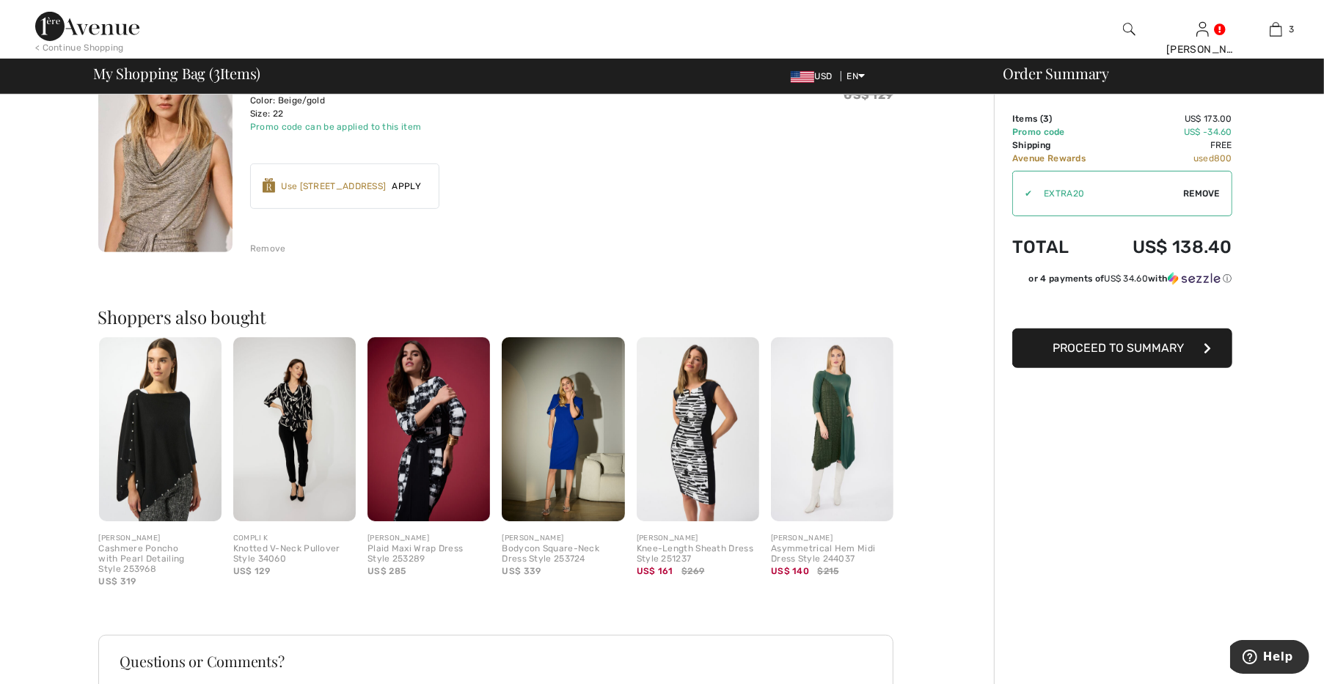
scroll to position [613, 0]
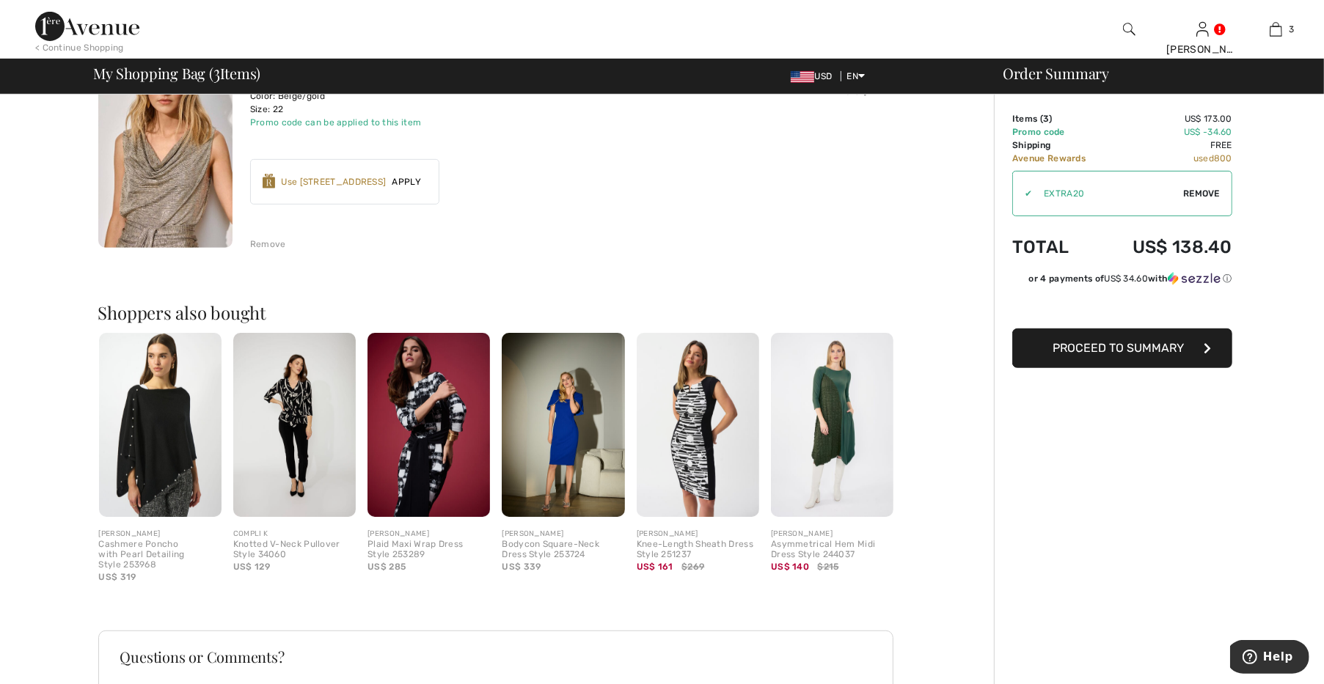
click at [664, 417] on img at bounding box center [698, 425] width 123 height 184
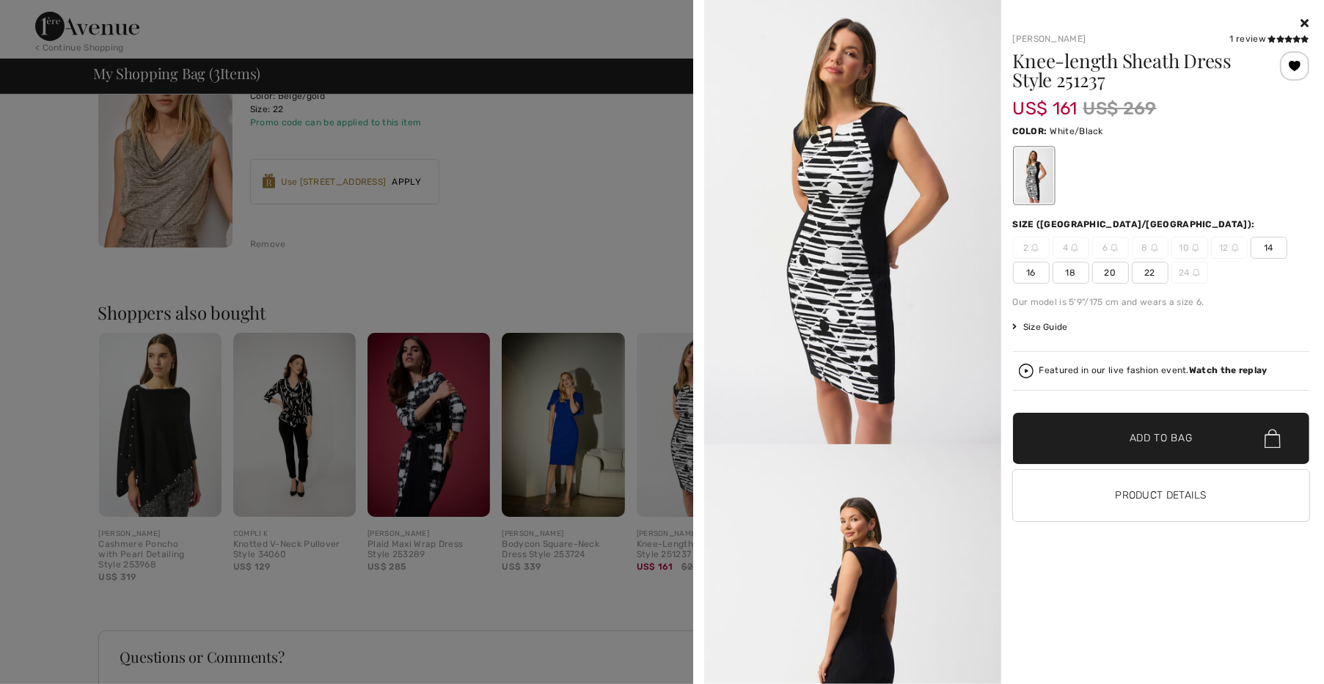
click at [1149, 269] on span "22" at bounding box center [1150, 273] width 37 height 22
click at [1050, 443] on span "✔ Added to Bag Add to Bag" at bounding box center [1161, 438] width 297 height 51
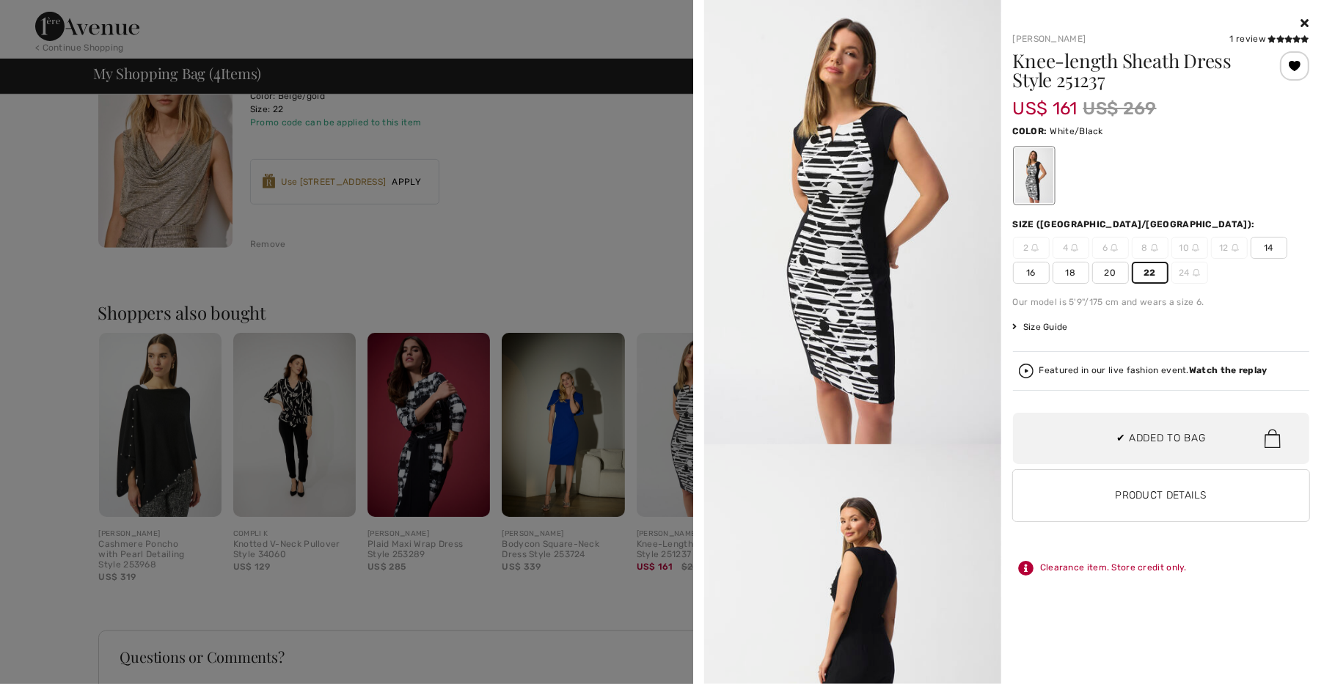
scroll to position [84, 0]
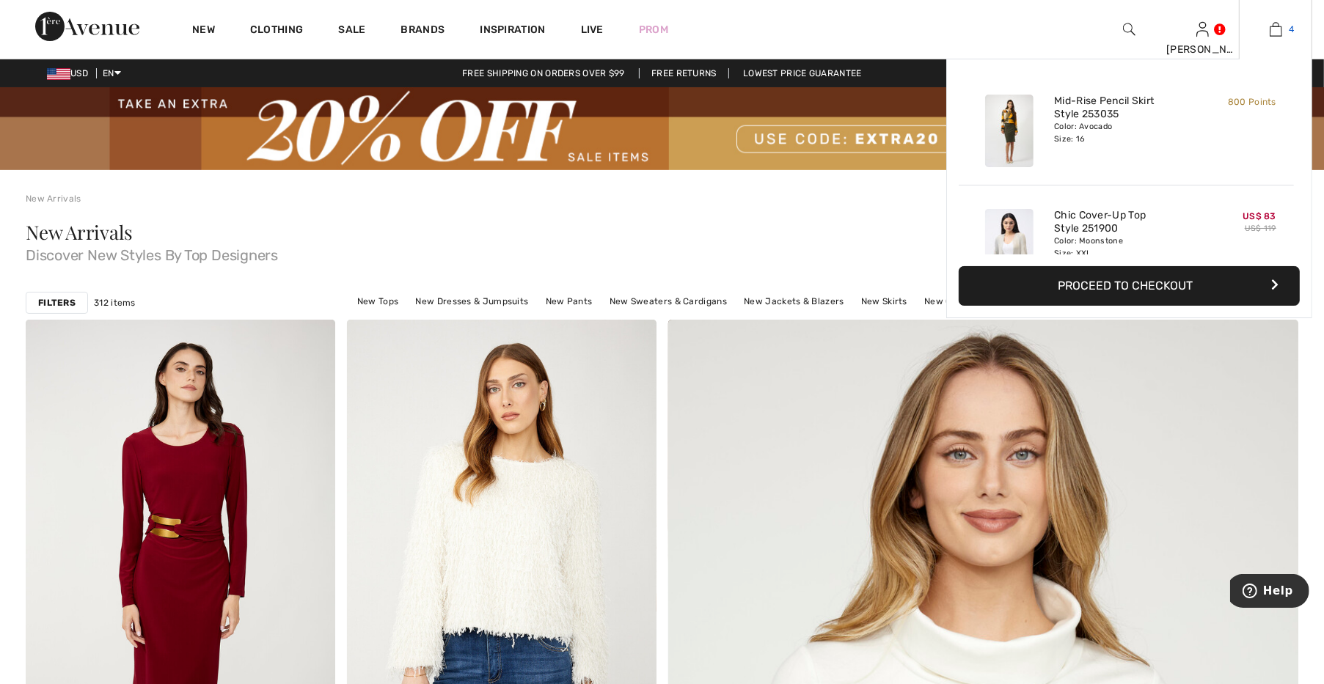
click at [1268, 26] on link "4" at bounding box center [1276, 30] width 72 height 18
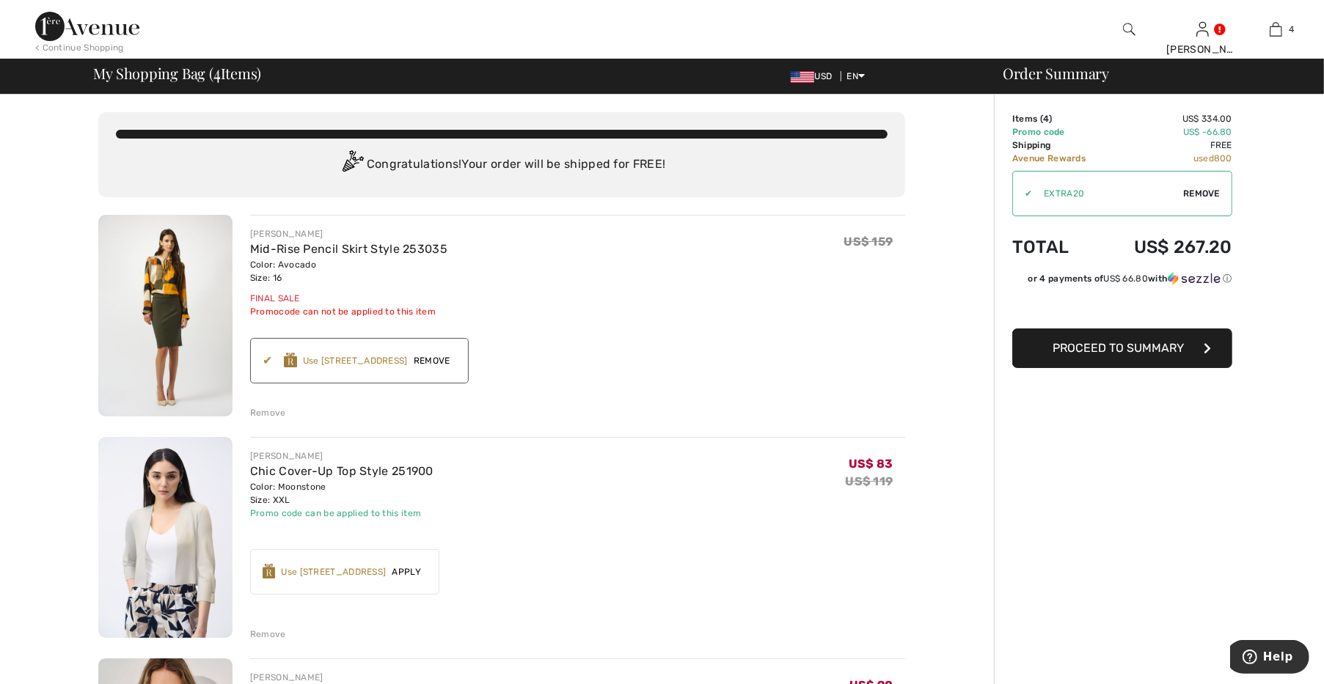
click at [426, 362] on span "Remove" at bounding box center [432, 360] width 48 height 13
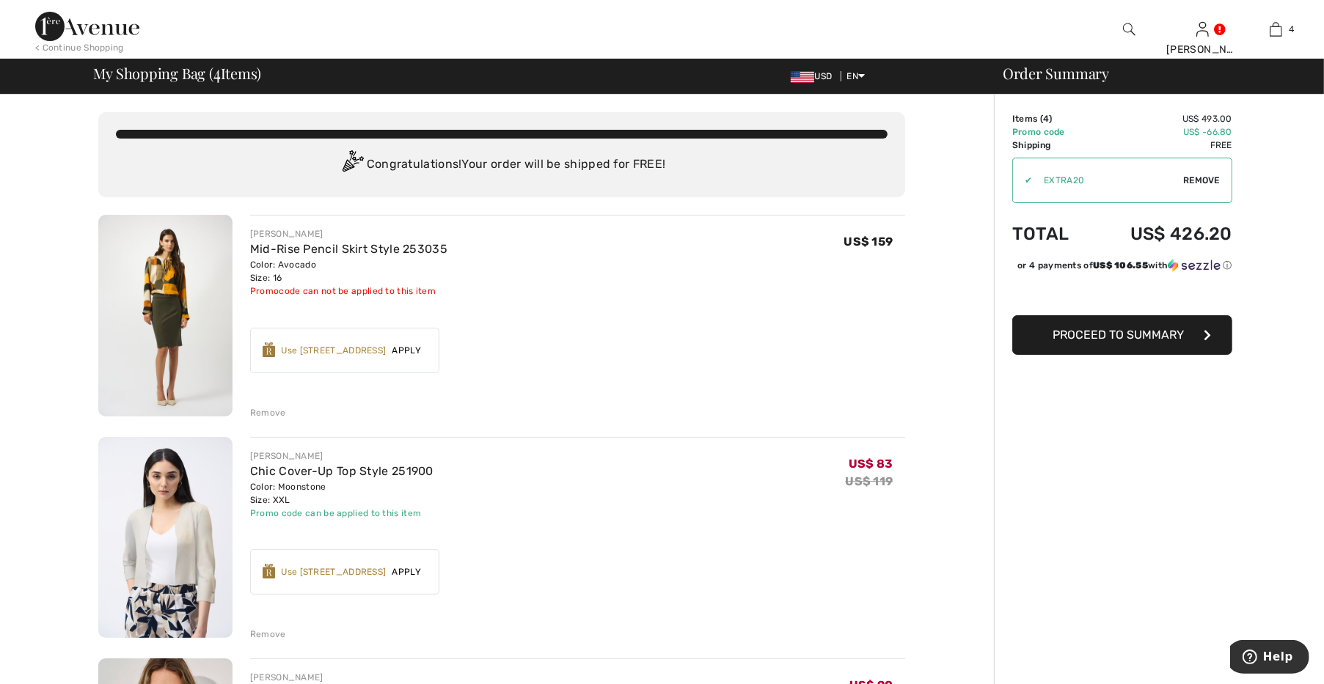
click at [186, 285] on img at bounding box center [165, 316] width 134 height 202
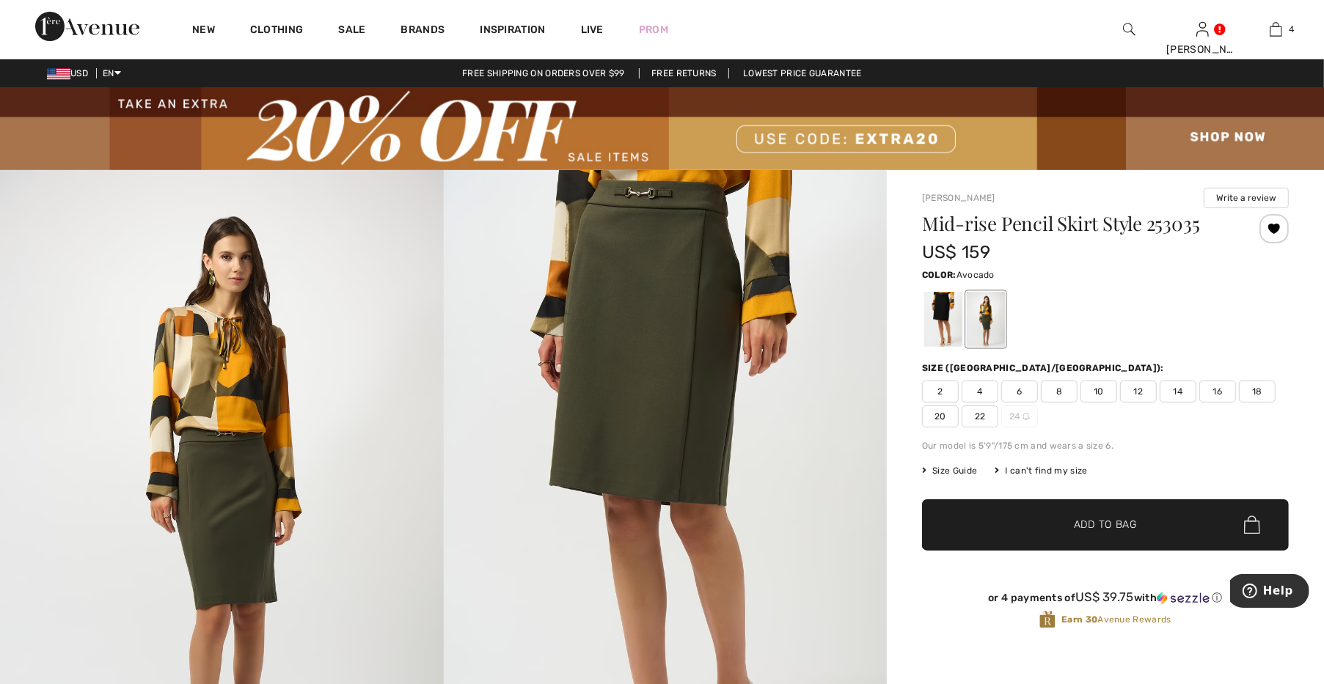
click at [1264, 393] on span "18" at bounding box center [1257, 392] width 37 height 22
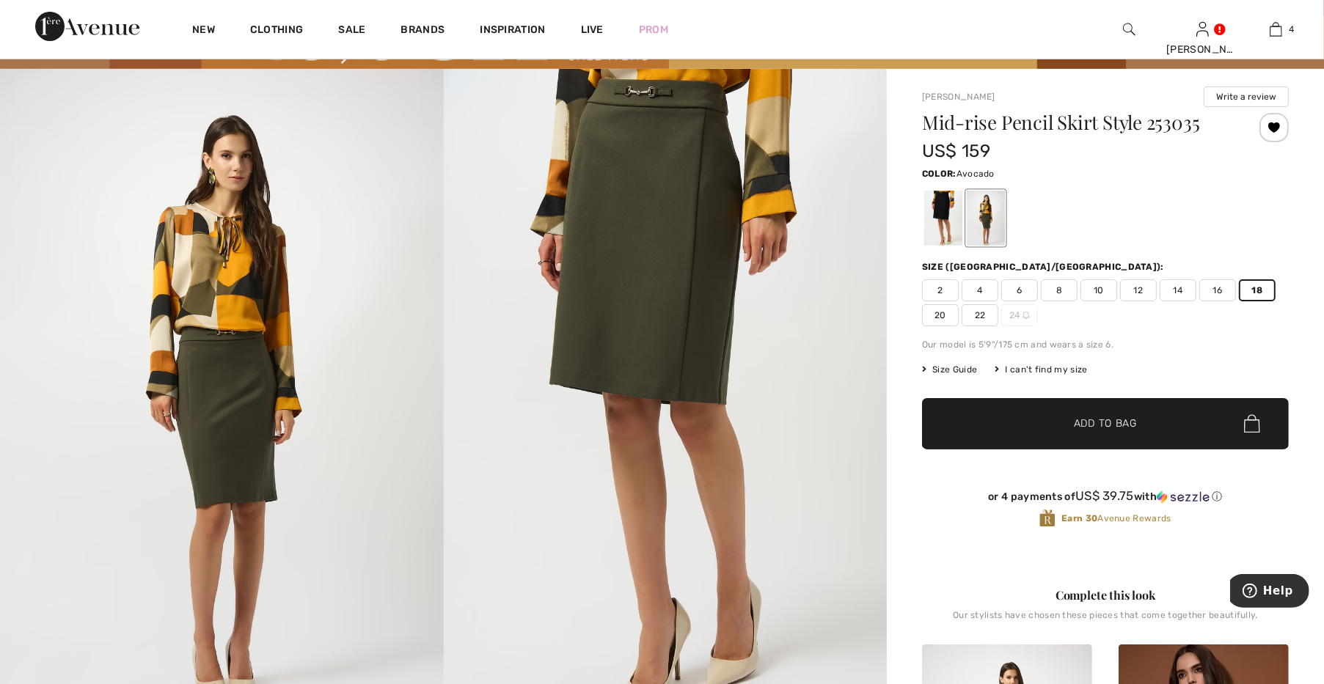
scroll to position [102, 0]
click at [971, 407] on span "✔ Added to Bag Add to Bag" at bounding box center [1105, 423] width 367 height 51
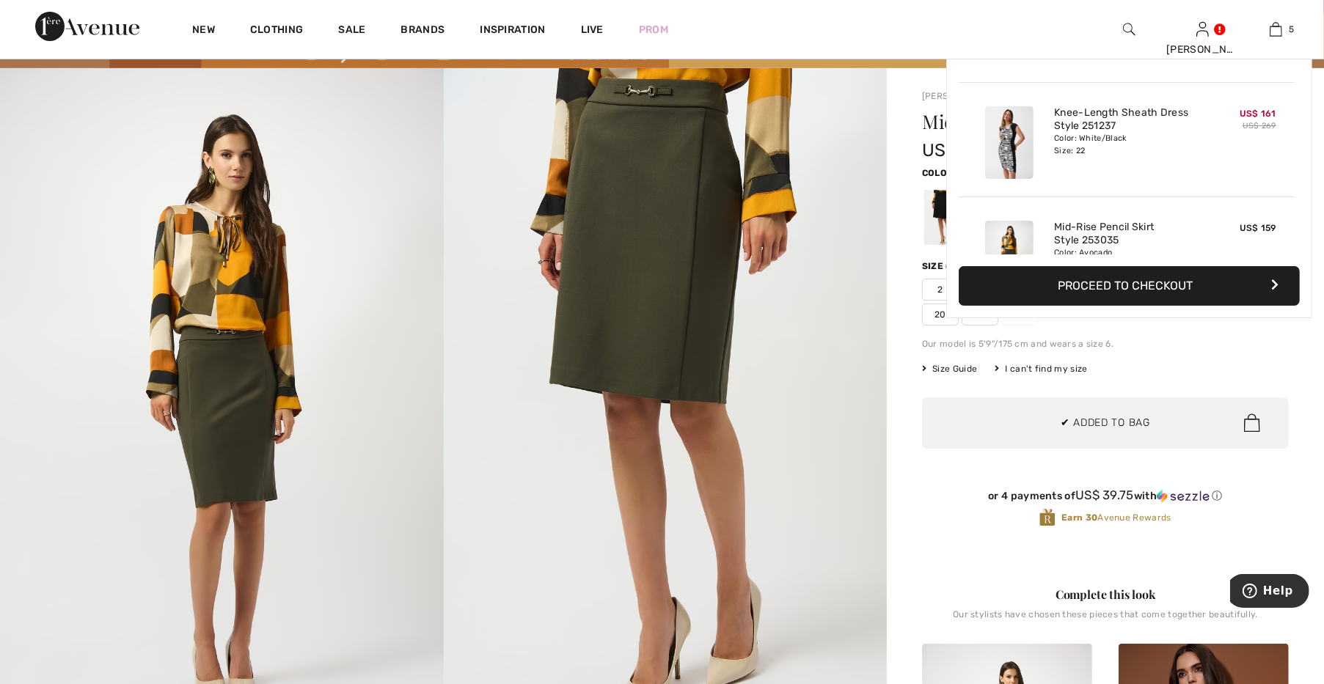
scroll to position [388, 0]
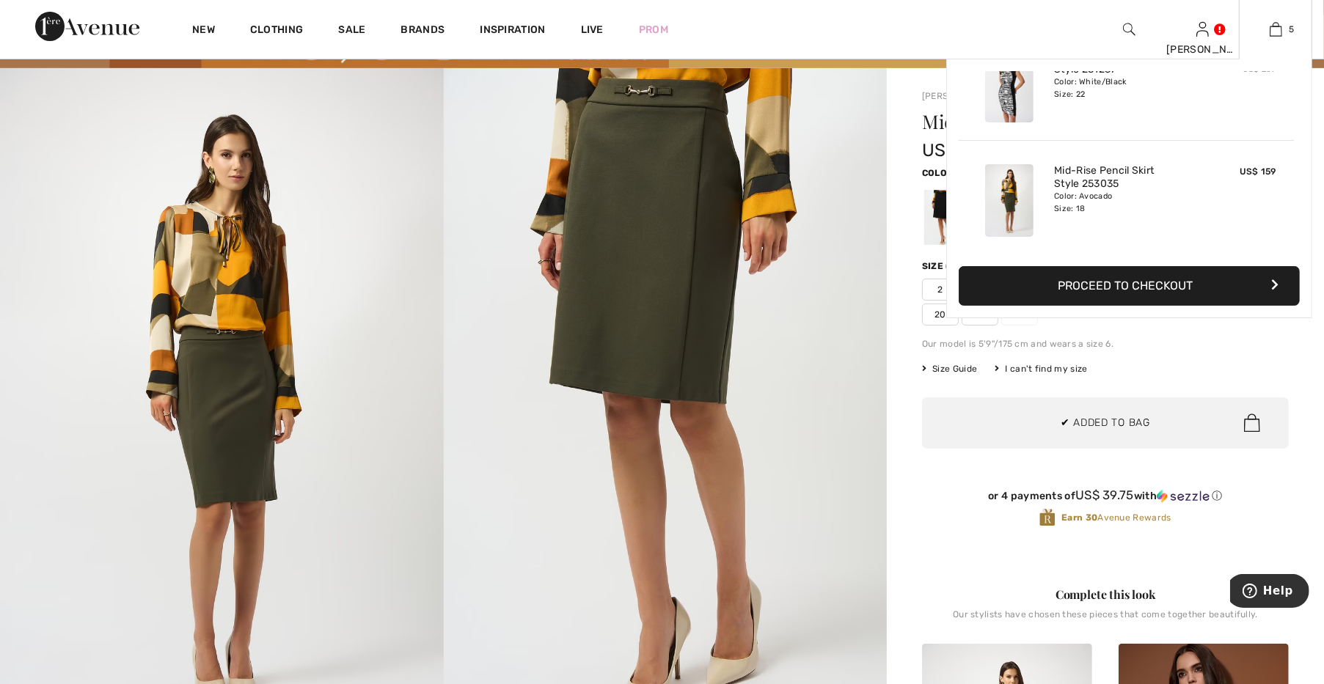
click at [1004, 277] on button "Proceed to Checkout" at bounding box center [1129, 286] width 341 height 40
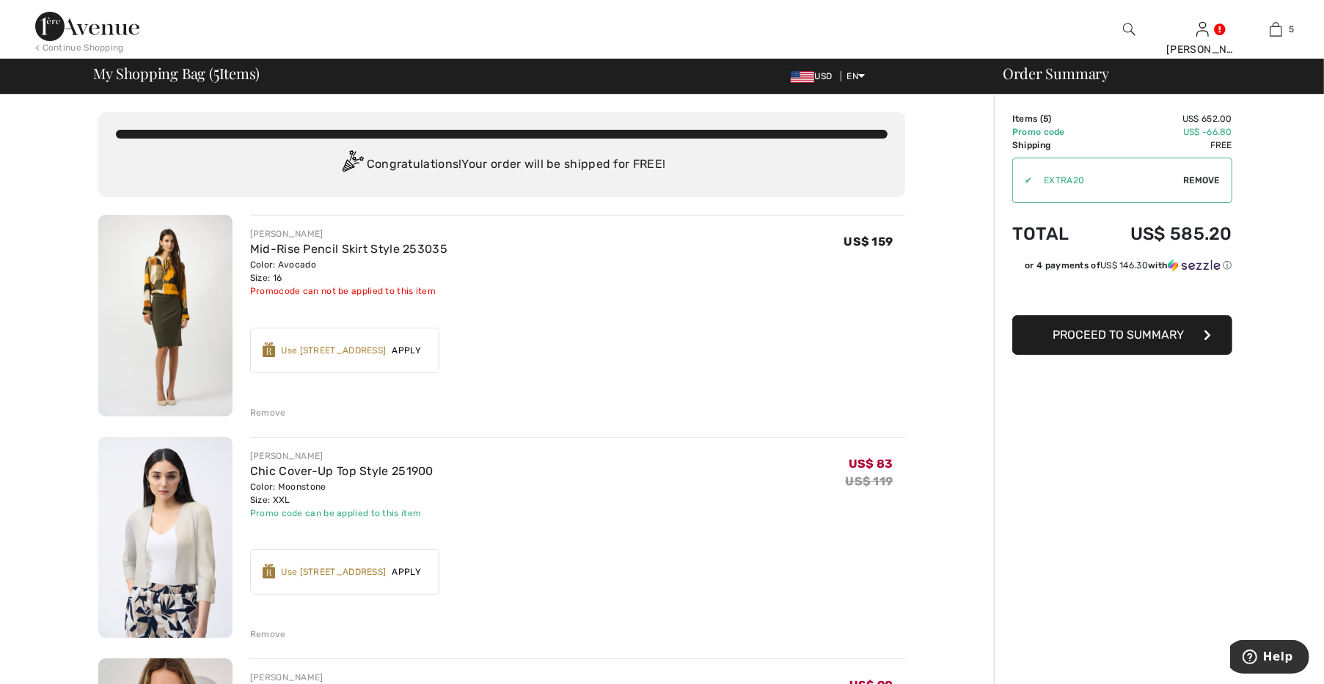
click at [270, 408] on div "Remove" at bounding box center [268, 412] width 36 height 13
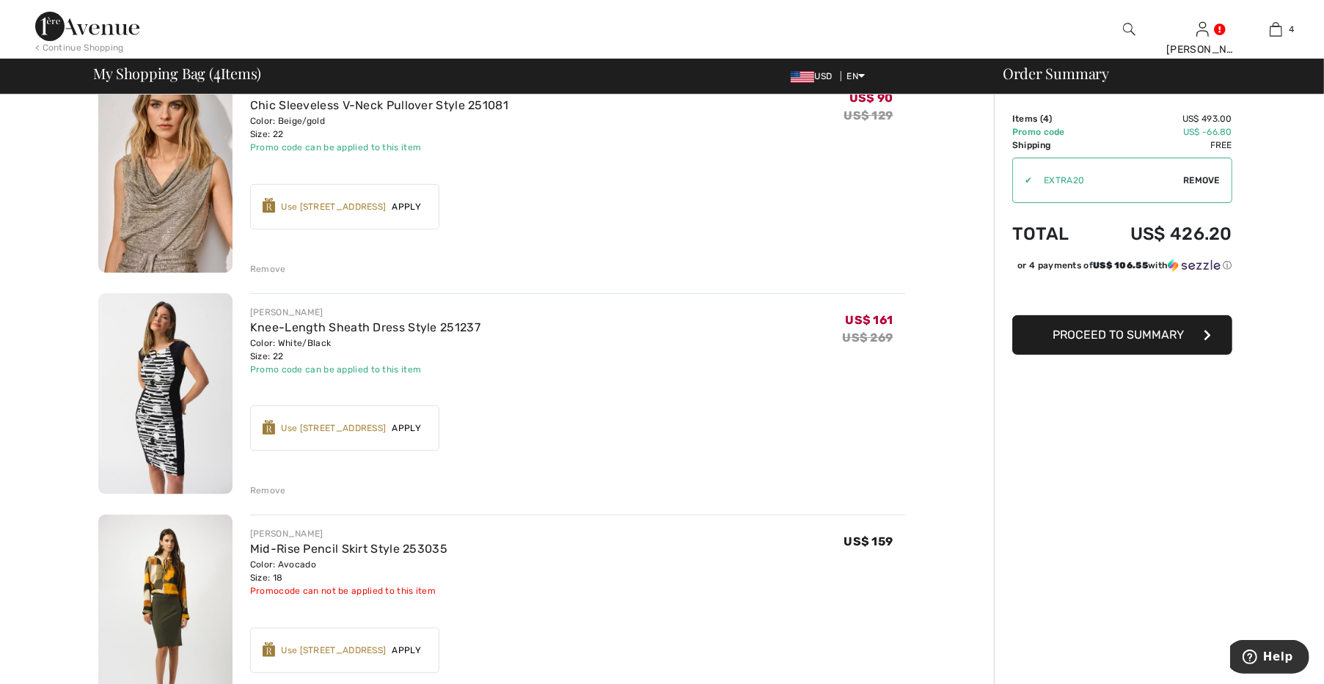
scroll to position [408, 0]
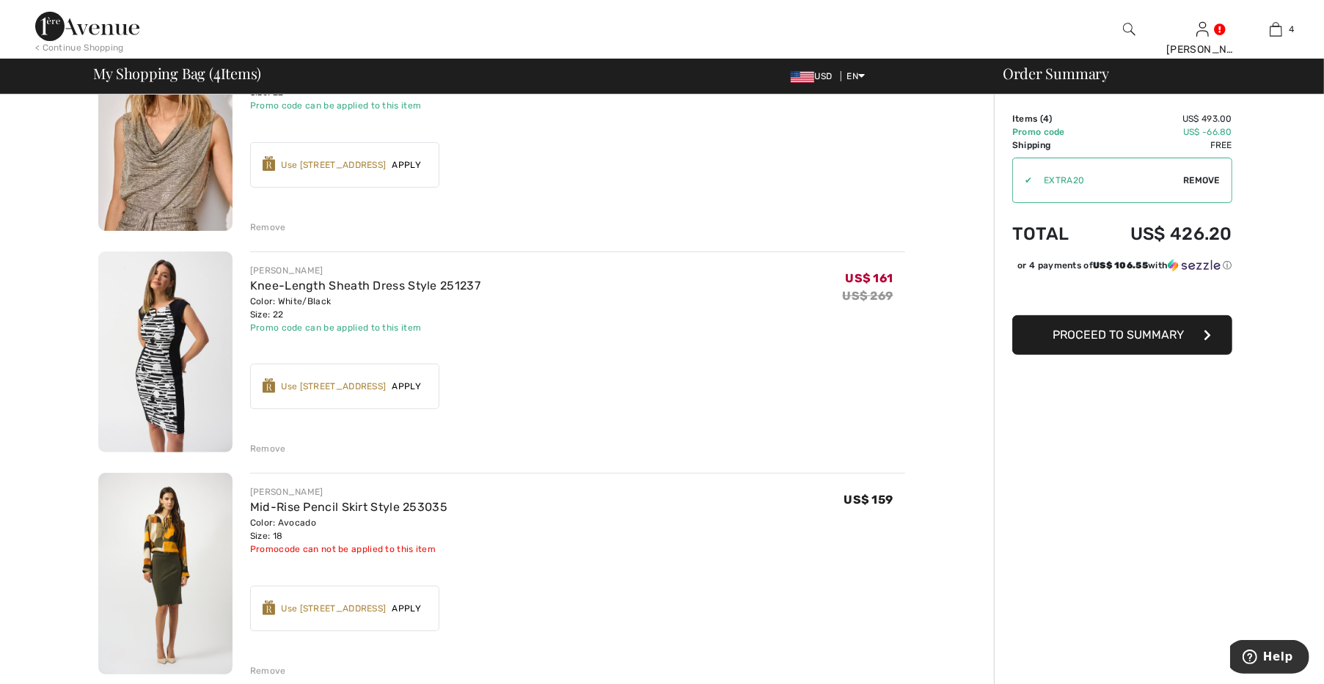
click at [271, 446] on div "Remove" at bounding box center [268, 448] width 36 height 13
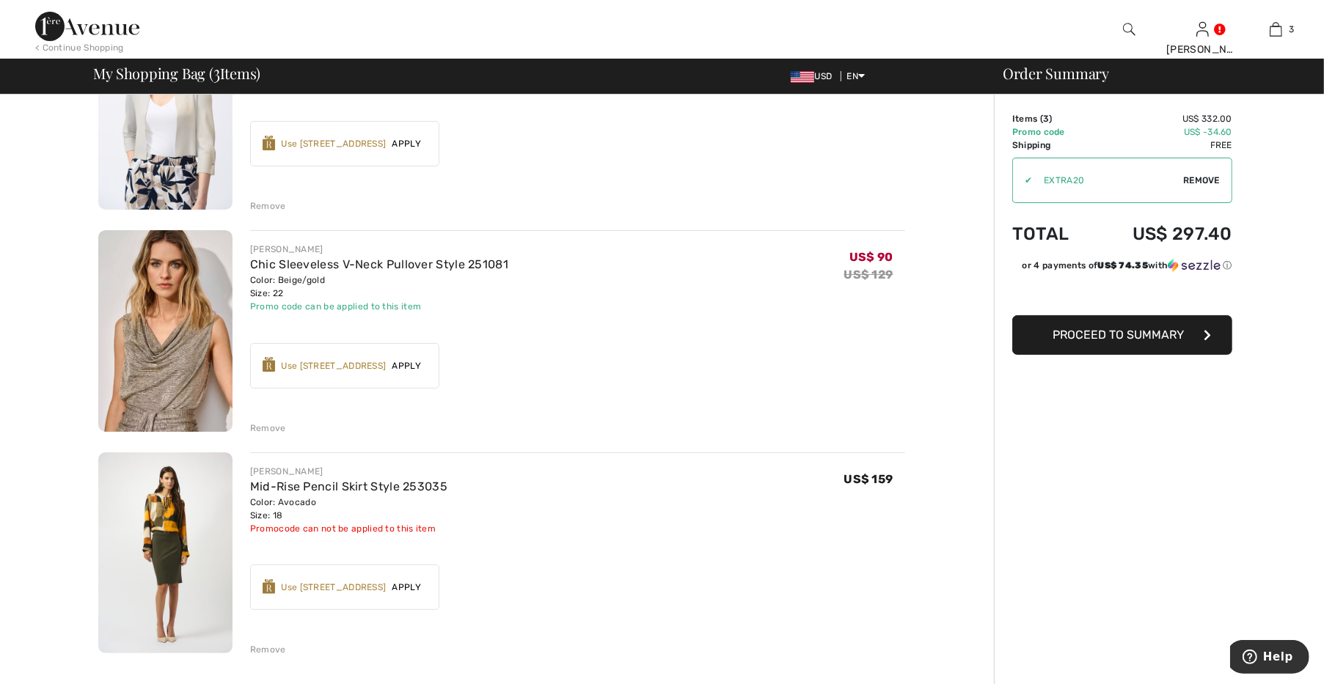
scroll to position [204, 0]
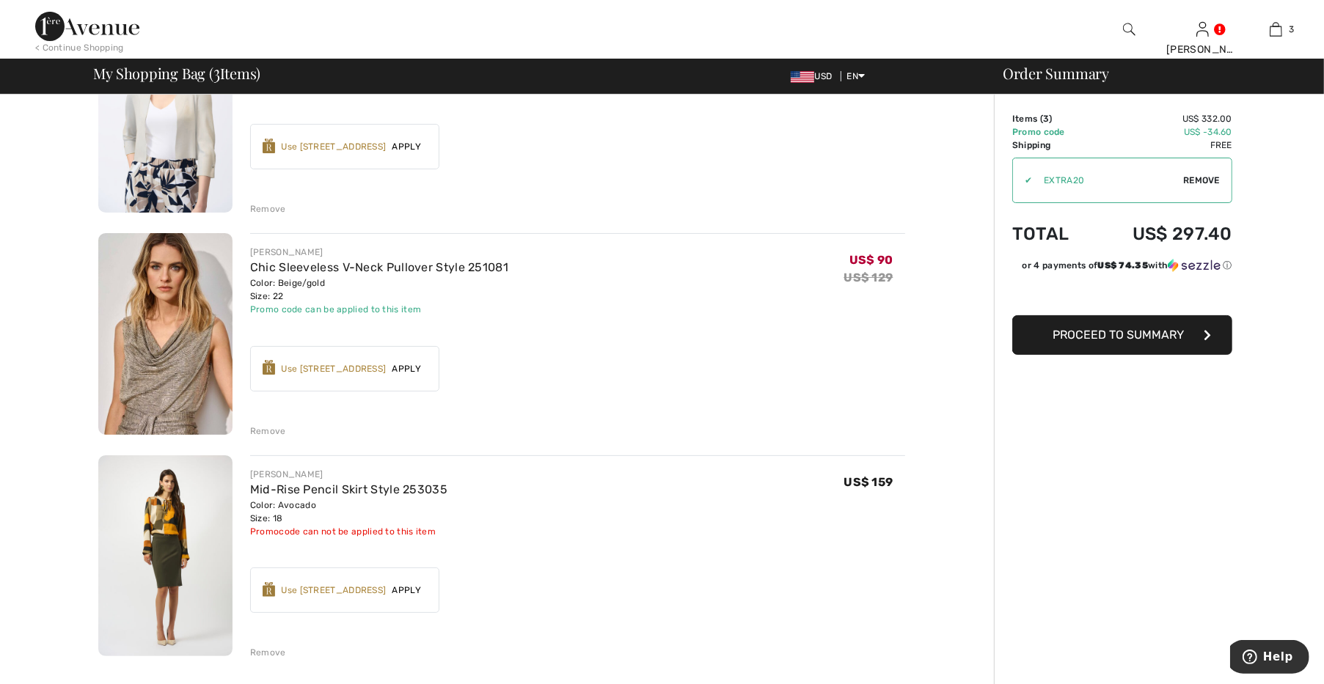
click at [178, 538] on img at bounding box center [165, 557] width 134 height 202
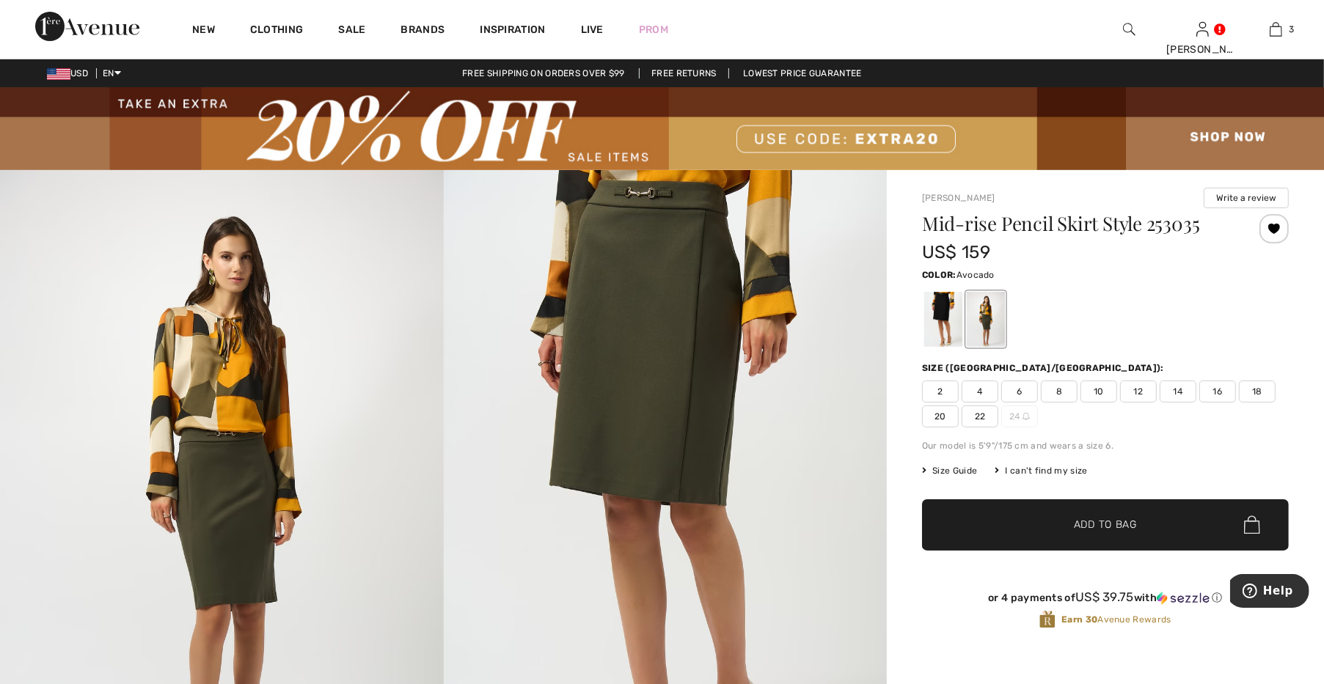
click at [972, 468] on span "Size Guide" at bounding box center [949, 470] width 55 height 13
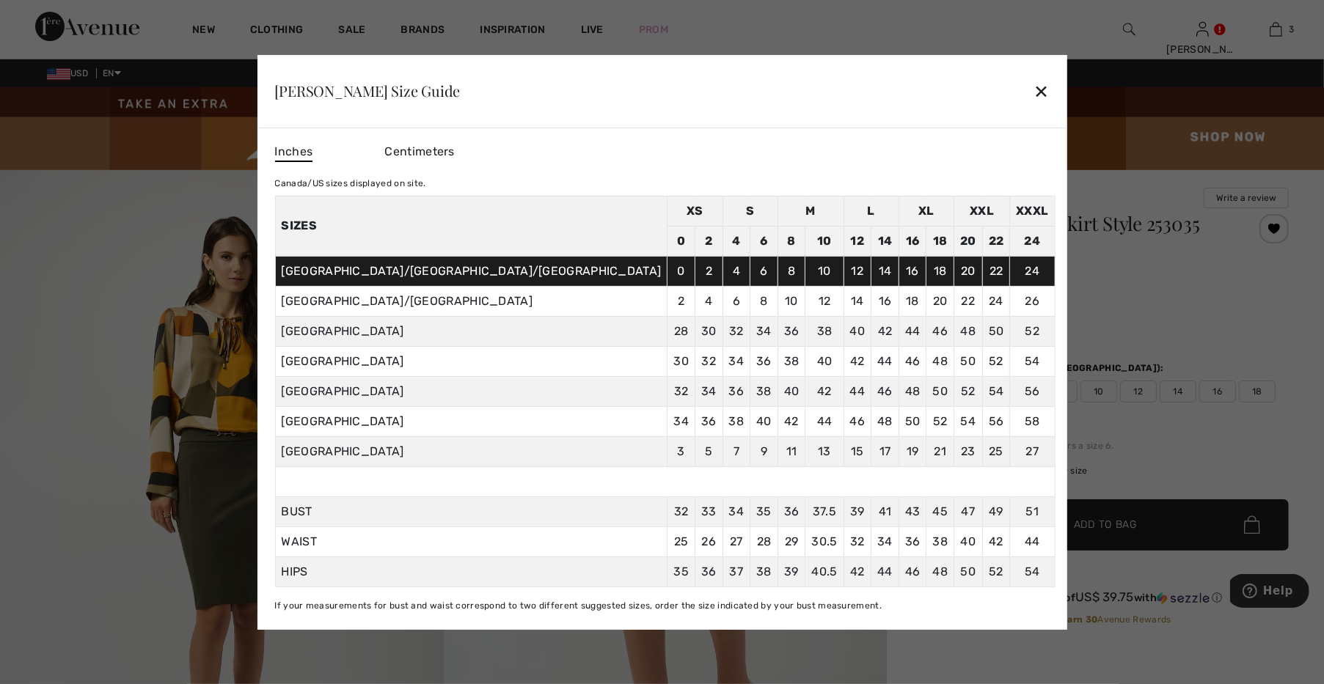
click at [1034, 88] on div "✕" at bounding box center [1041, 91] width 15 height 31
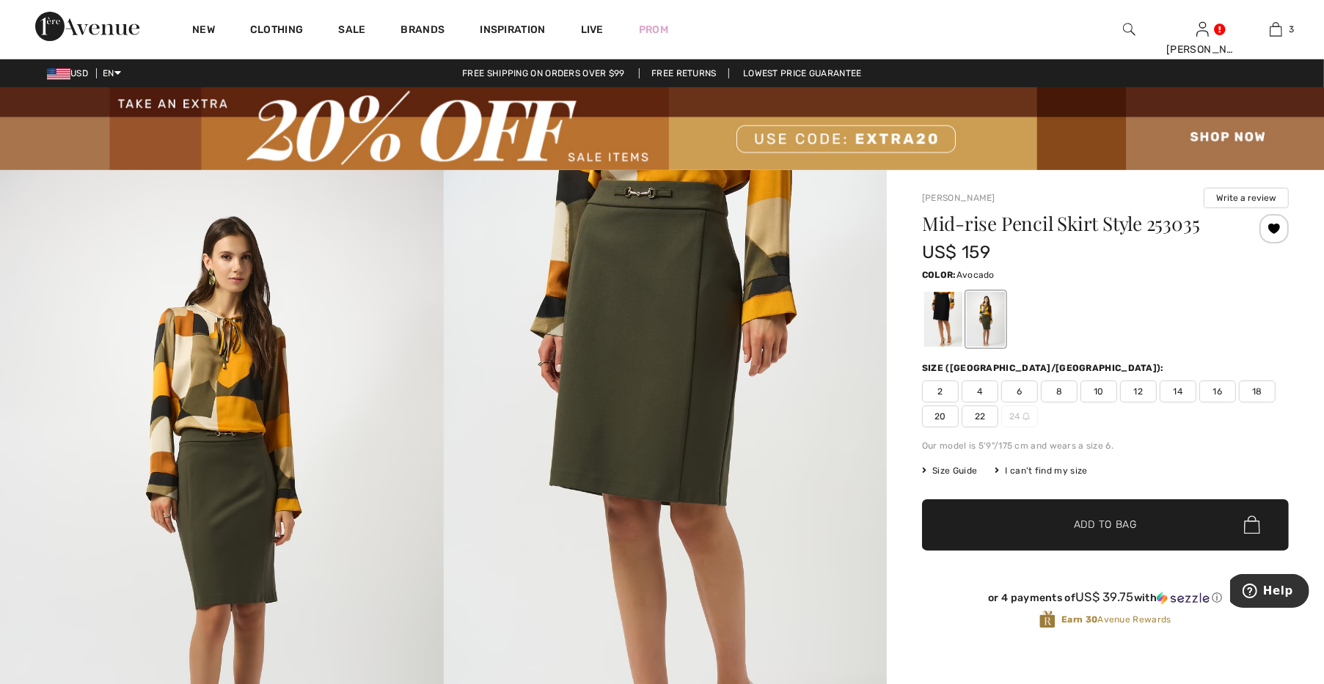
click at [684, 479] on img at bounding box center [666, 502] width 444 height 665
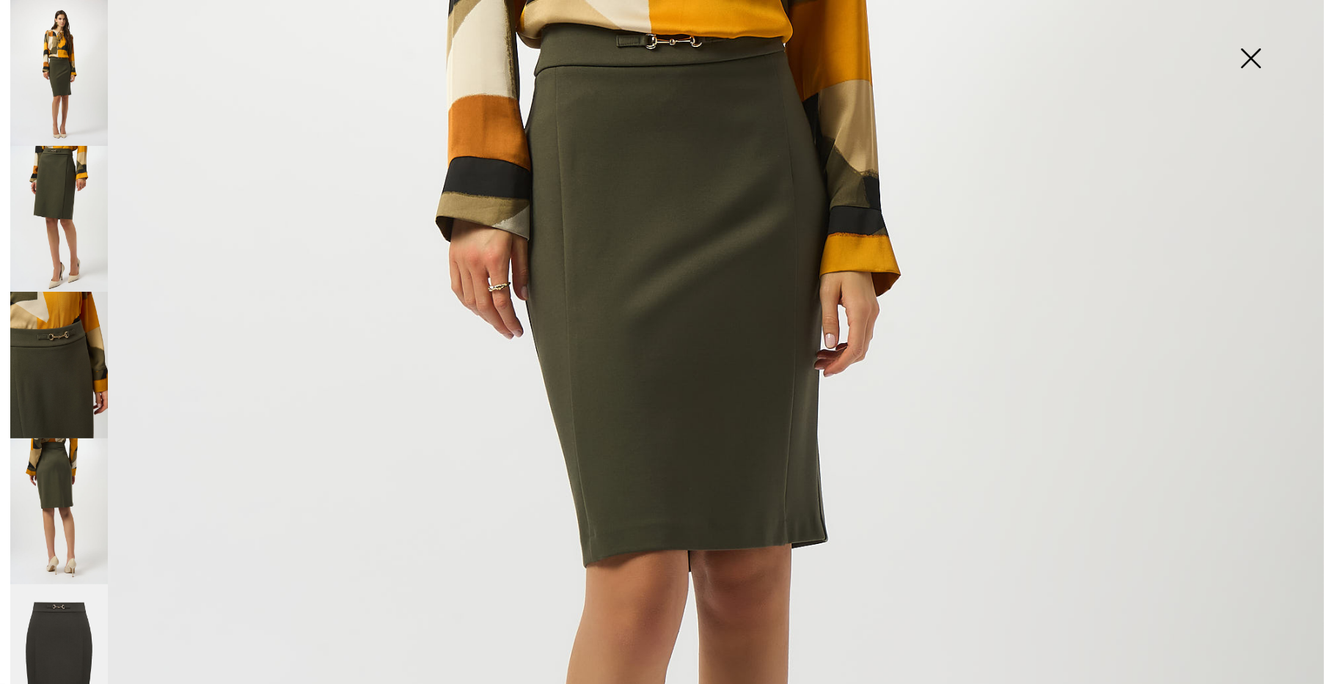
scroll to position [304, 0]
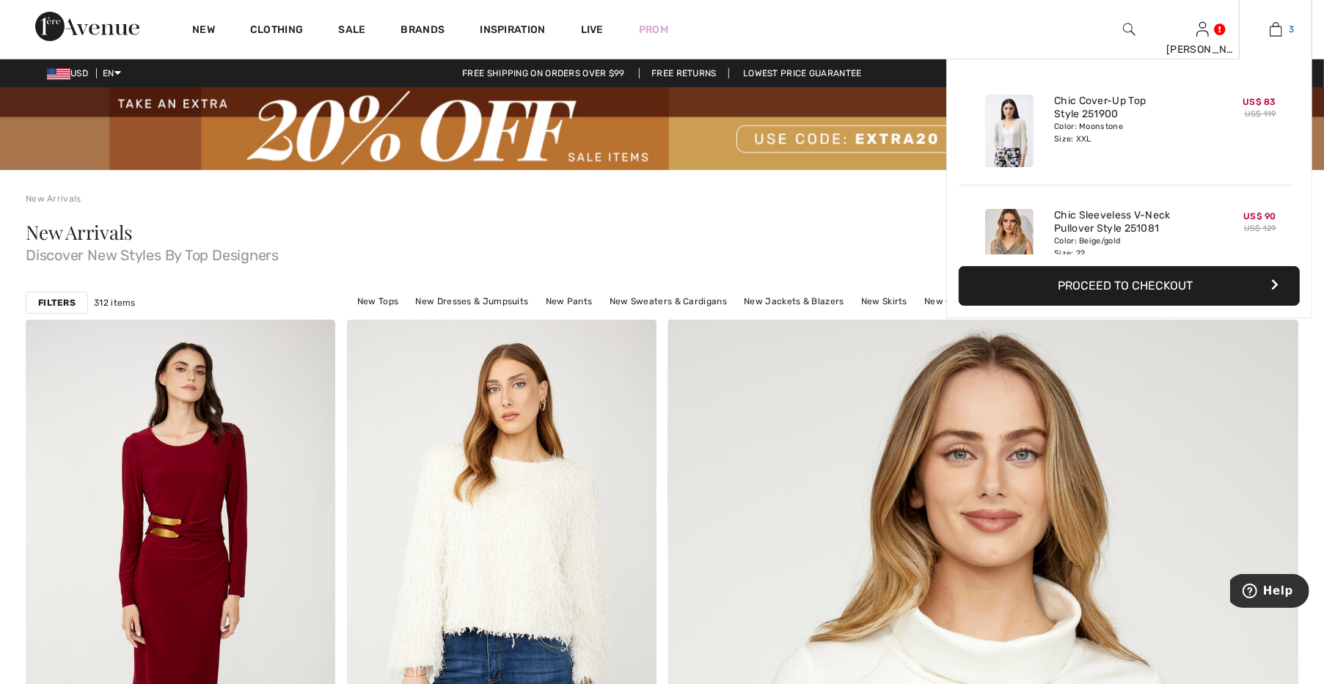
click at [1285, 23] on link "3" at bounding box center [1276, 30] width 72 height 18
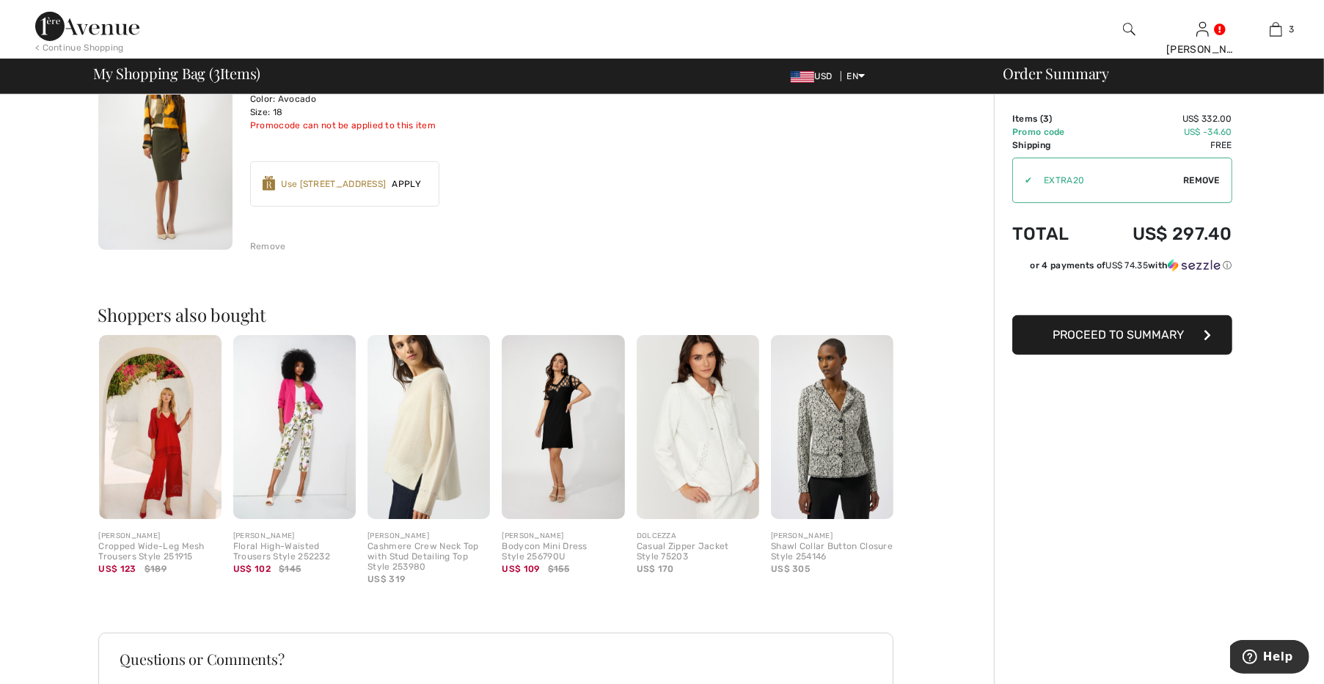
scroll to position [613, 0]
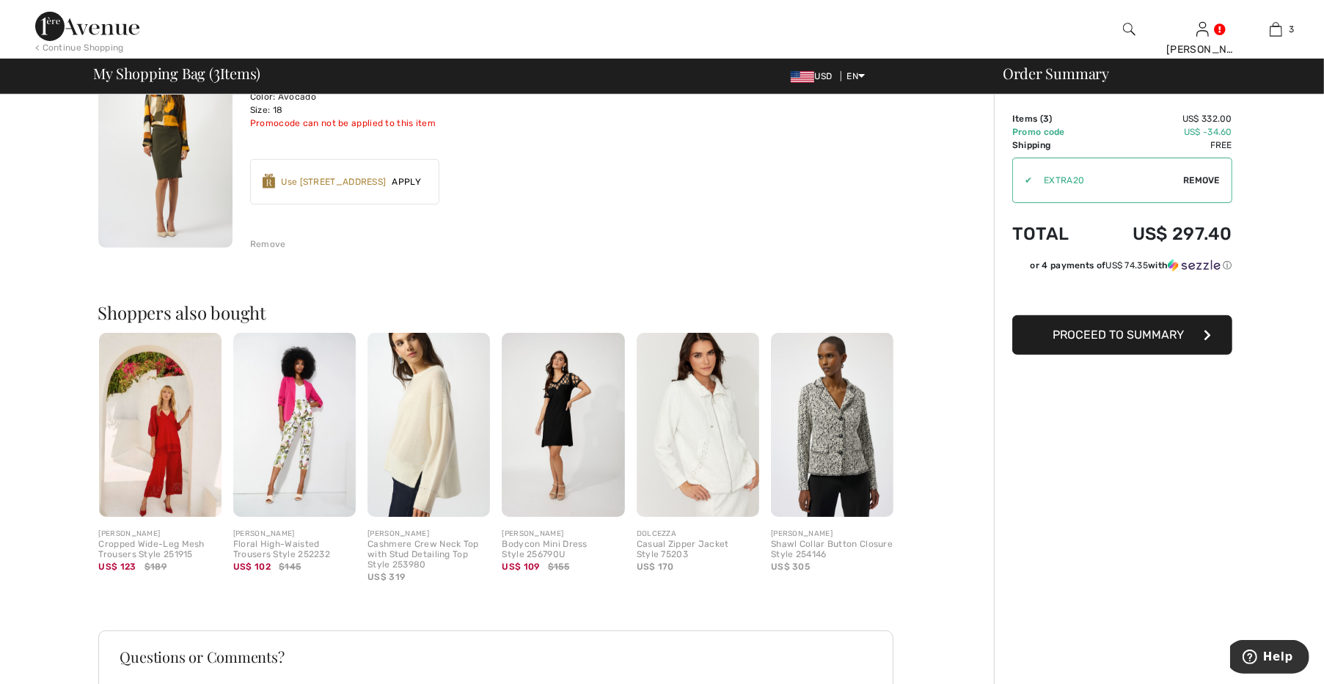
click at [1106, 342] on button "Proceed to Summary" at bounding box center [1122, 335] width 220 height 40
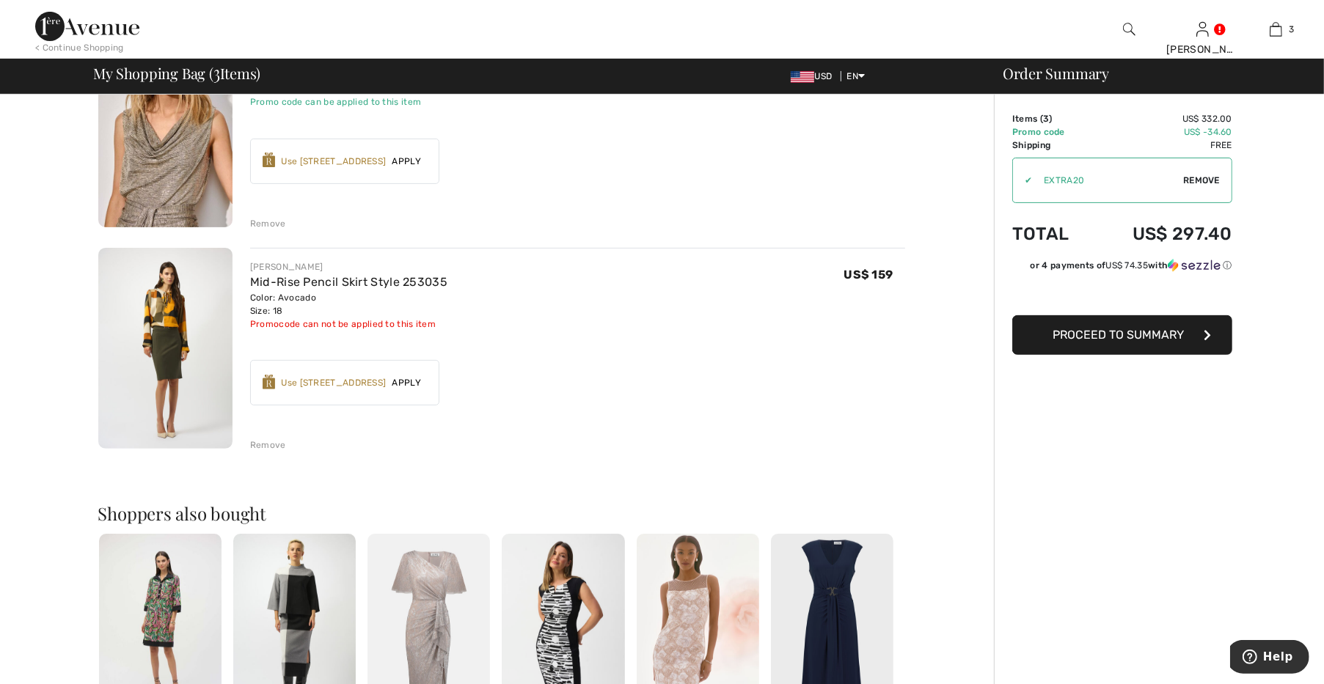
scroll to position [408, 0]
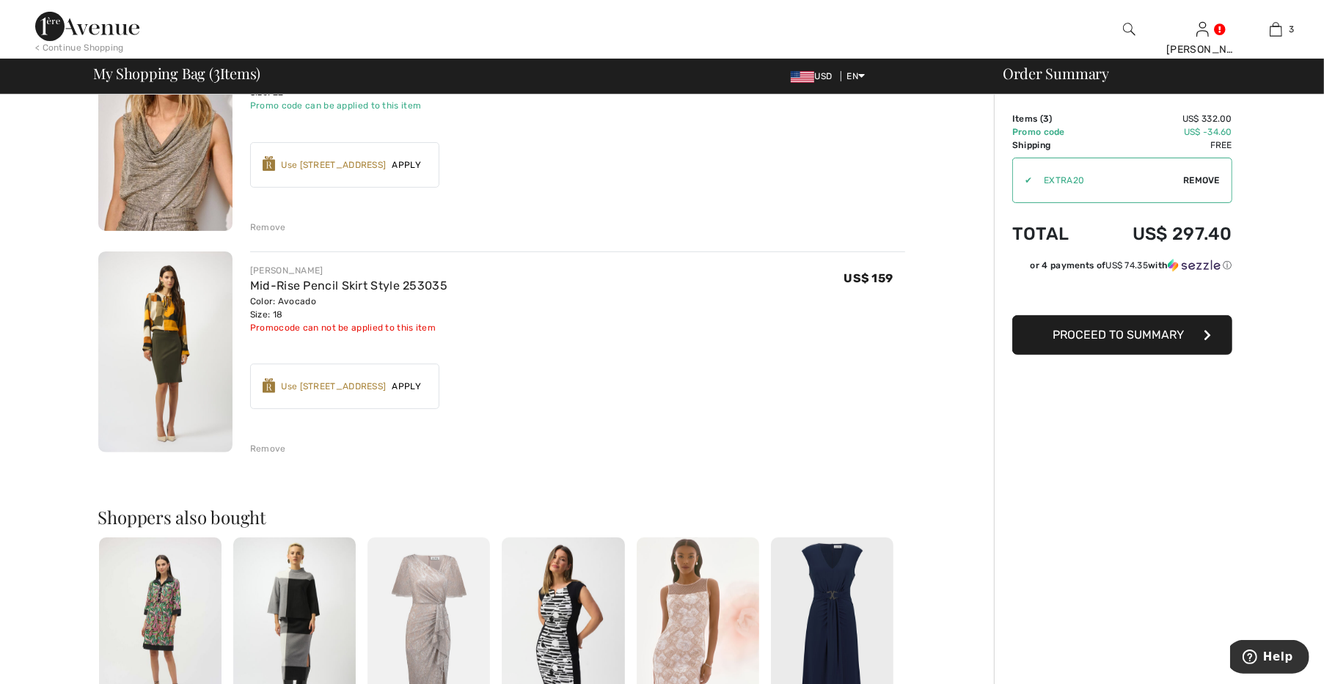
click at [415, 386] on span "Apply" at bounding box center [406, 386] width 41 height 13
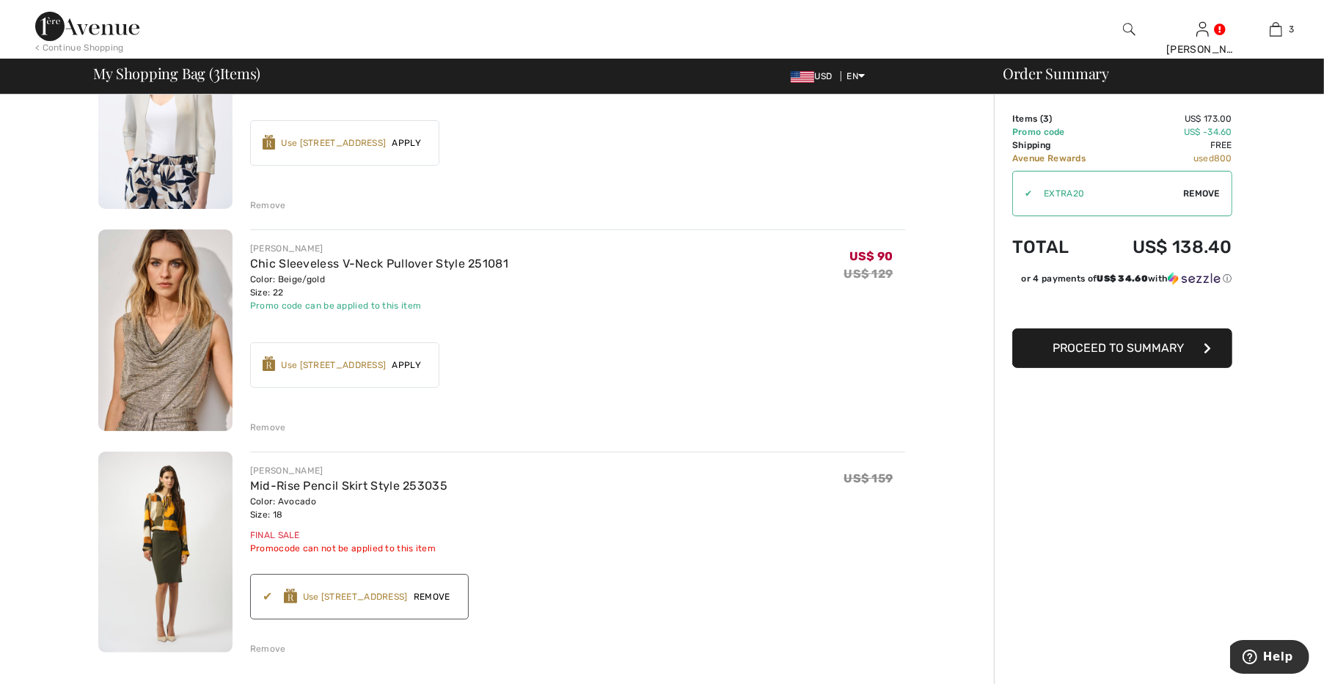
scroll to position [204, 0]
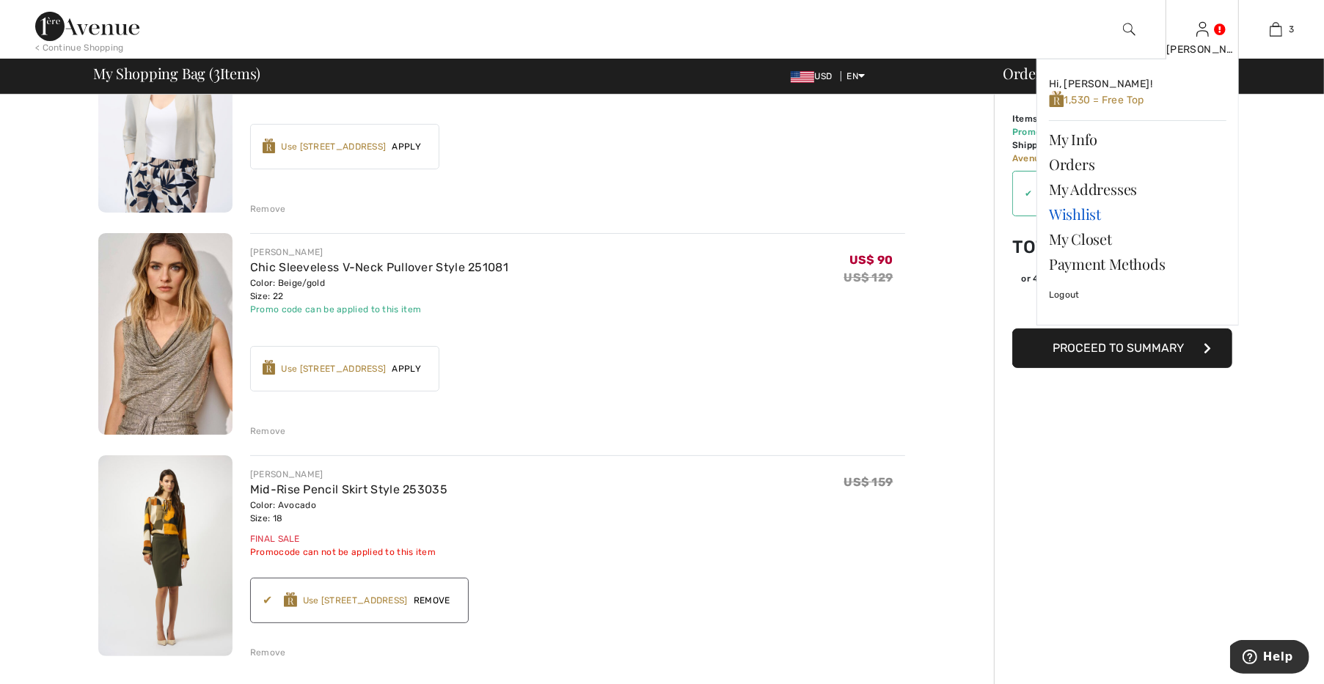
click at [1086, 216] on link "Wishlist" at bounding box center [1138, 214] width 178 height 25
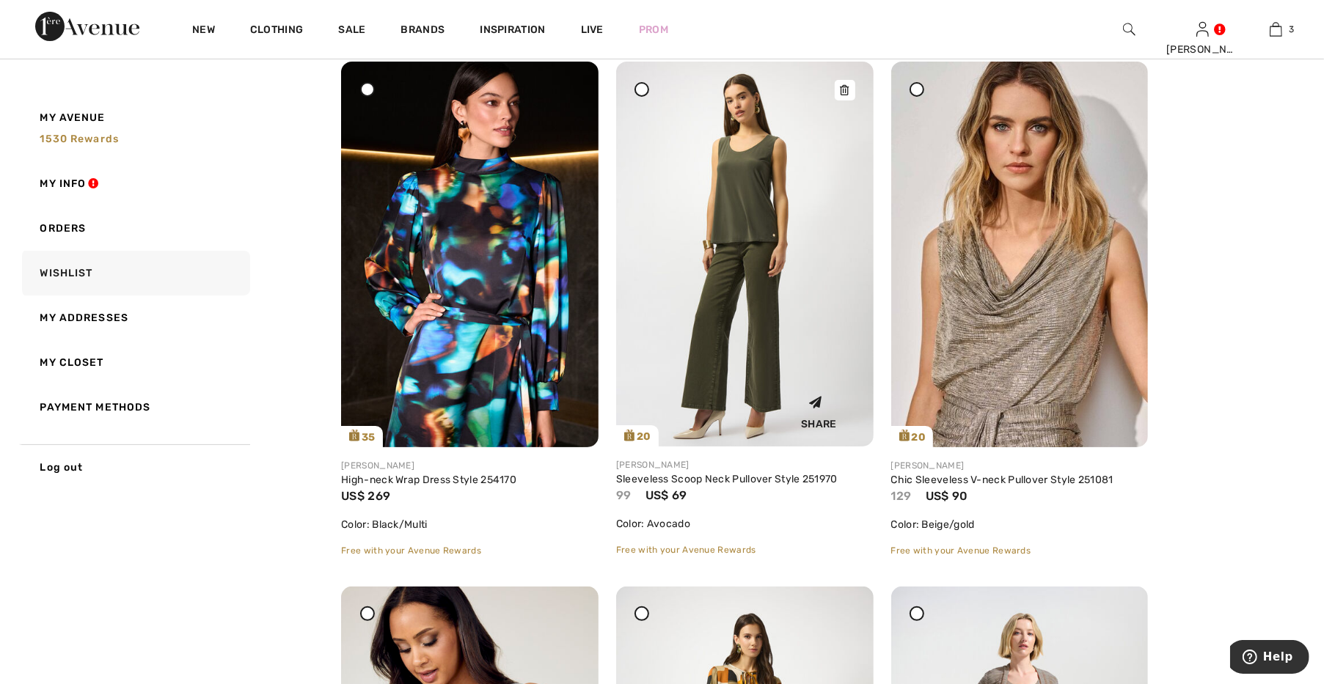
scroll to position [204, 0]
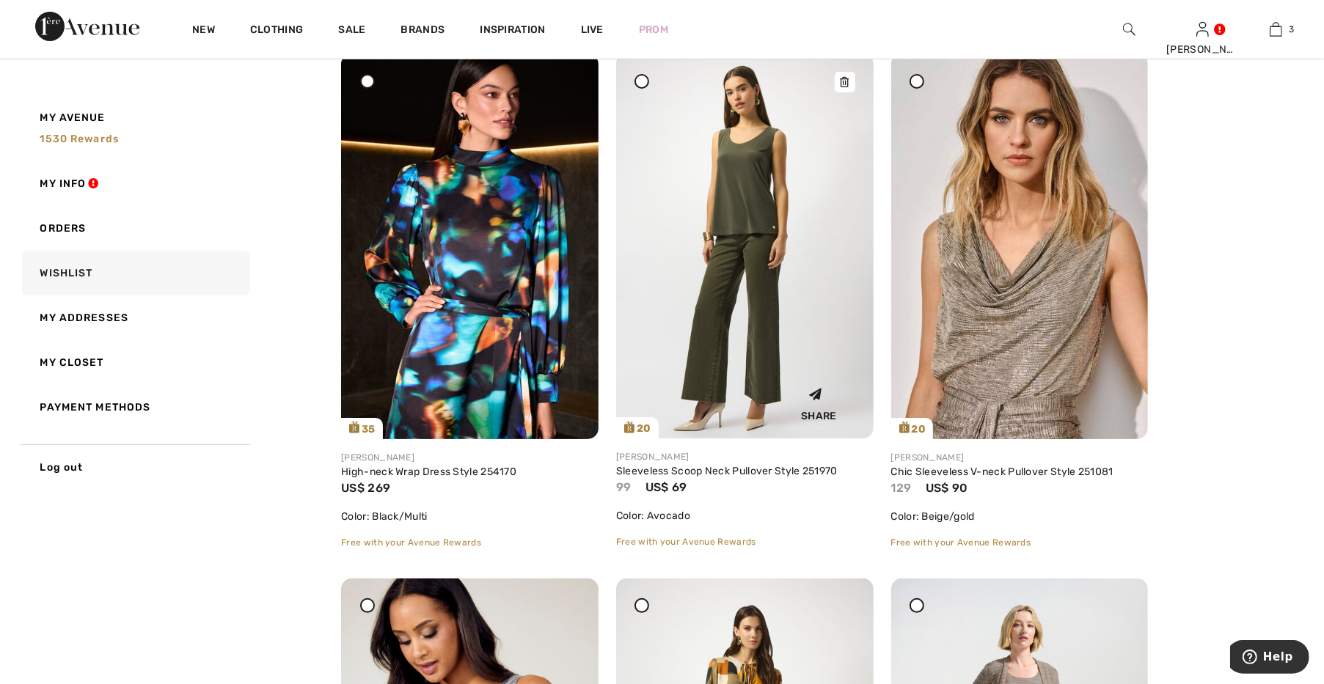
click at [775, 397] on div "Share" at bounding box center [745, 402] width 236 height 52
click at [774, 368] on img at bounding box center [745, 246] width 258 height 385
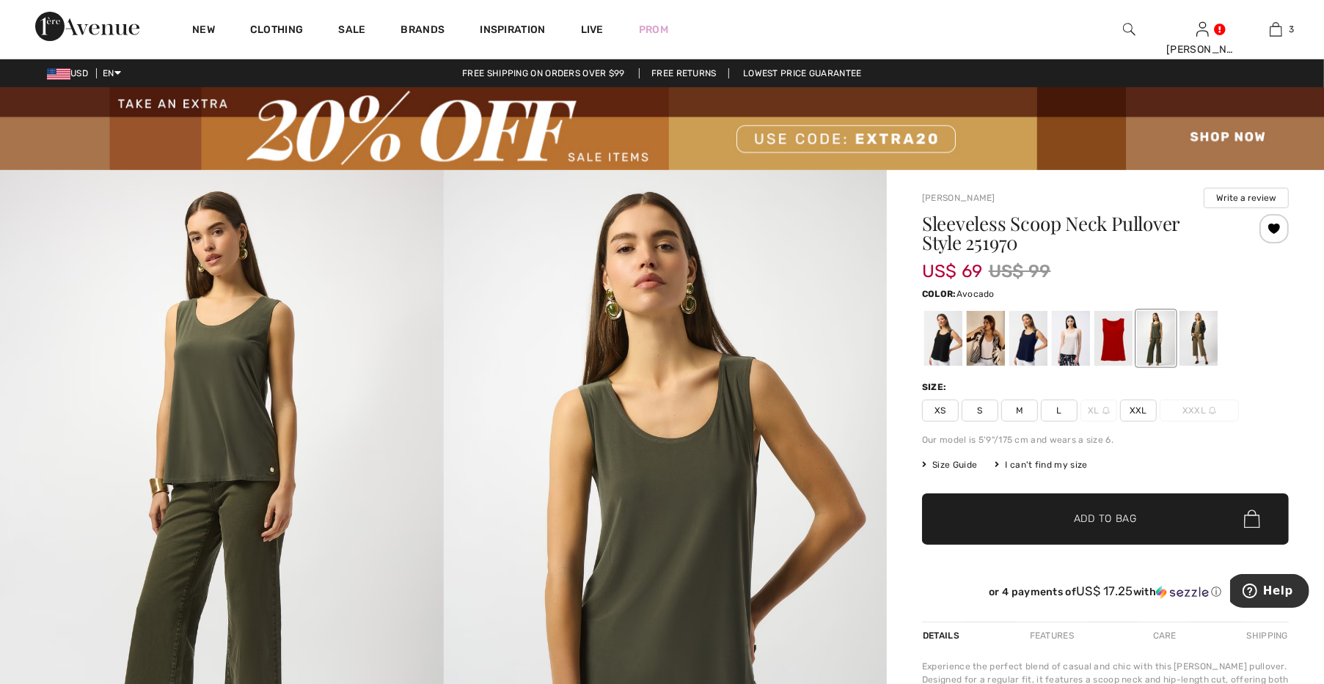
click at [1137, 412] on span "XXL" at bounding box center [1138, 411] width 37 height 22
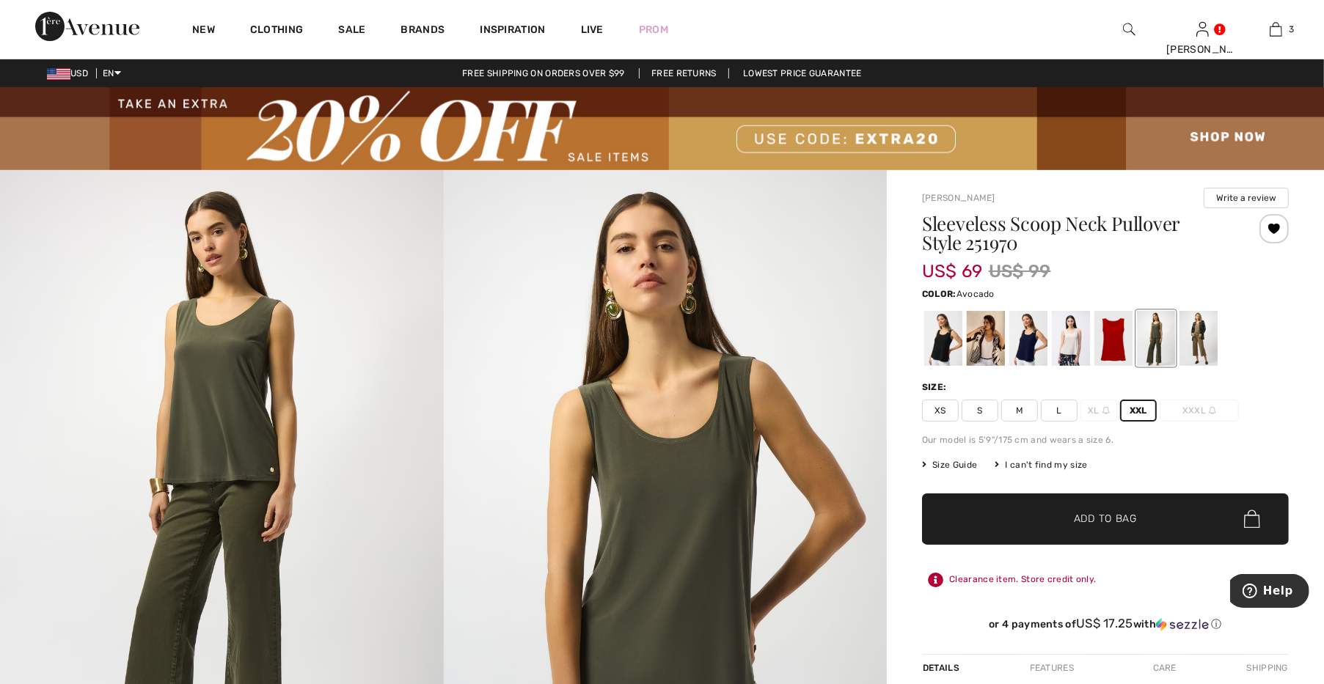
click at [1109, 507] on span "✔ Added to Bag Add to Bag" at bounding box center [1105, 519] width 367 height 51
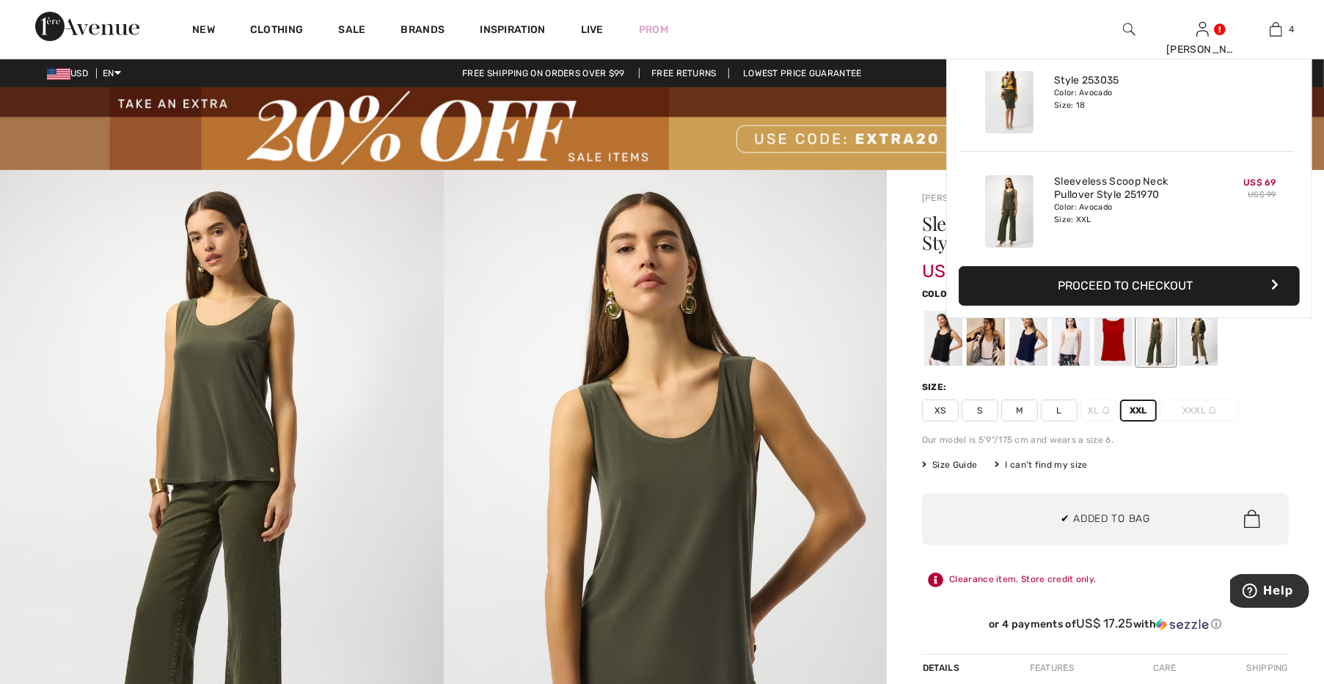
scroll to position [274, 0]
click at [1096, 274] on button "Proceed to Checkout" at bounding box center [1129, 286] width 341 height 40
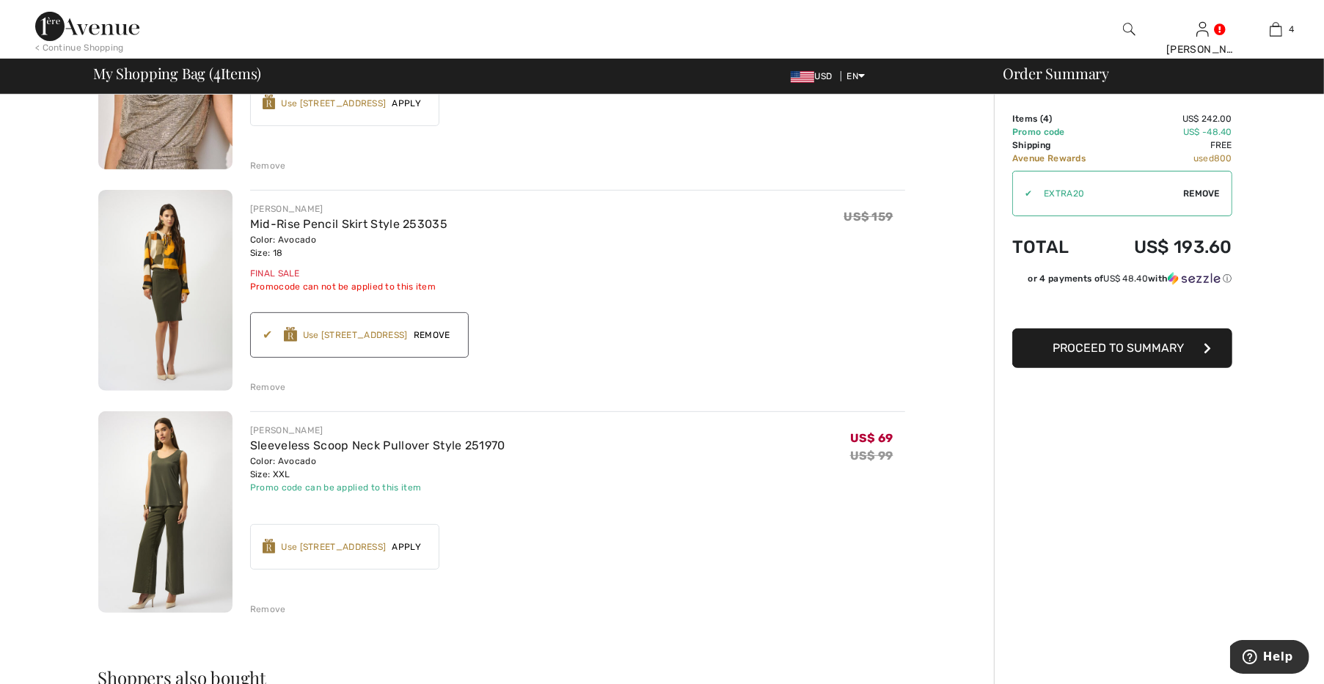
scroll to position [306, 0]
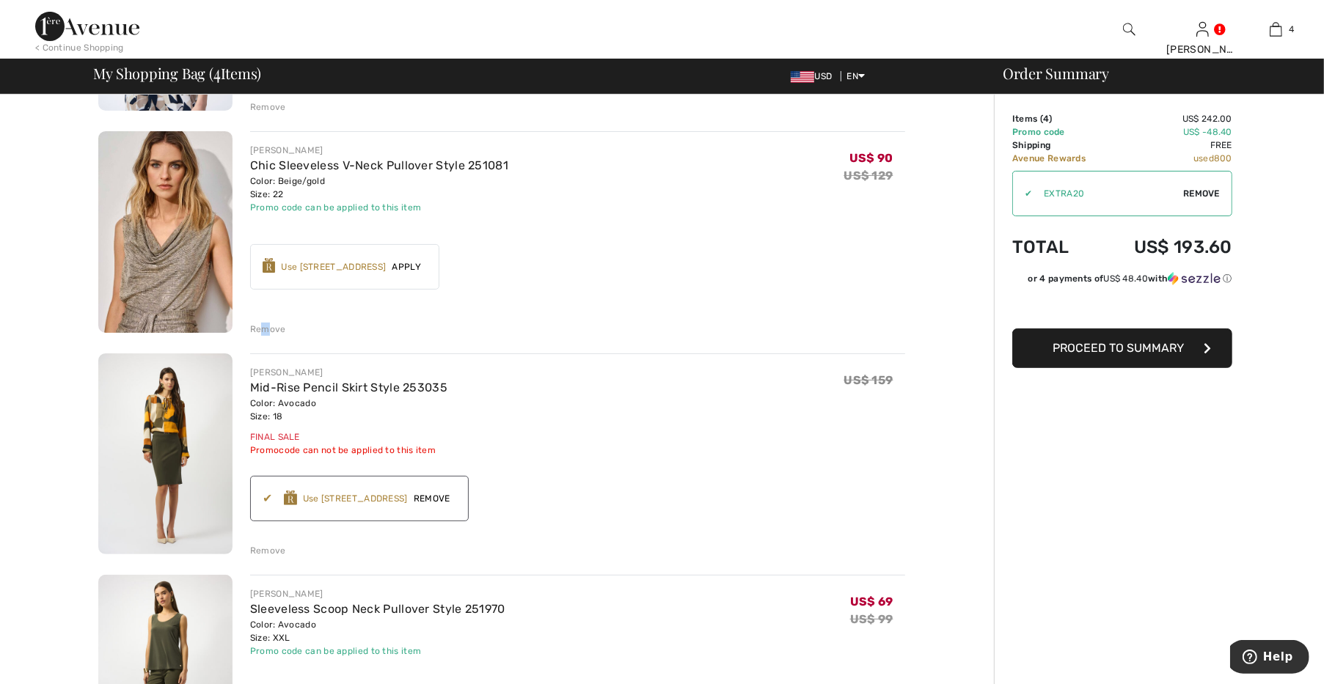
click at [262, 332] on div "Remove" at bounding box center [268, 329] width 36 height 13
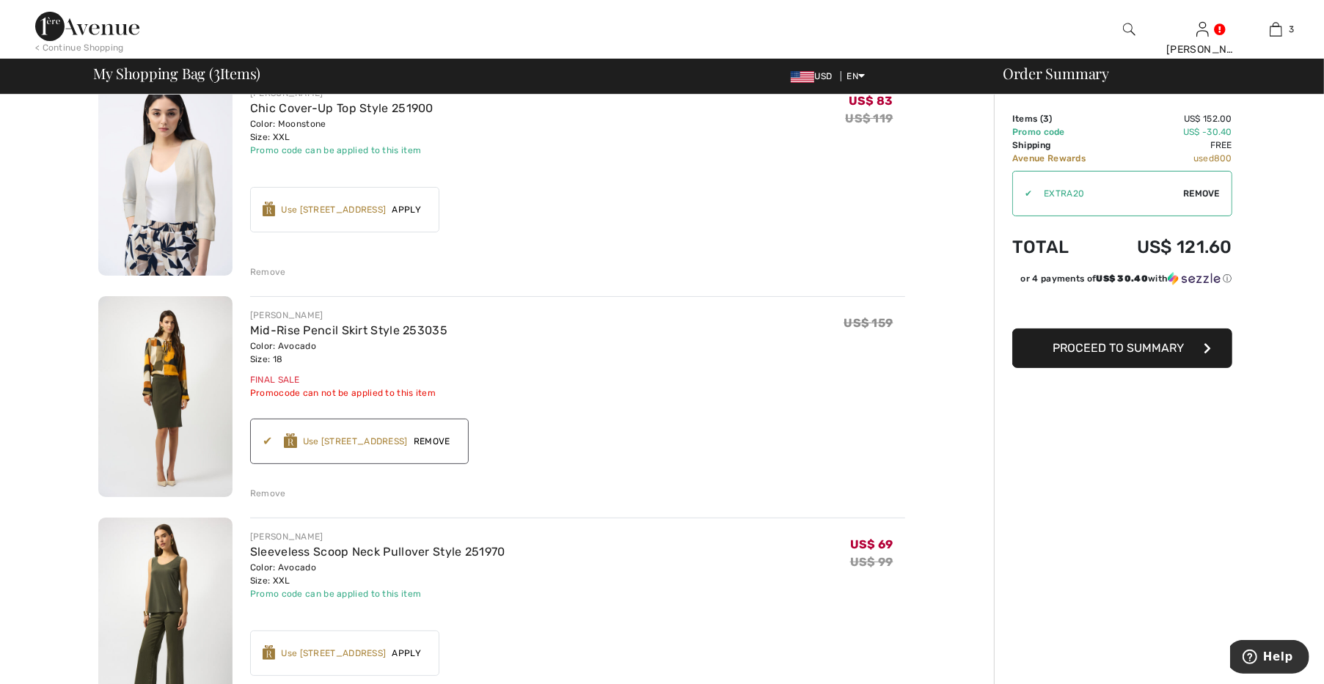
scroll to position [102, 0]
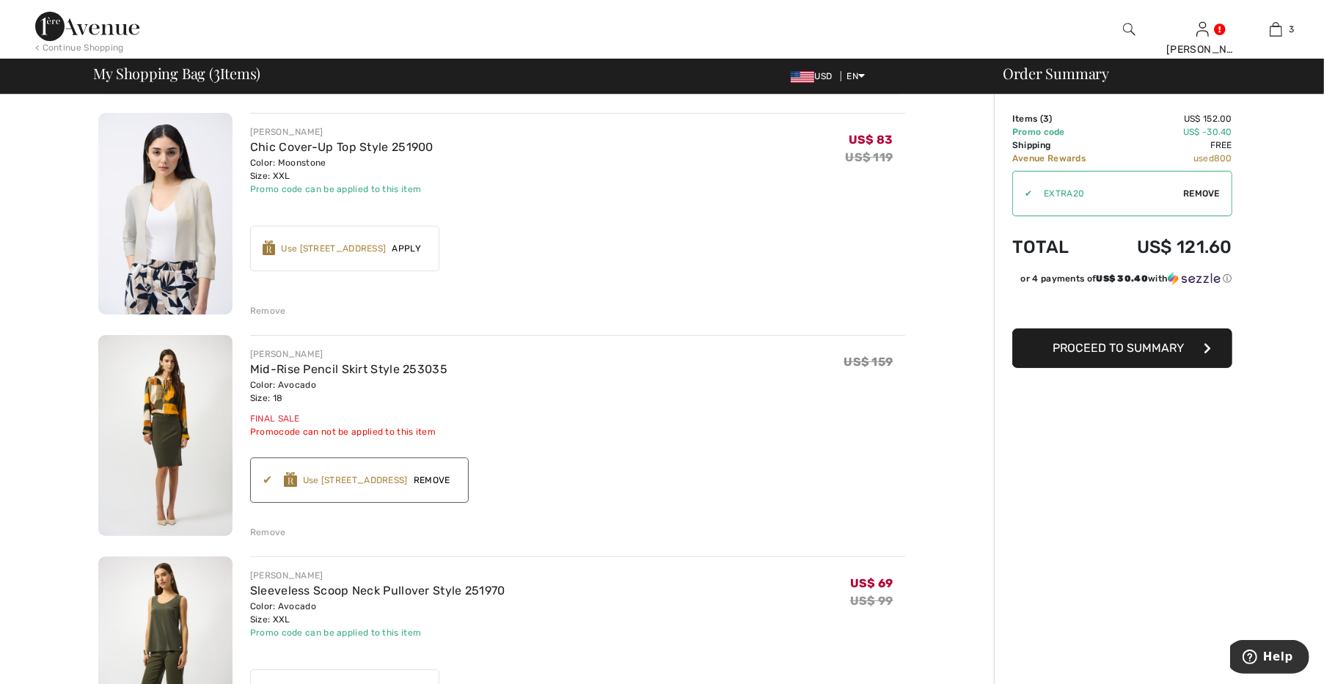
click at [433, 481] on span "Remove" at bounding box center [432, 480] width 48 height 13
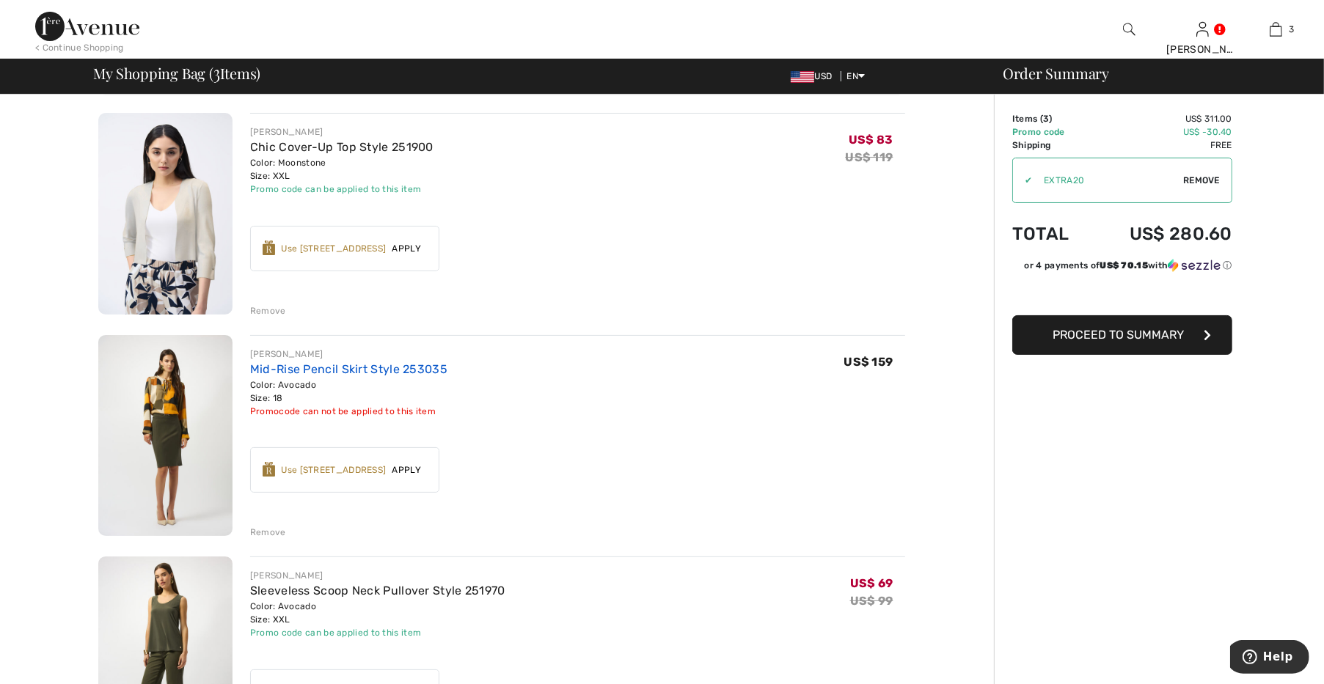
click at [337, 366] on link "Mid-Rise Pencil Skirt Style 253035" at bounding box center [348, 369] width 197 height 14
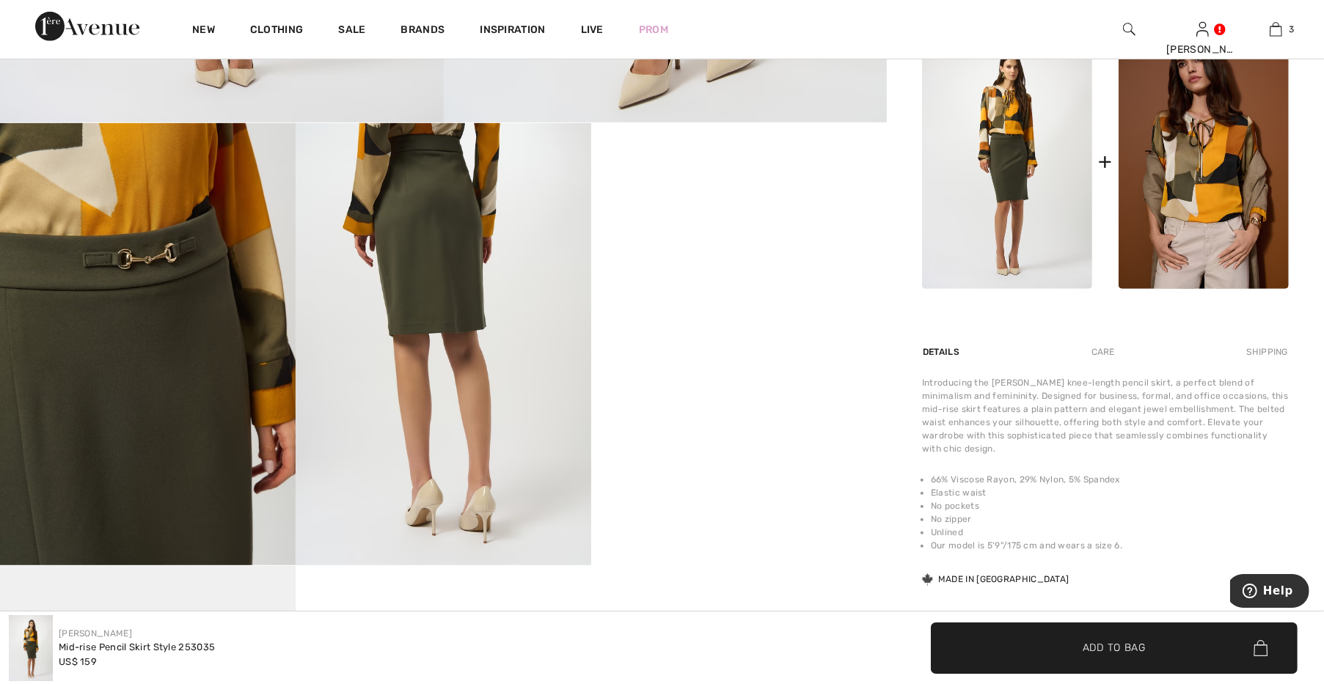
scroll to position [715, 0]
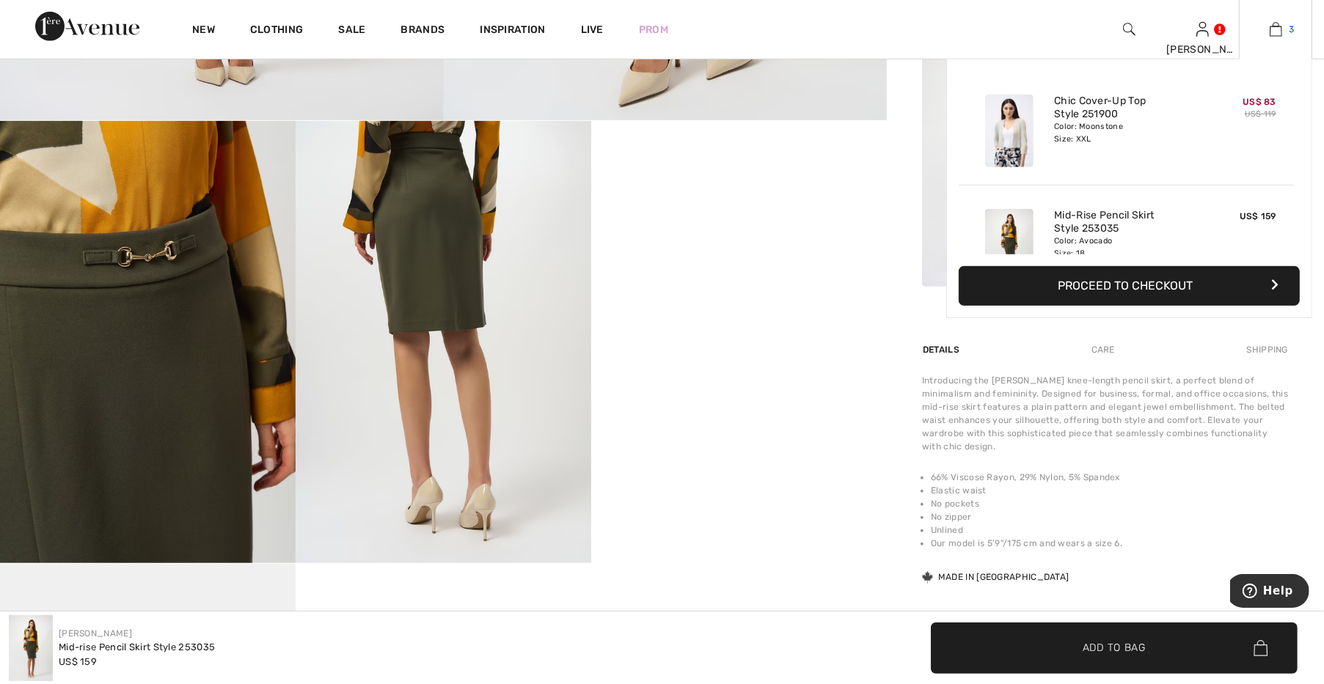
click at [1282, 27] on img at bounding box center [1276, 30] width 12 height 18
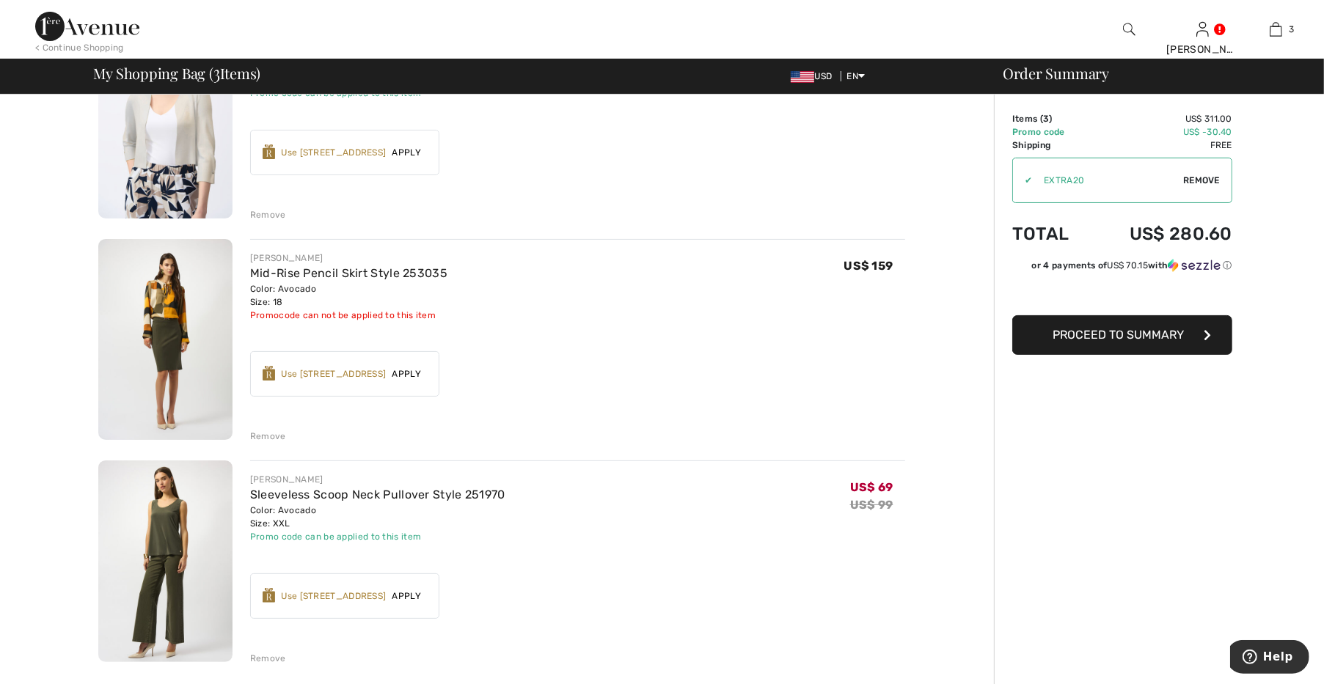
scroll to position [204, 0]
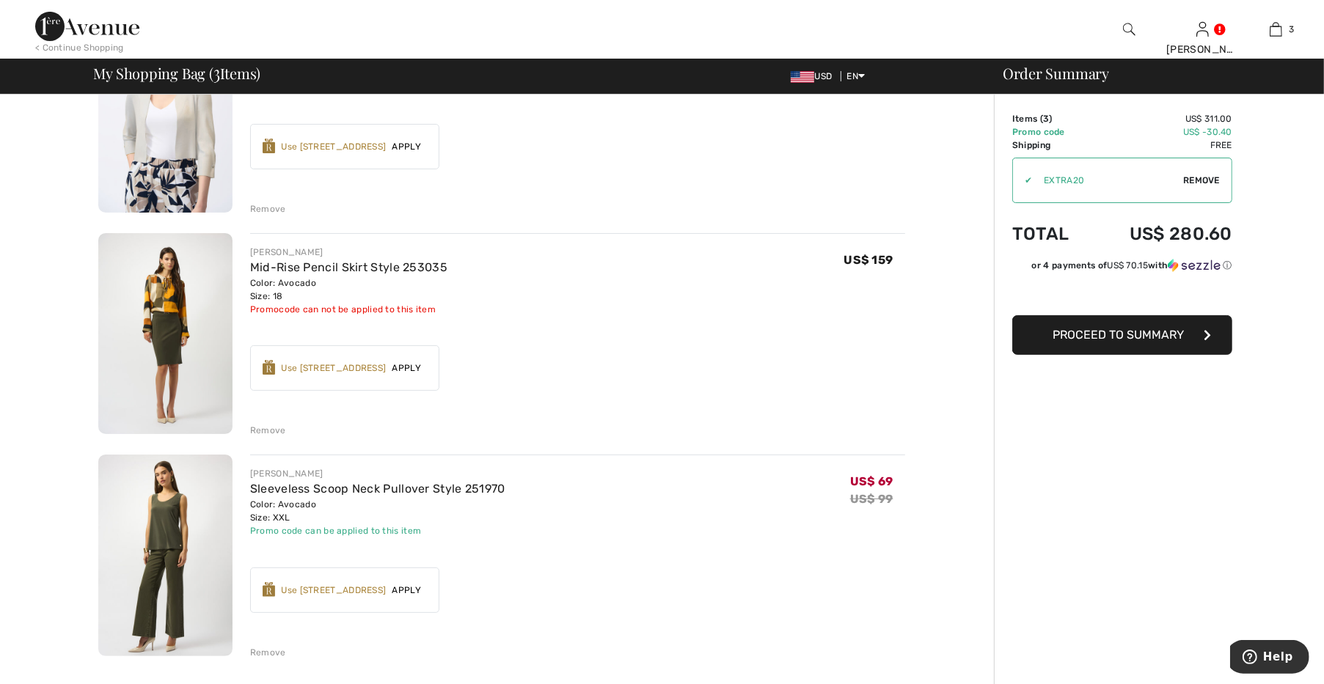
click at [410, 370] on span "Apply" at bounding box center [406, 368] width 41 height 13
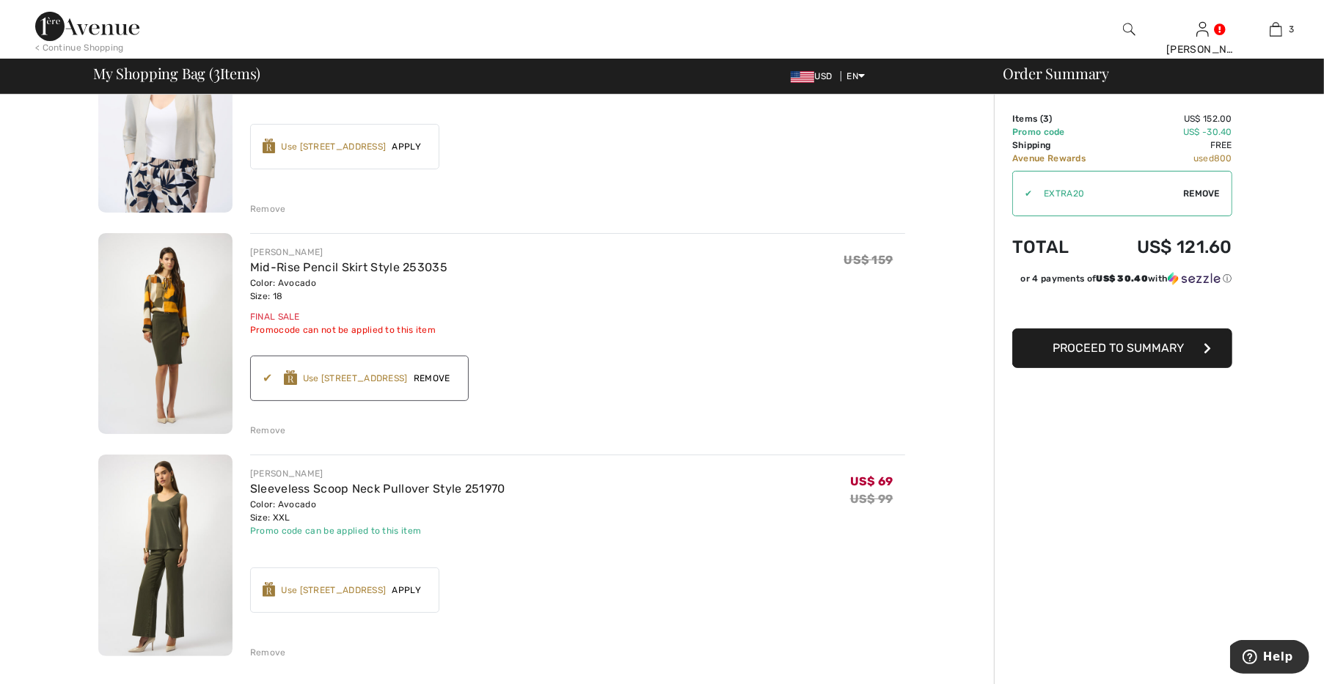
click at [1062, 345] on span "Proceed to Summary" at bounding box center [1119, 348] width 131 height 14
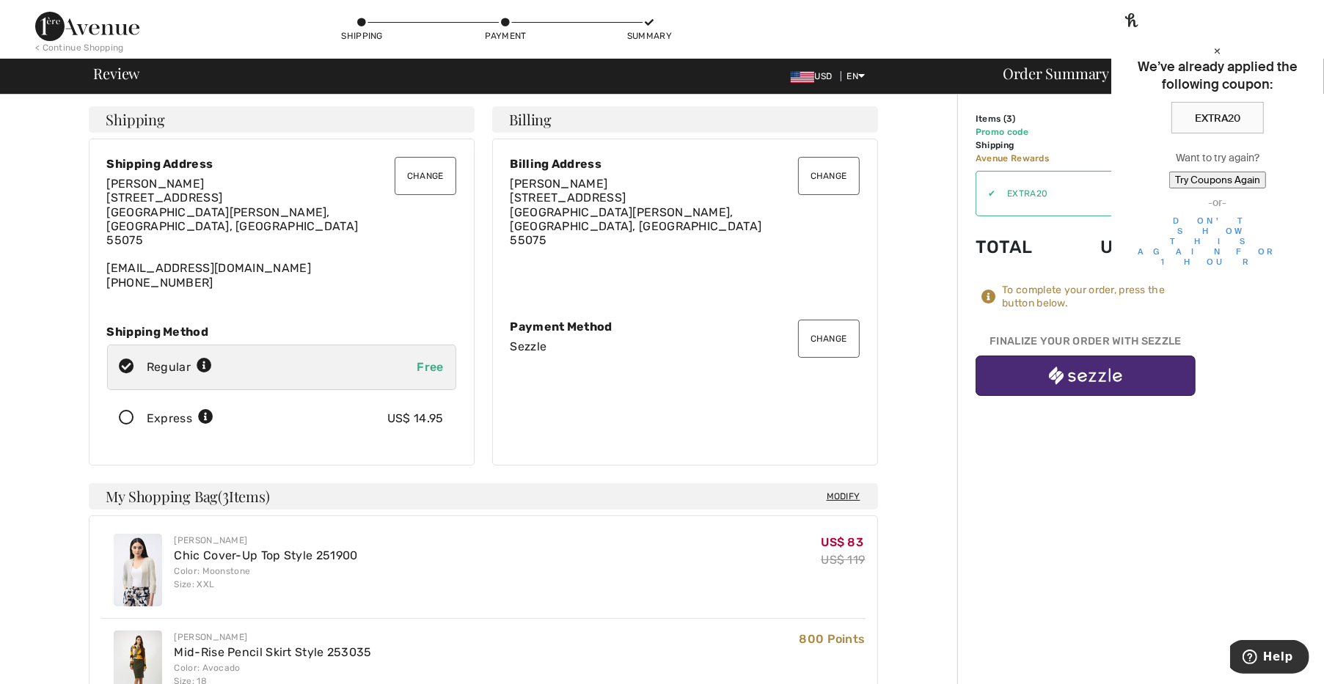
click at [1017, 367] on button "button" at bounding box center [1086, 376] width 220 height 40
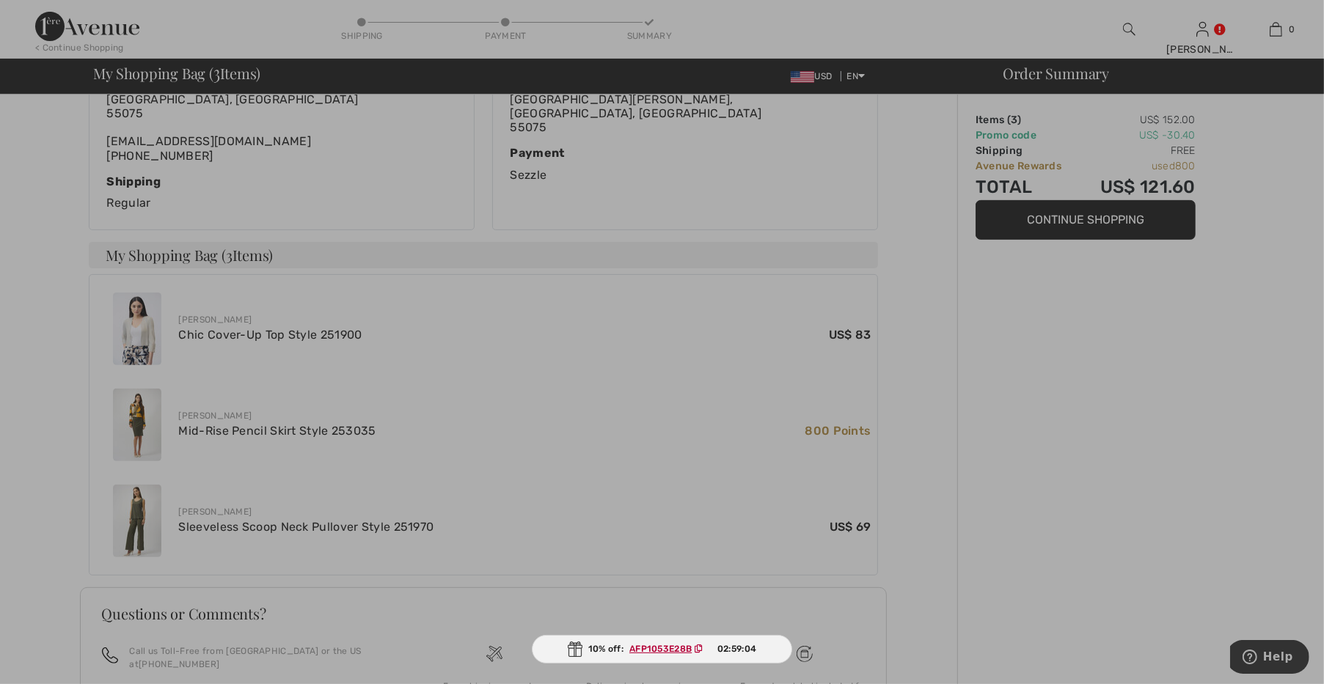
scroll to position [408, 0]
